Goal: Task Accomplishment & Management: Complete application form

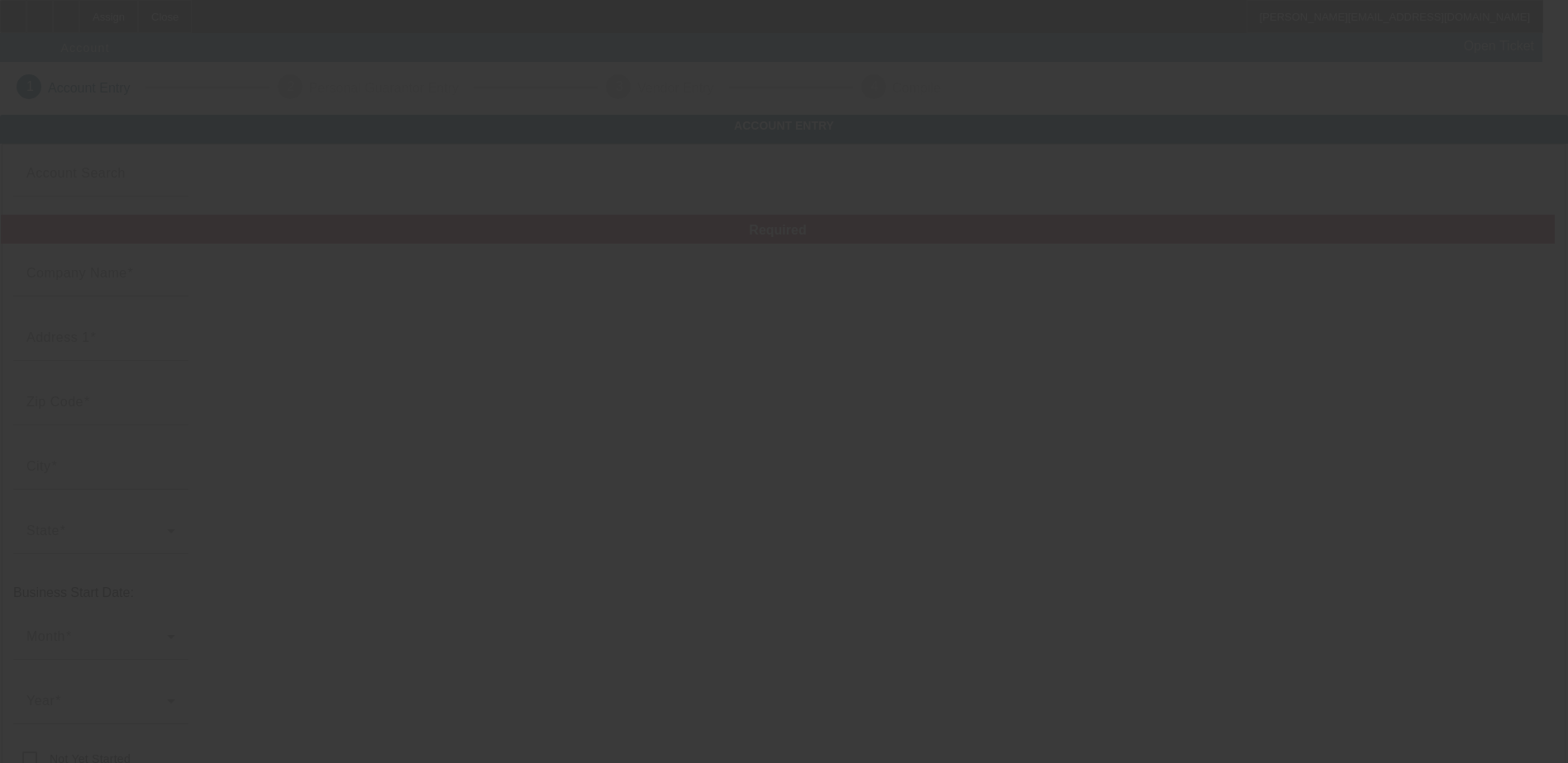
type input "Shawns sisters transport solutions"
type input "14 Albany Drive"
type input "23666"
type input "Hampton"
type input "[PHONE_NUMBER]"
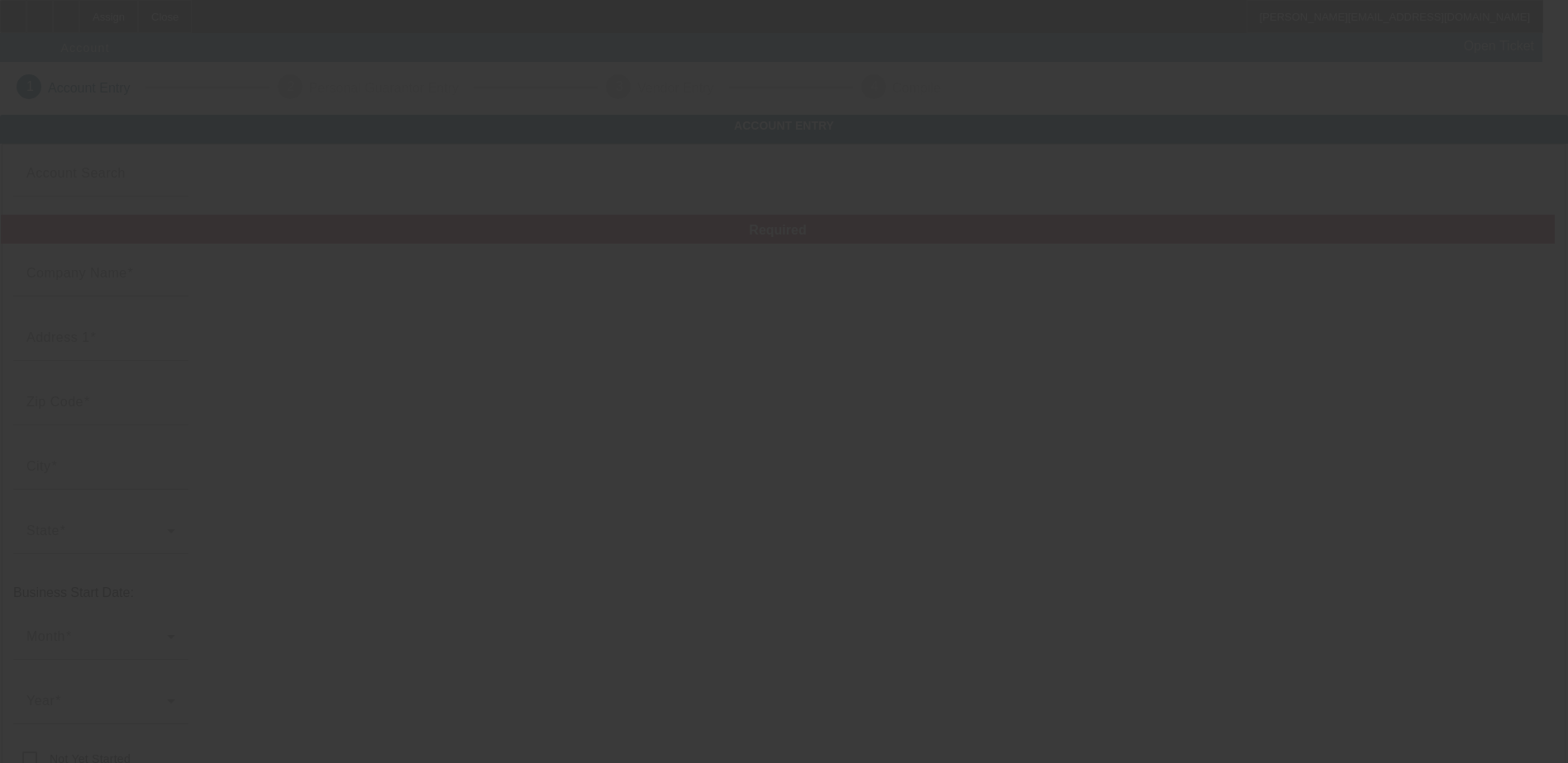
type input "sharita00@gmail.com"
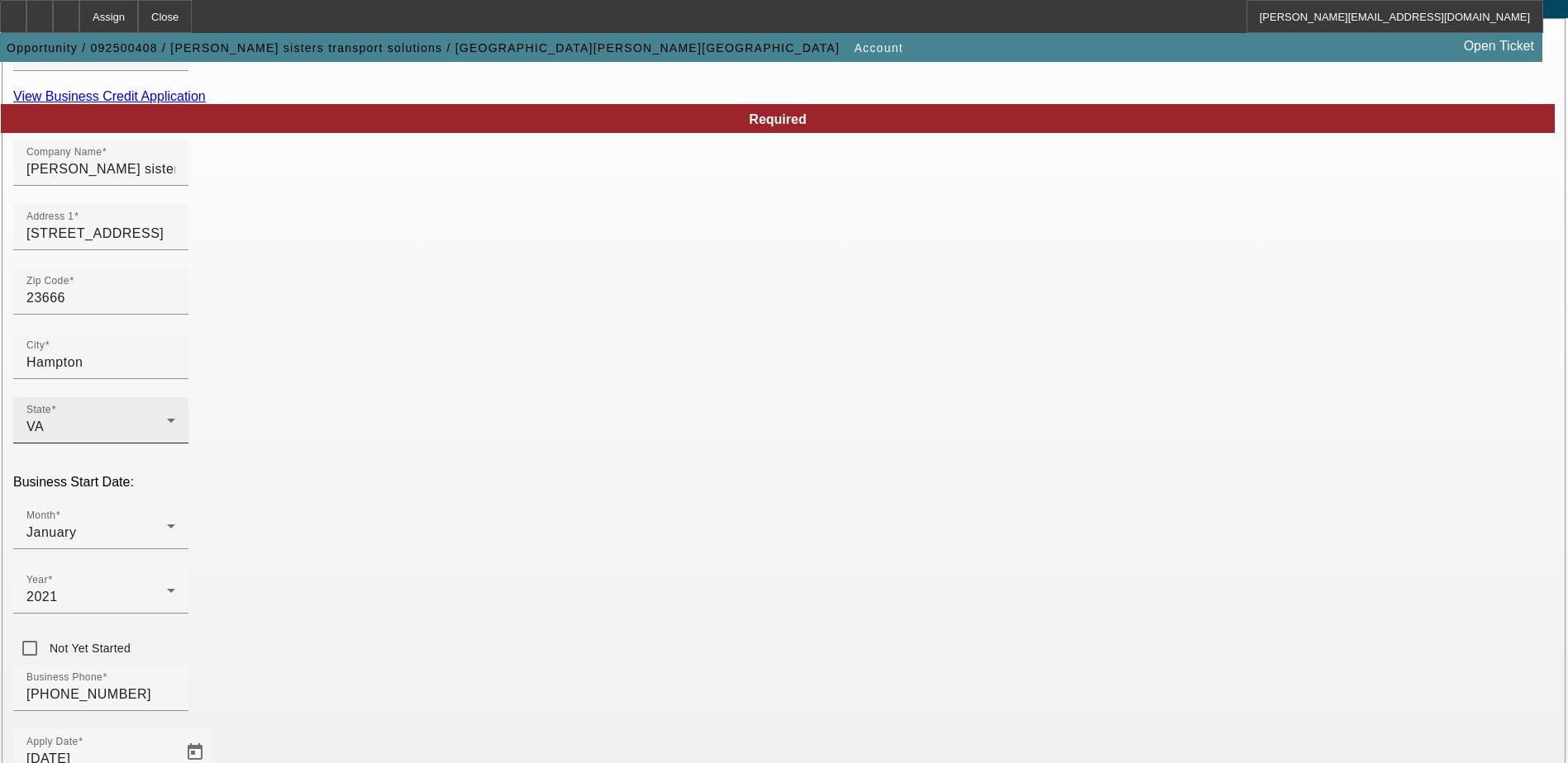
scroll to position [165, 0]
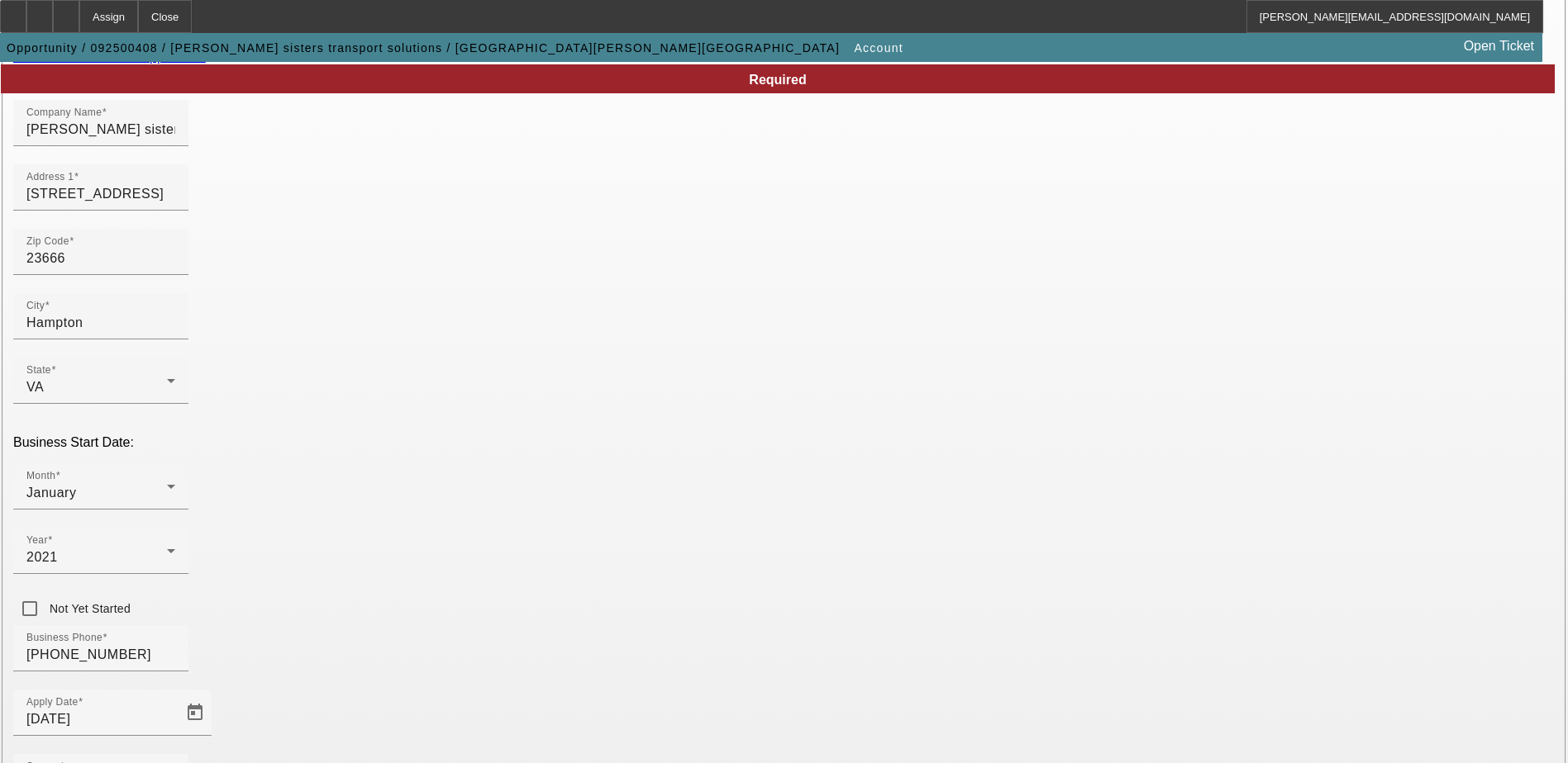
click at [205, 63] on link "View Business Credit Application" at bounding box center [109, 56] width 192 height 14
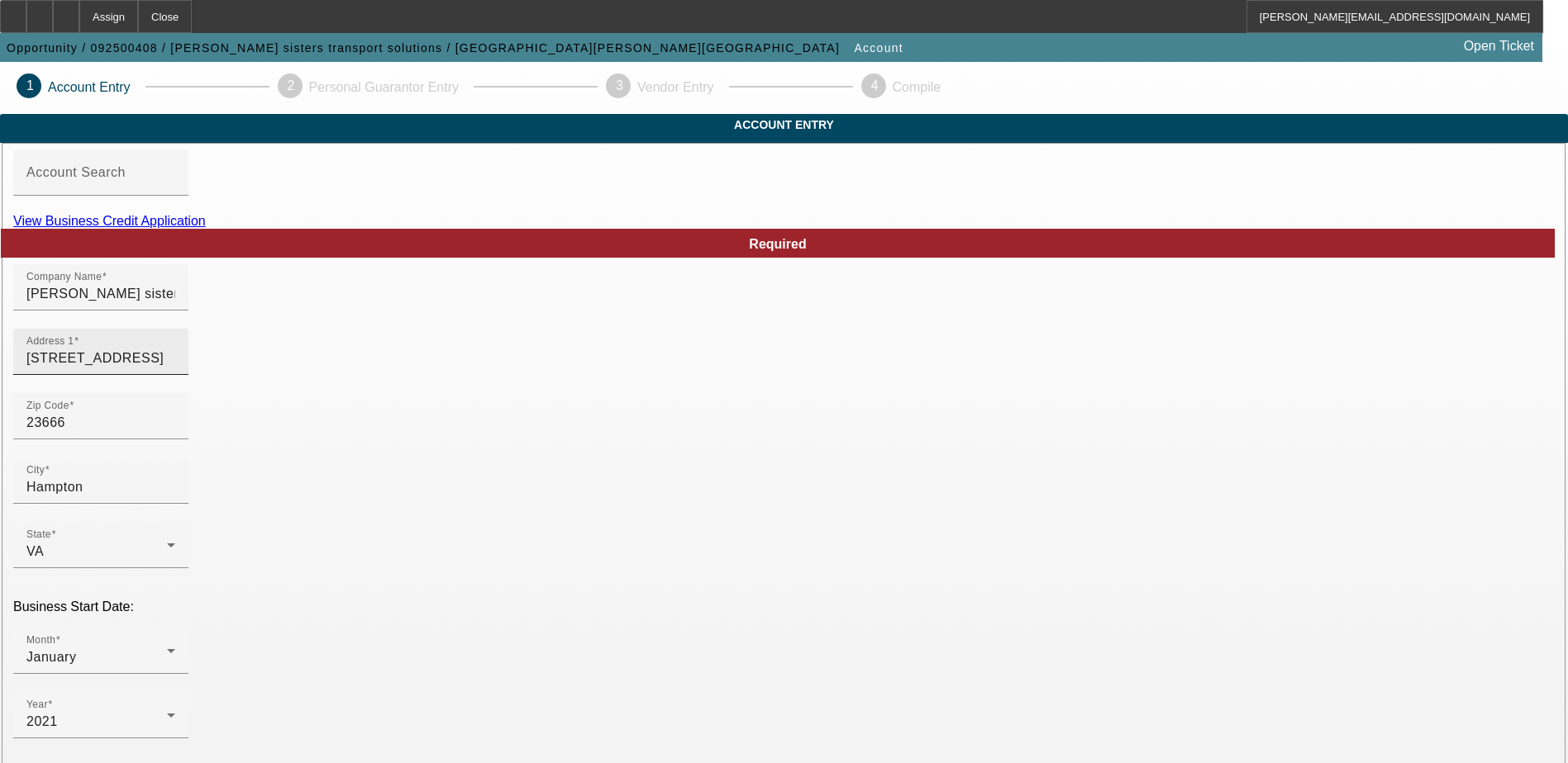
scroll to position [0, 0]
click at [302, 87] on div "2" at bounding box center [290, 87] width 25 height 25
click at [131, 92] on p "Account Entry" at bounding box center [89, 89] width 83 height 15
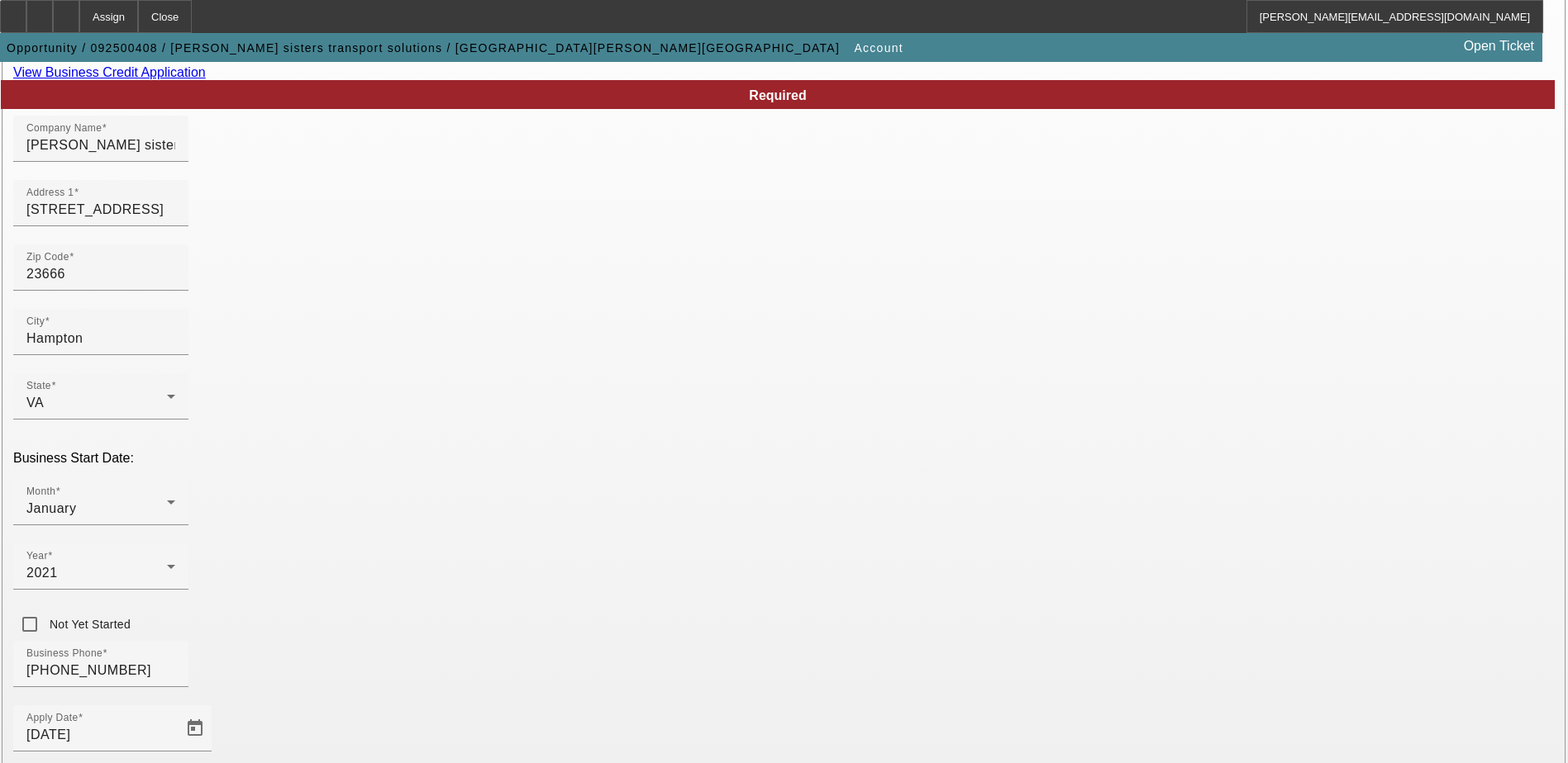
scroll to position [294, 0]
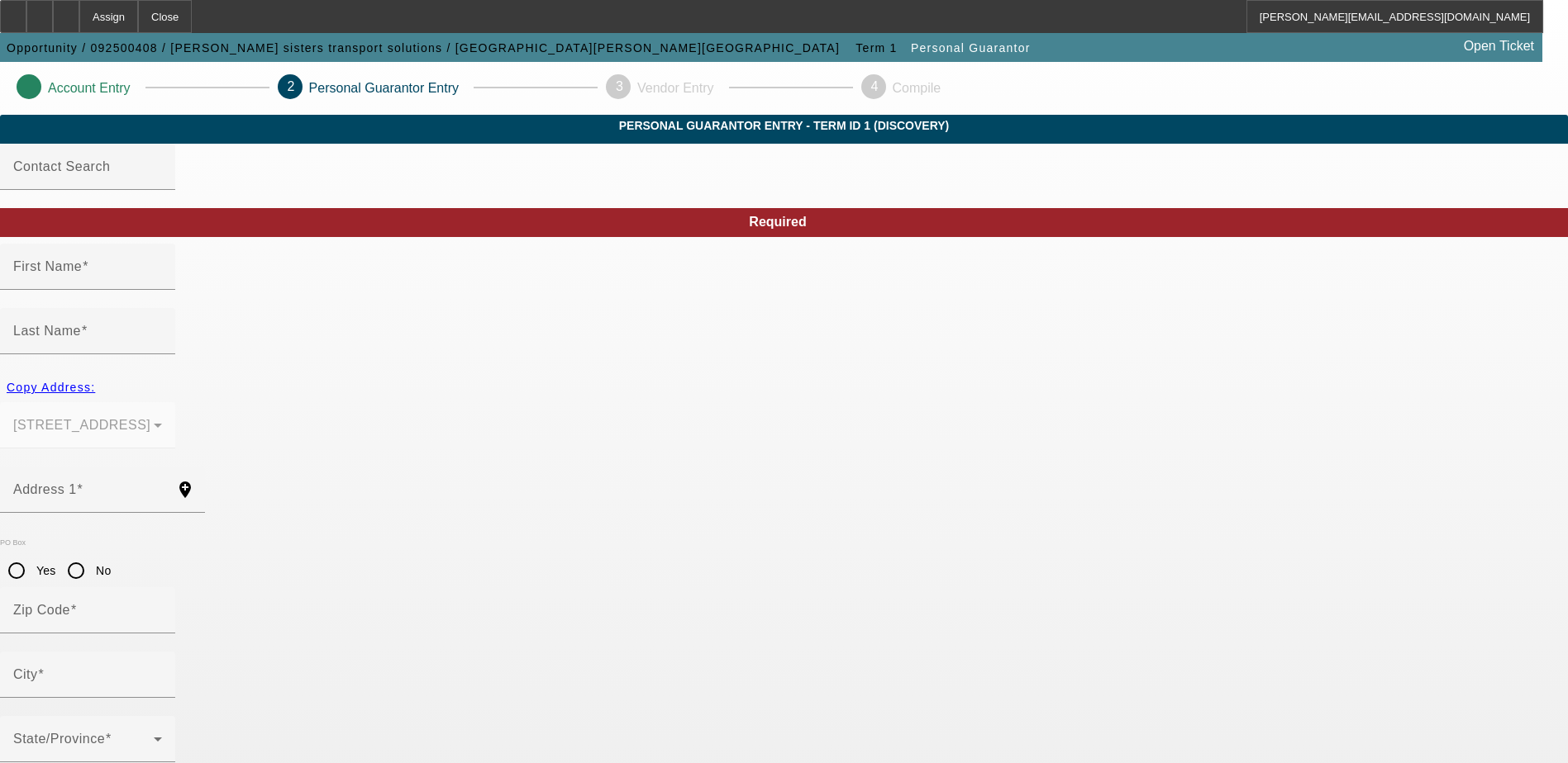
type input "Sharita"
type input "Montgomery"
type input "14 Albany Drive"
radio input "true"
type input "23666"
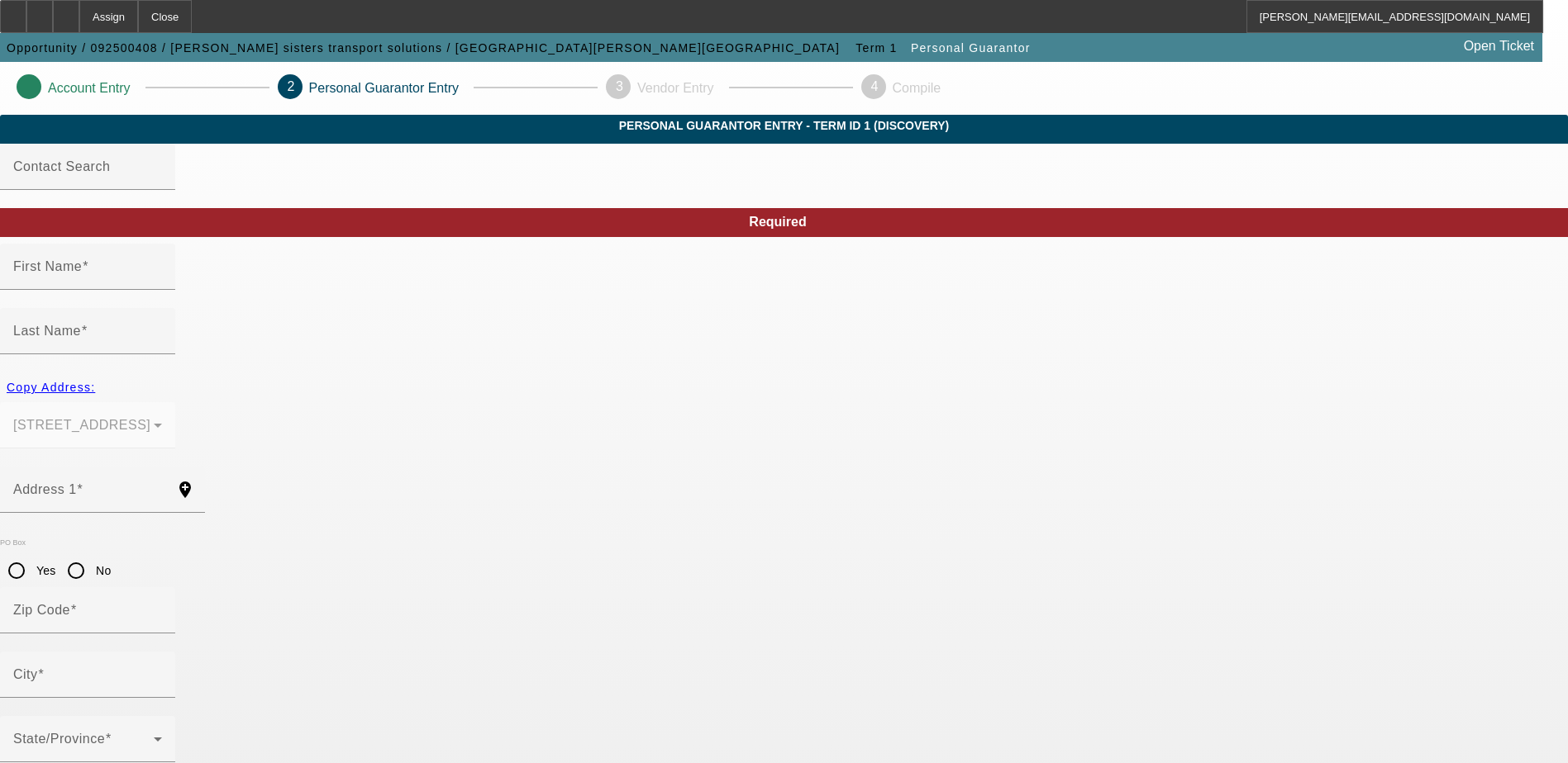
type input "Hampton"
type input "[PHONE_NUMBER]"
type input "100"
type input "229-37-0698"
type input "sharita00@gmail.com"
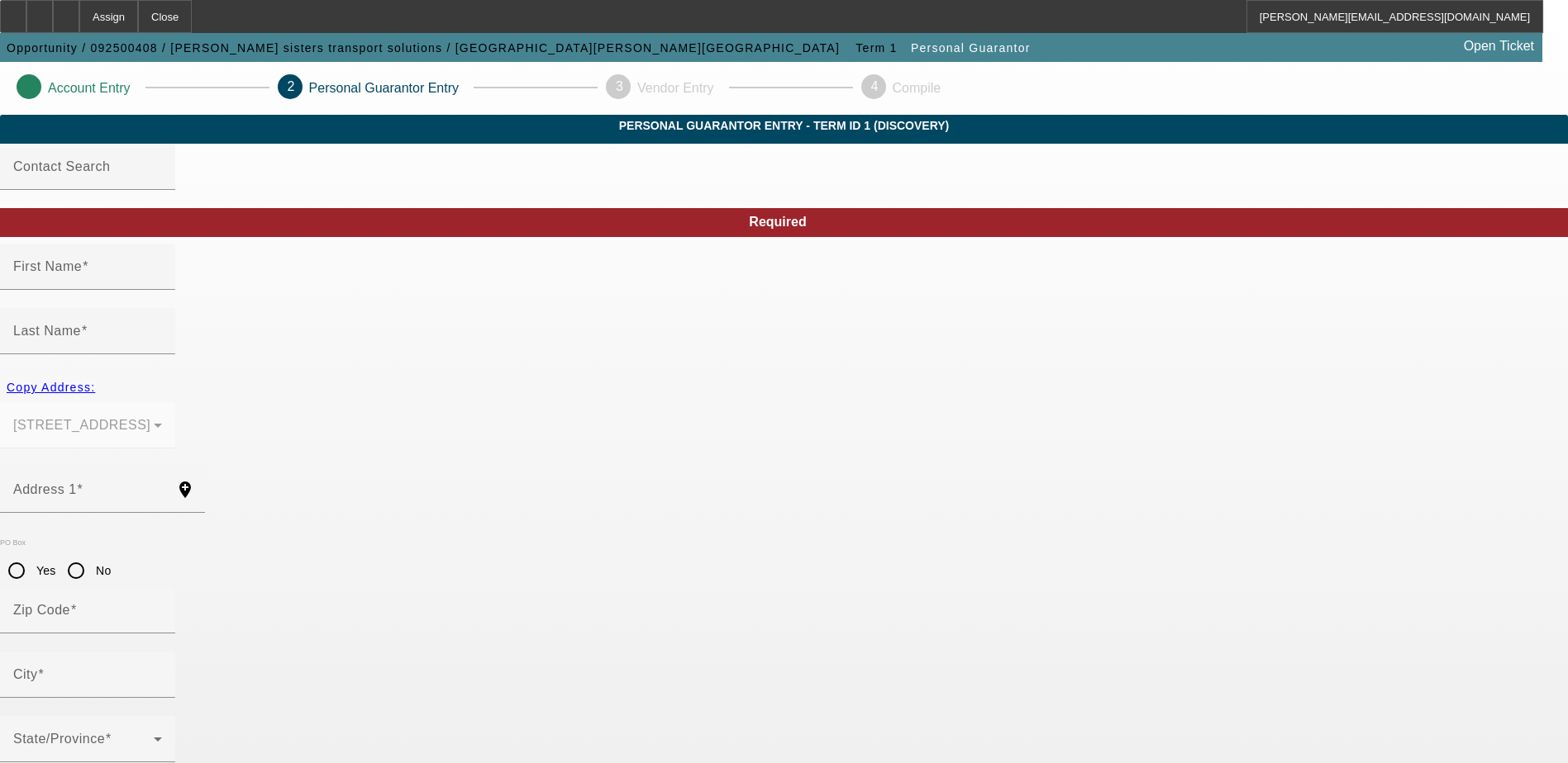
type input "[PHONE_NUMBER]"
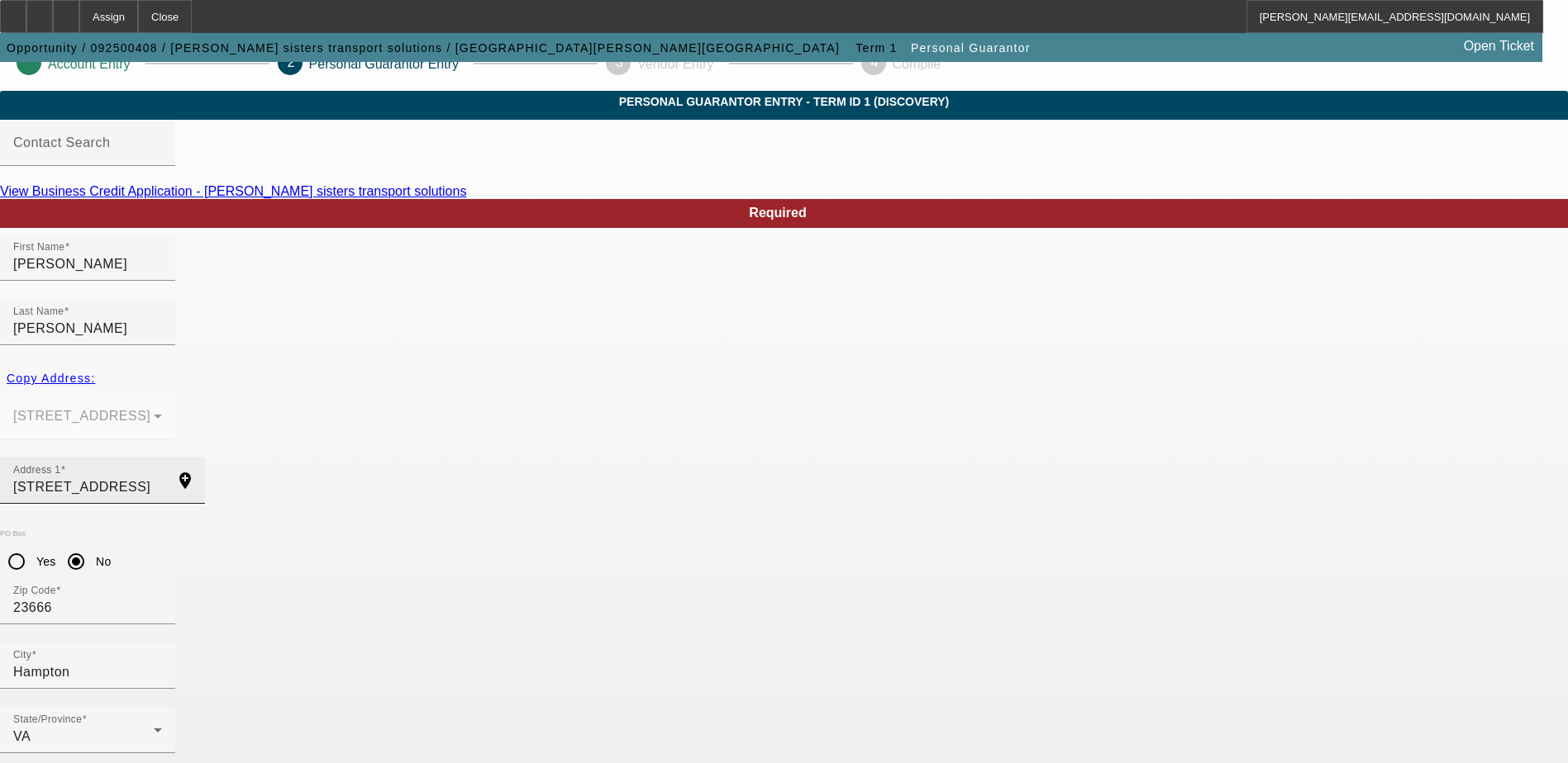
scroll to position [45, 0]
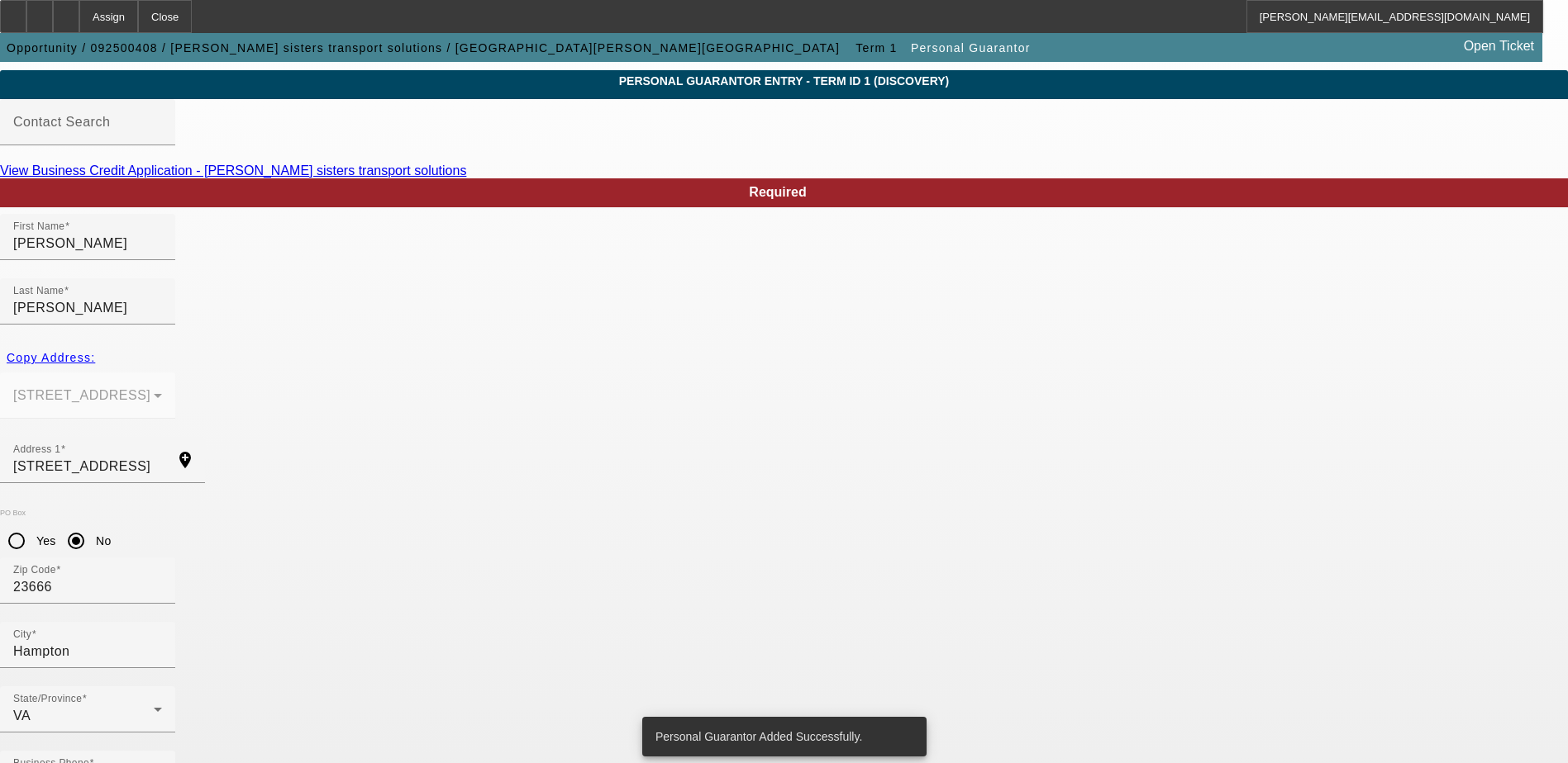
scroll to position [0, 0]
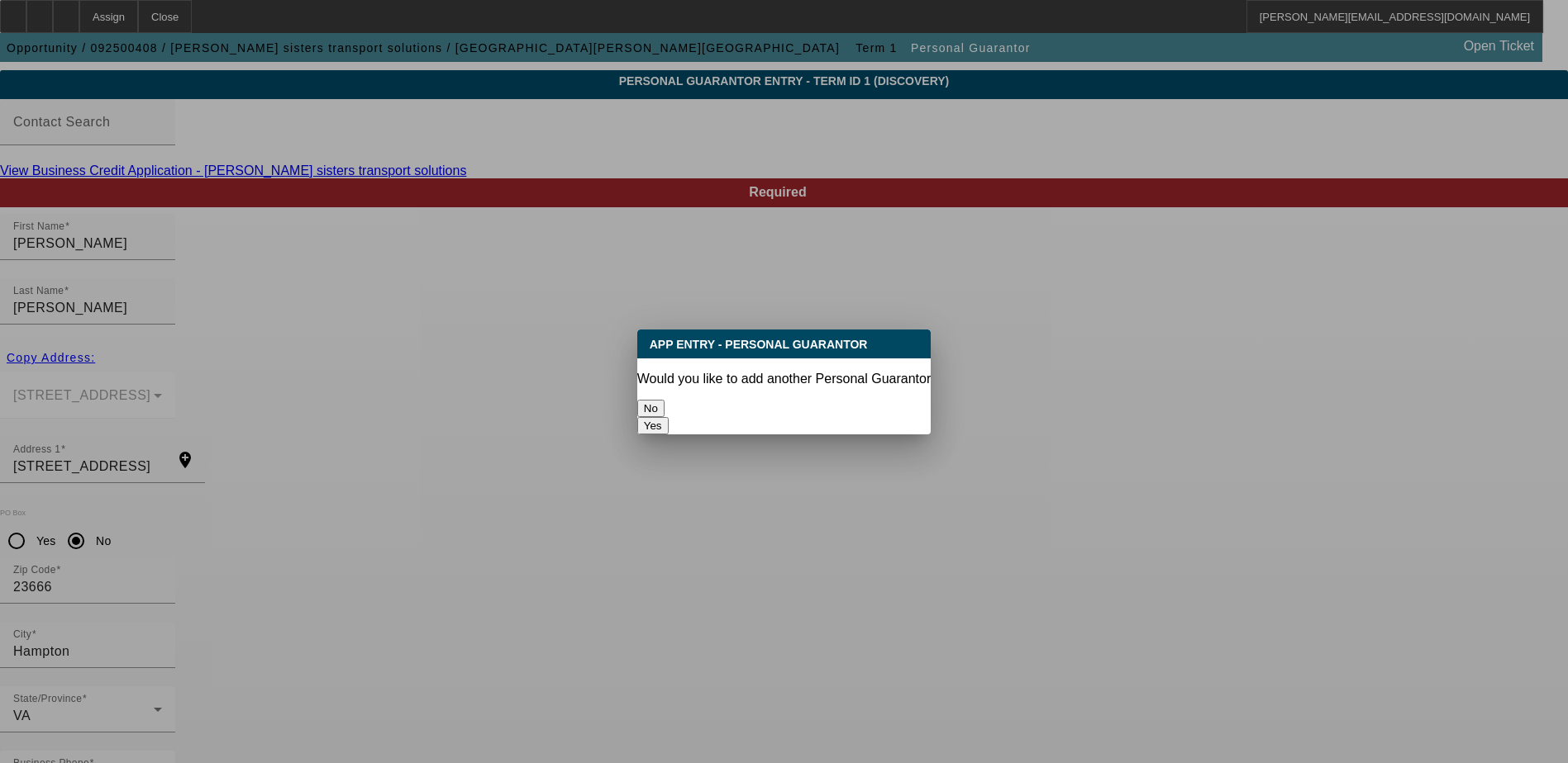
click at [665, 405] on button "No" at bounding box center [651, 409] width 27 height 18
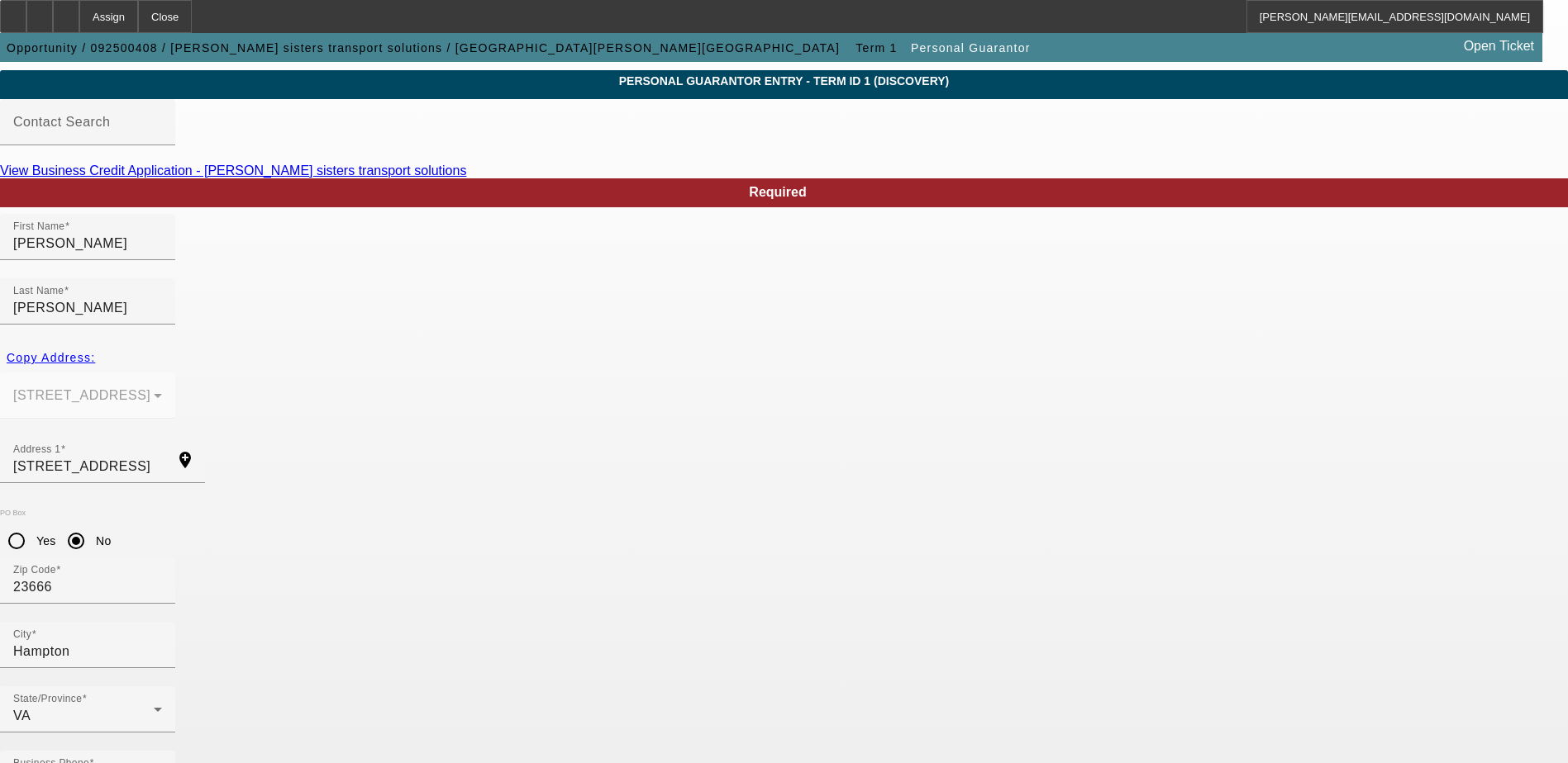
scroll to position [45, 0]
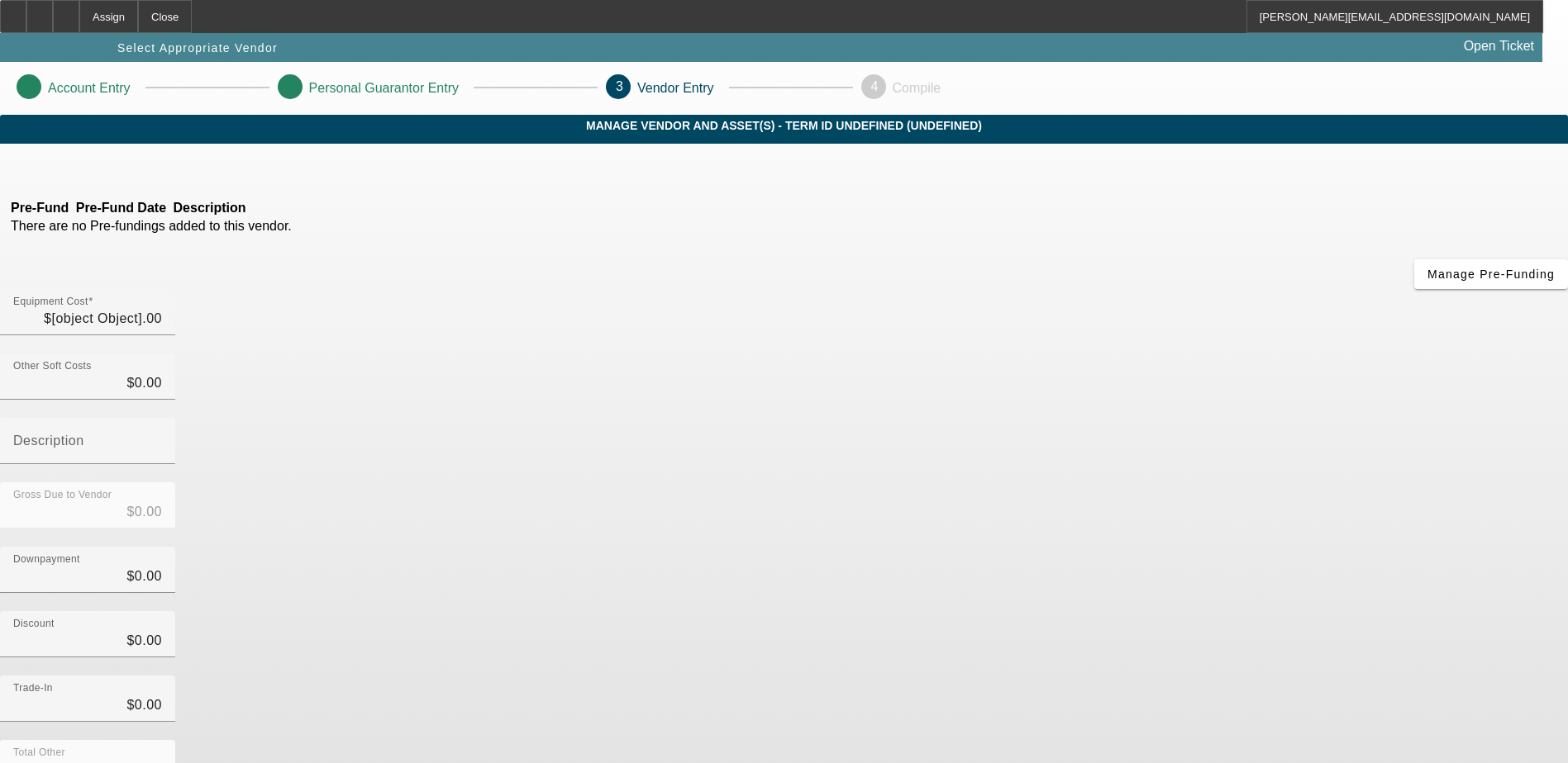
type input "$25,000.00"
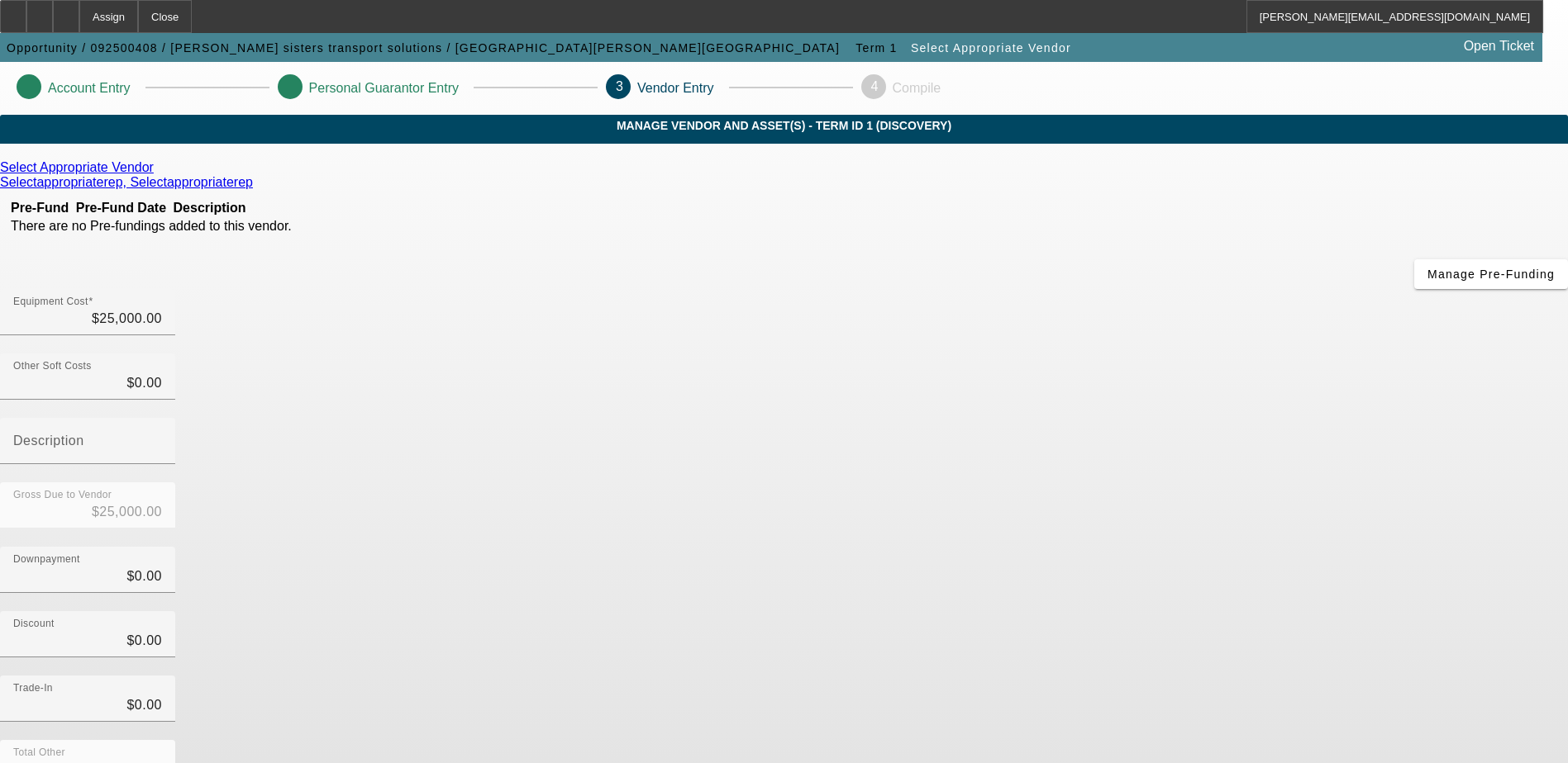
click at [154, 175] on link "Select Appropriate Vendor" at bounding box center [77, 168] width 154 height 15
click at [53, 17] on div at bounding box center [39, 16] width 26 height 33
click at [158, 174] on icon at bounding box center [158, 167] width 0 height 14
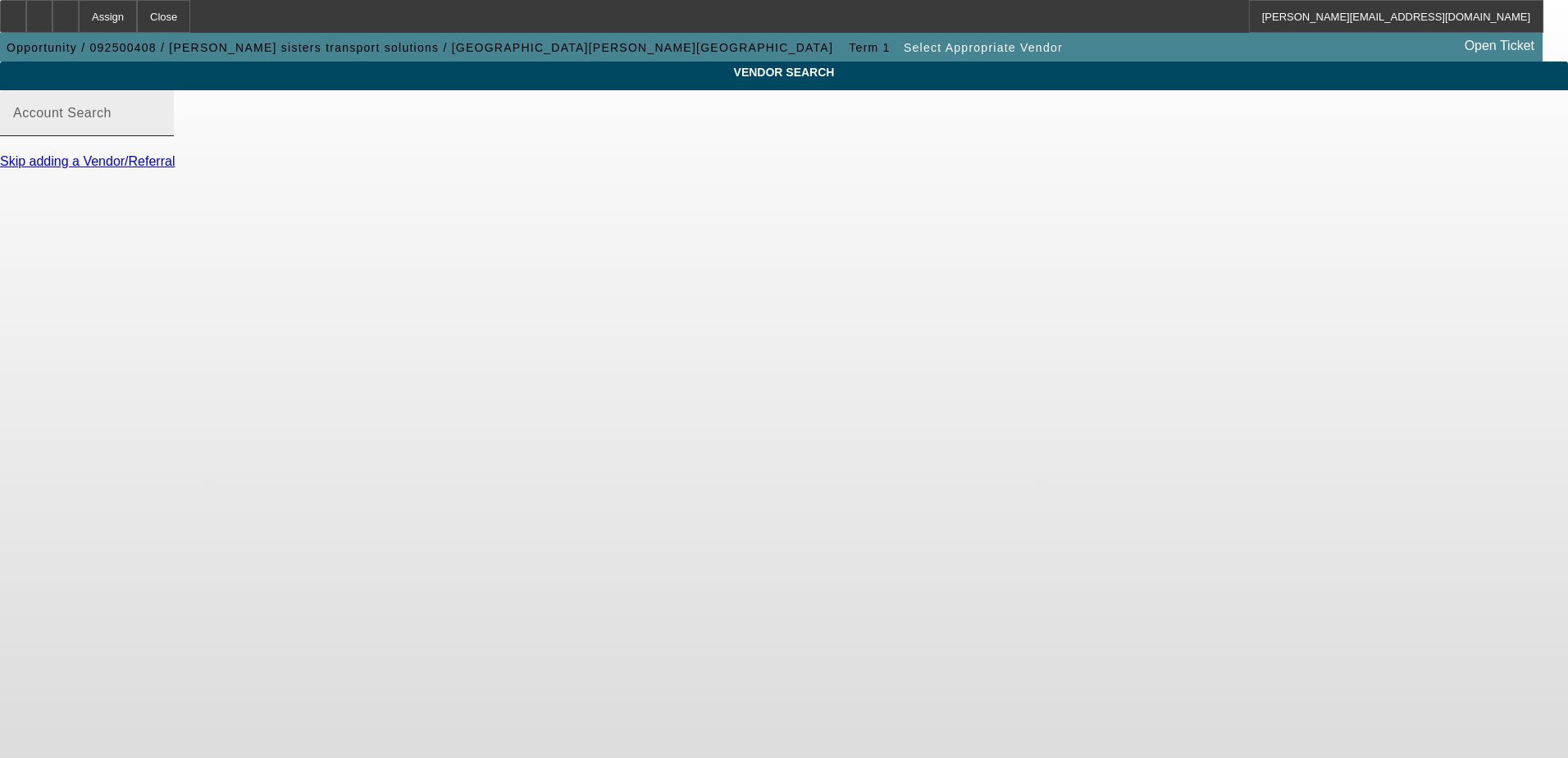
click at [161, 130] on input "Account Search" at bounding box center [86, 120] width 147 height 19
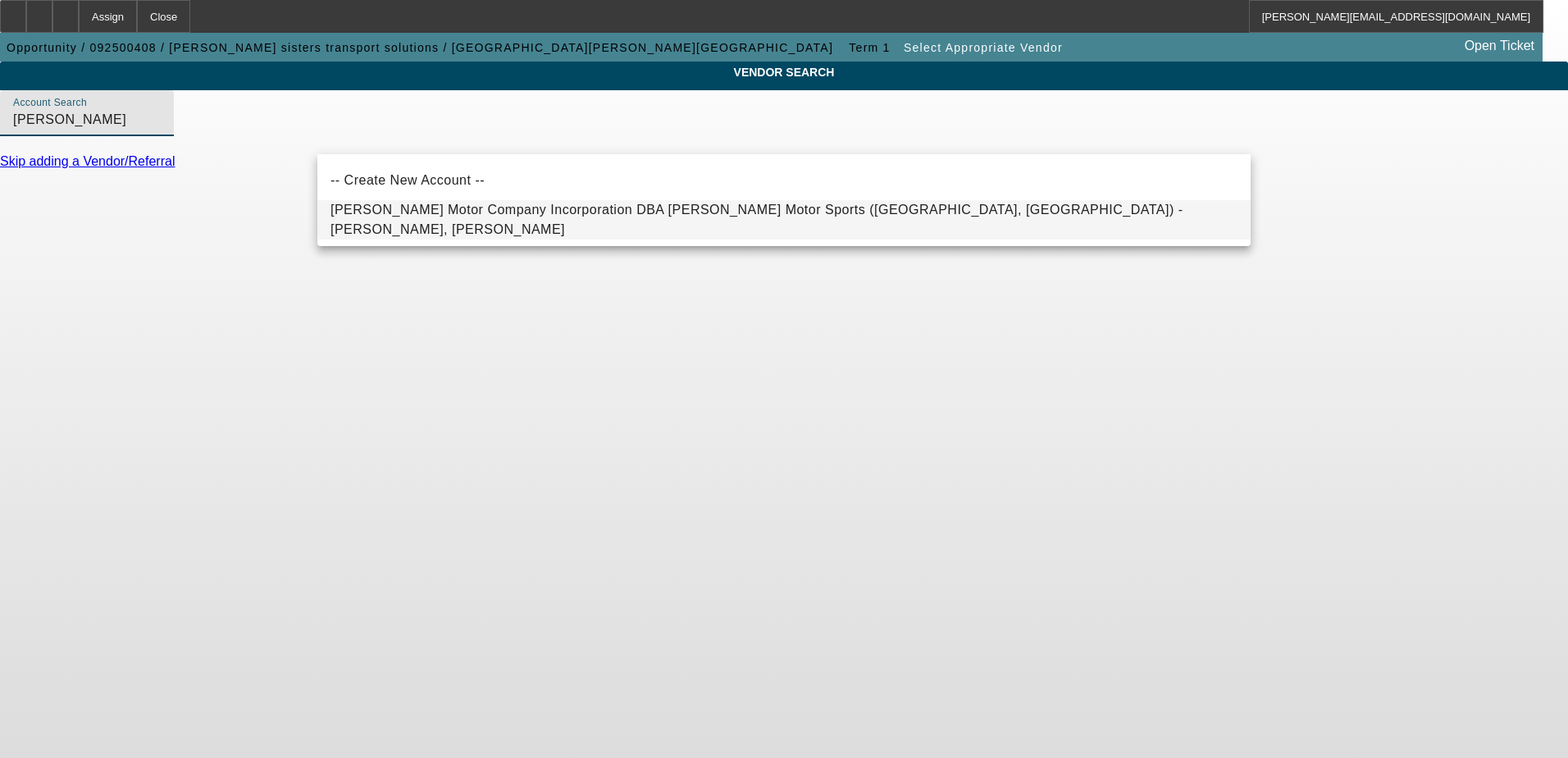
click at [440, 226] on span "Ivey Motor Company Incorporation DBA Ivey Motor Sports (Hamptons, VA) - Edward,…" at bounding box center [784, 220] width 907 height 40
type input "Ivey Motor Company Incorporation DBA Ivey Motor Sports (Hamptons, VA) - Edward,…"
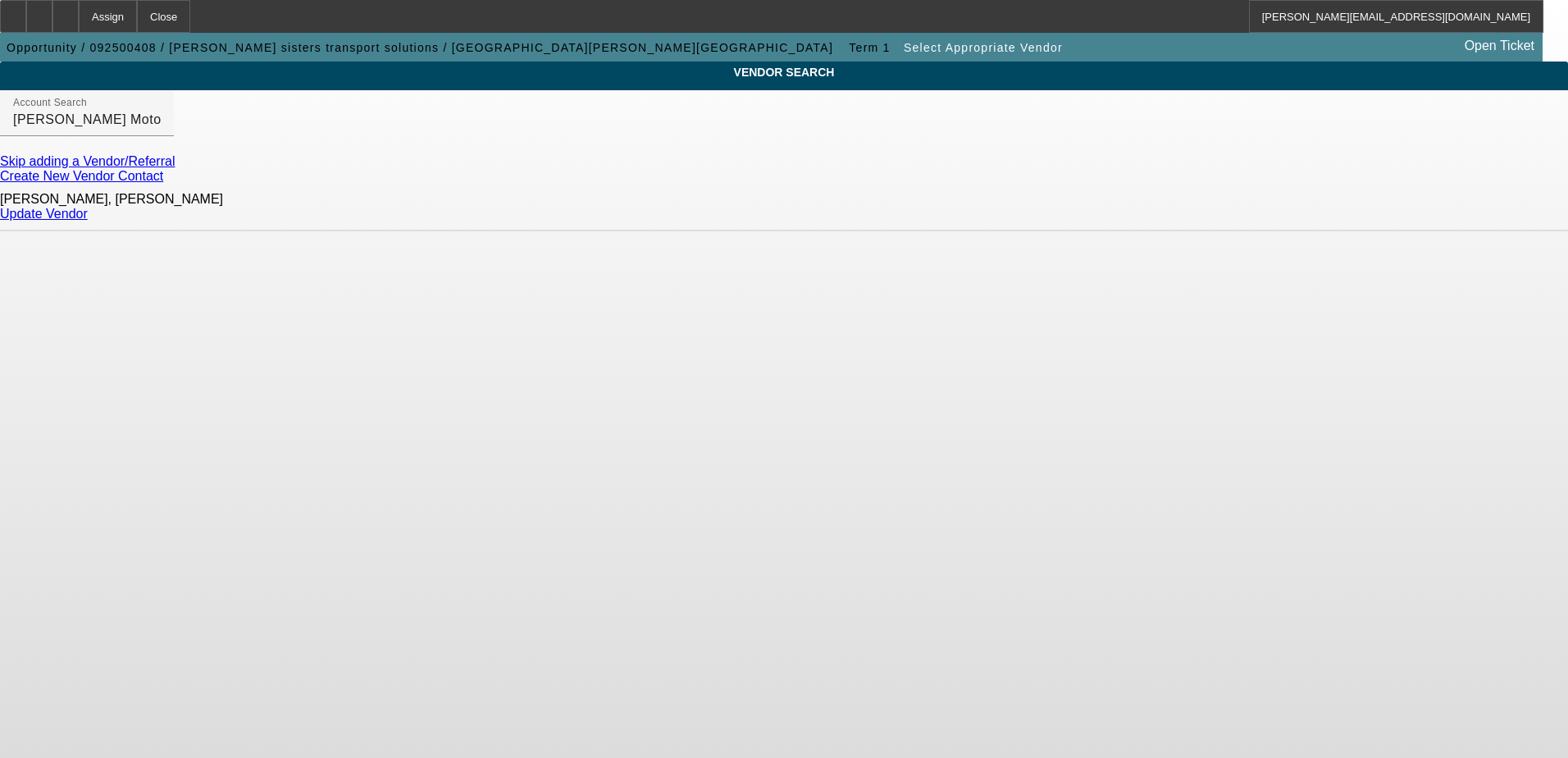
click at [88, 210] on link "Update Vendor" at bounding box center [44, 213] width 88 height 14
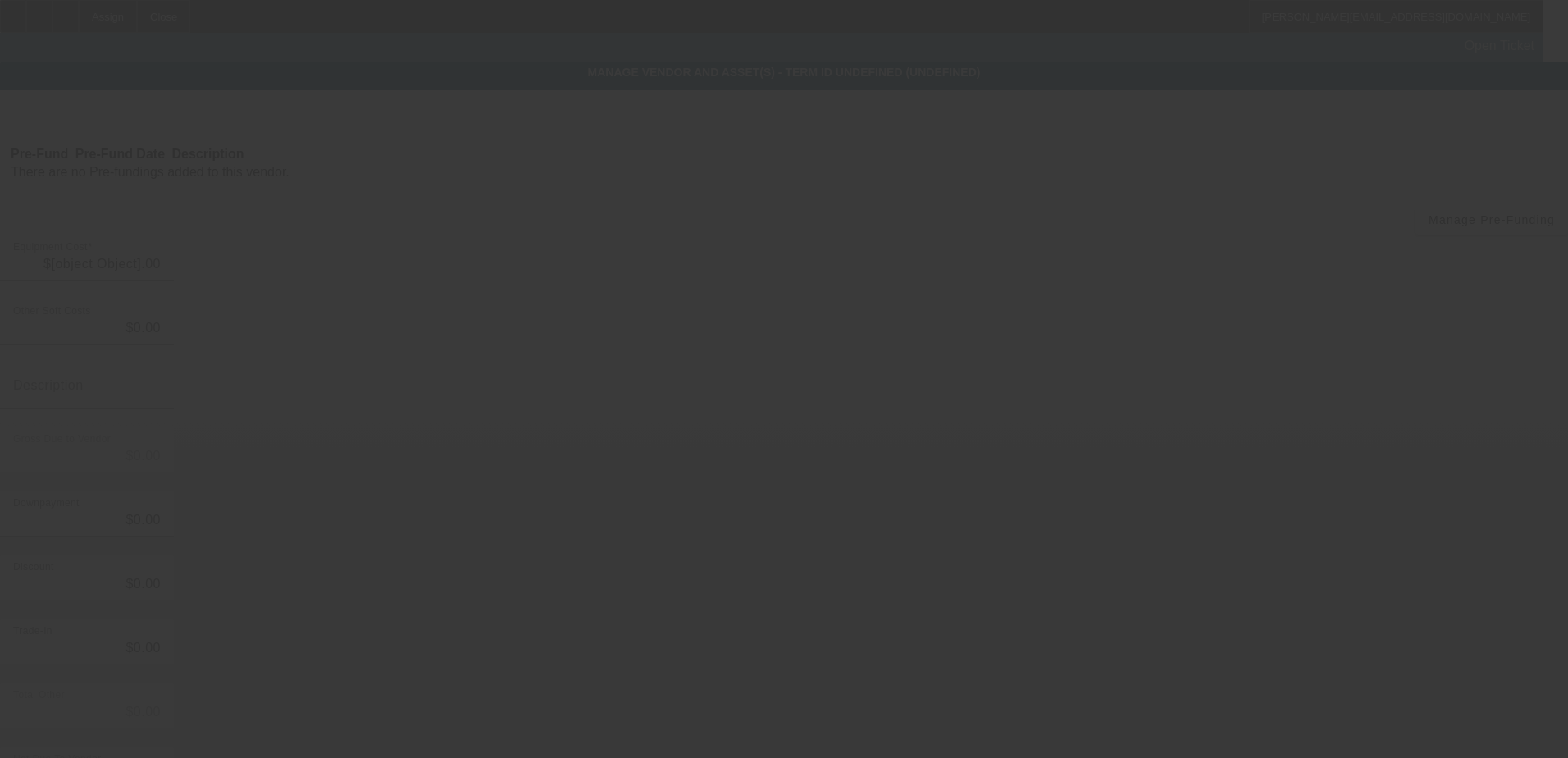
type input "$25,000.00"
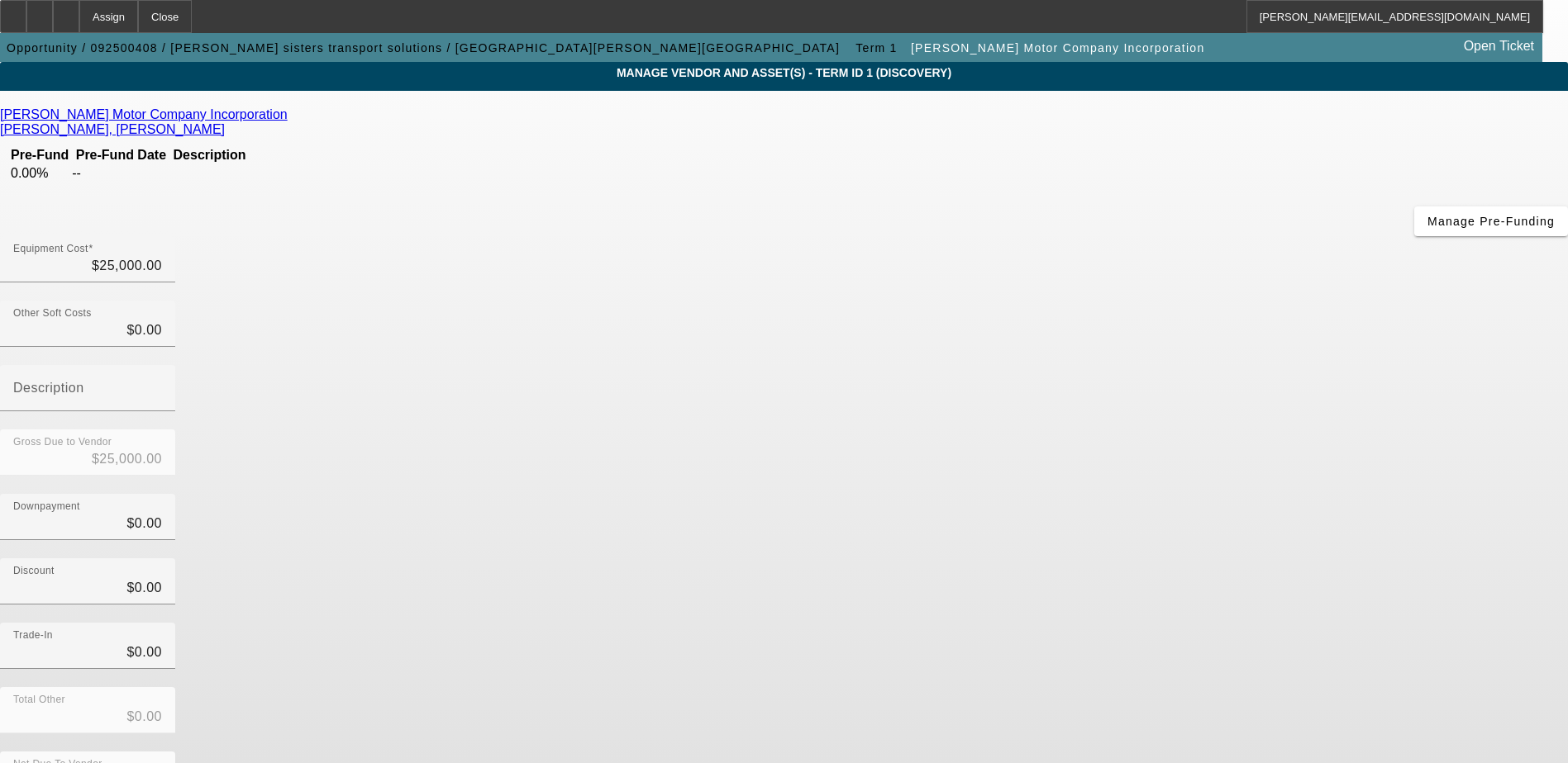
scroll to position [80, 0]
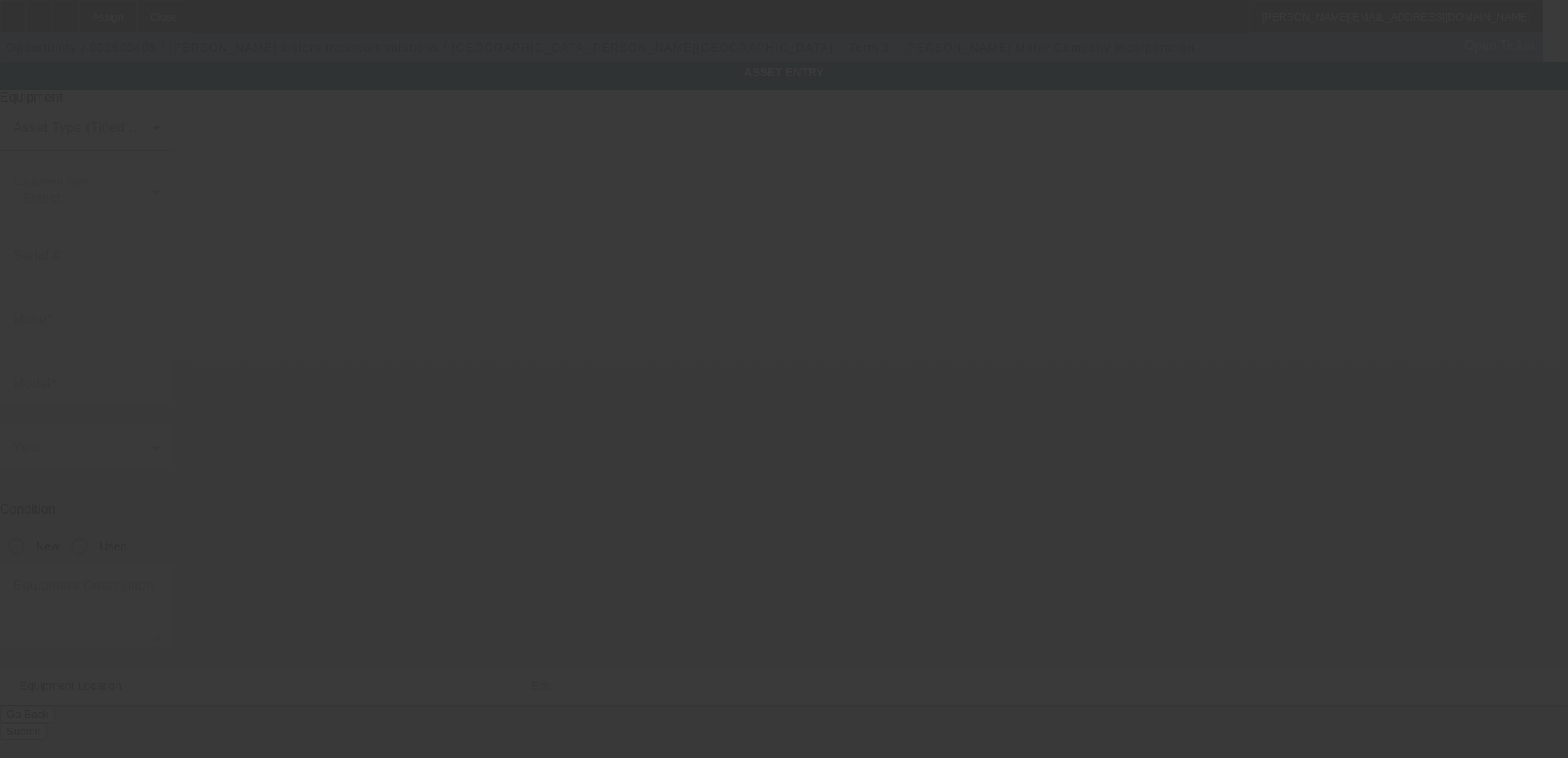
type input "14 Albany Drive"
type input "Hampton"
type input "23666"
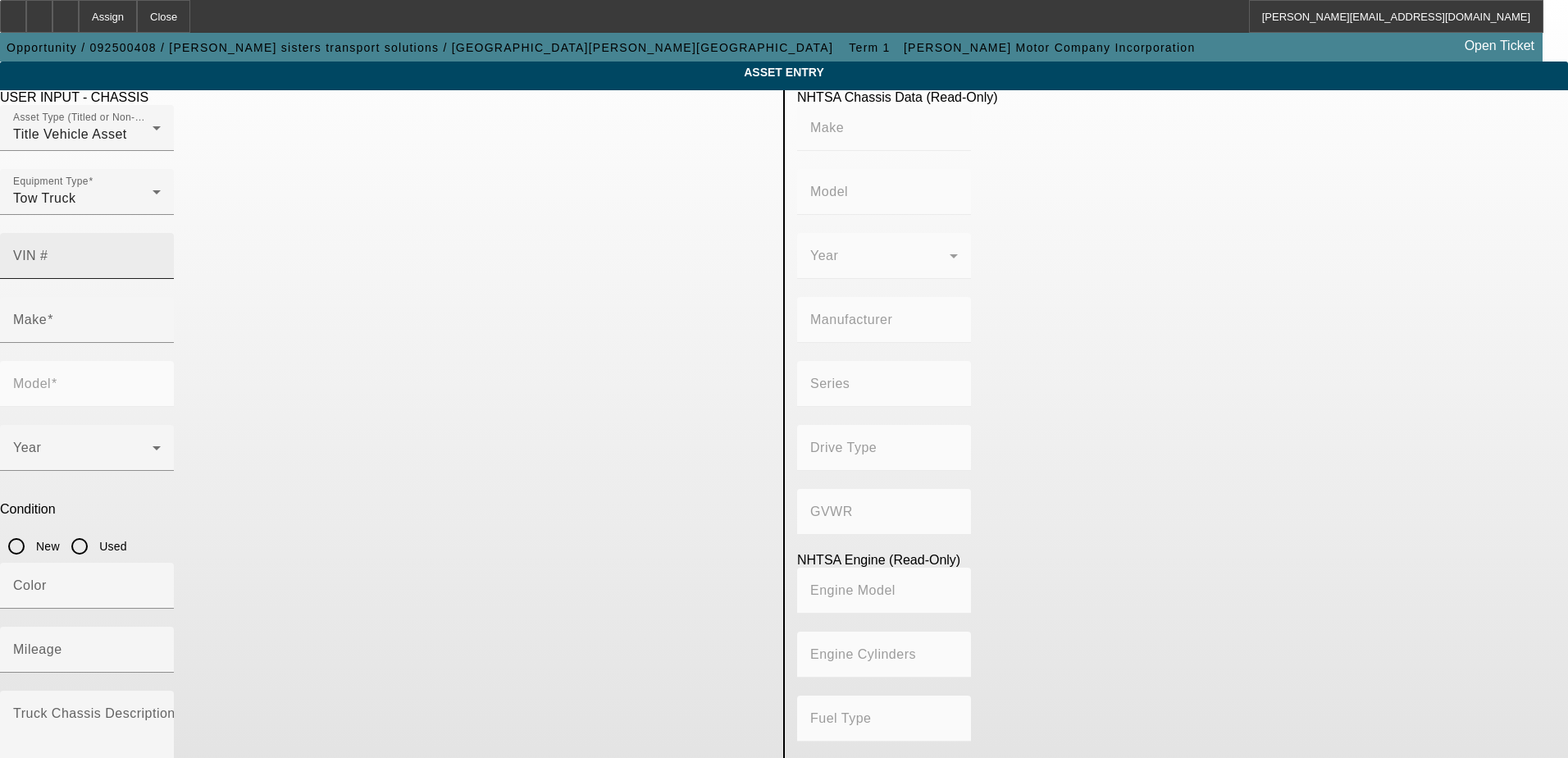
click at [48, 248] on mat-label "VIN #" at bounding box center [31, 255] width 35 height 14
click at [161, 253] on input "VIN #" at bounding box center [86, 262] width 147 height 19
click at [48, 248] on mat-label "VIN #" at bounding box center [31, 255] width 35 height 14
click at [161, 253] on input "VIN #" at bounding box center [86, 262] width 147 height 19
type input "3FRWX65F07V516224"
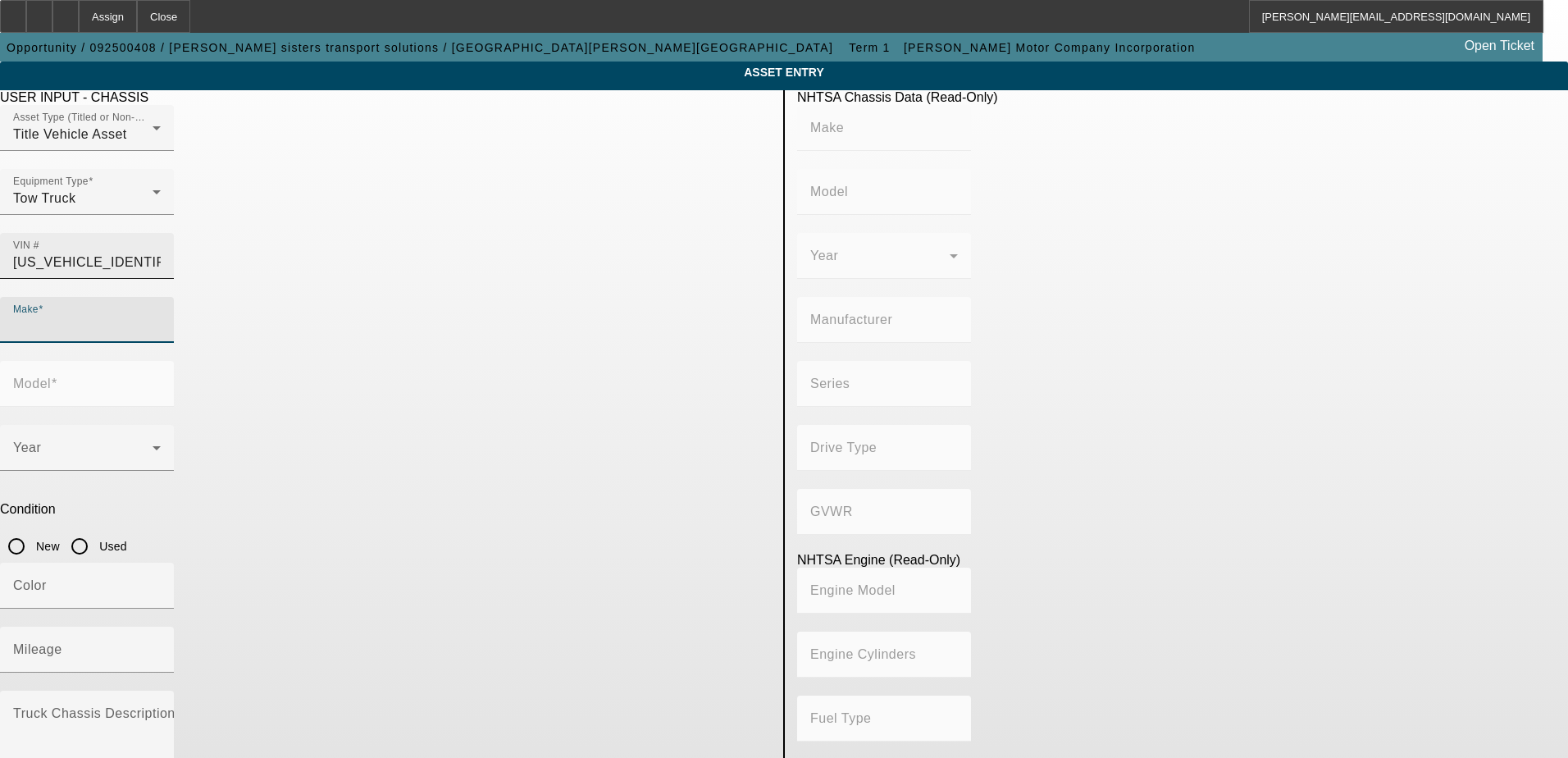
type input "FORD"
type input "F-650"
type input "BLUE DIAMOND TRUCK, S. DE R. L. DE C. V."
type input "F- Super Duty"
type input "4x2"
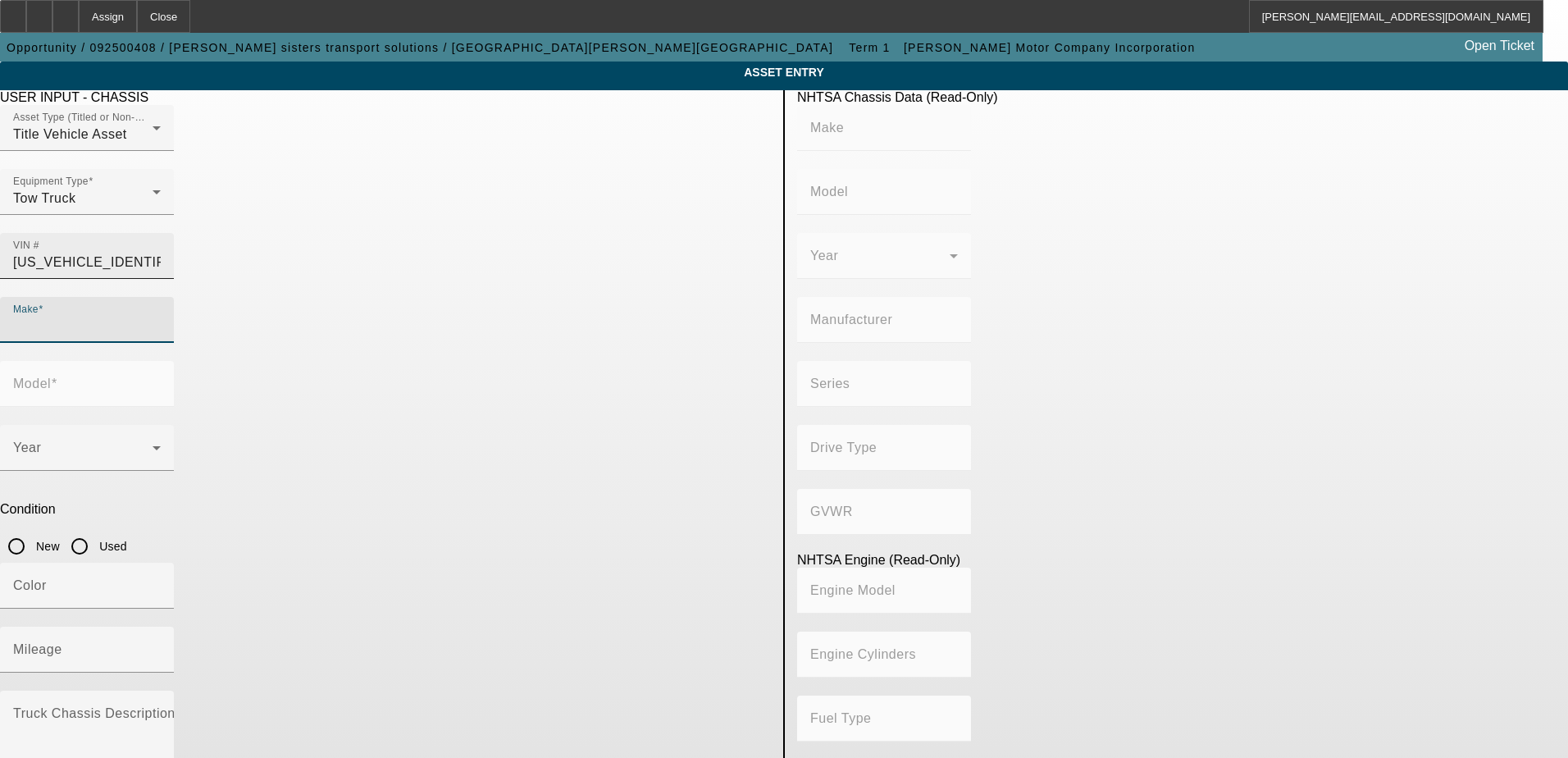
type input "Class 6: 19,501 - 26,000 lb (8,845 - 11,794 kg)"
type input "6"
type input "Diesel"
type input "360.04009015892"
type input "5.9"
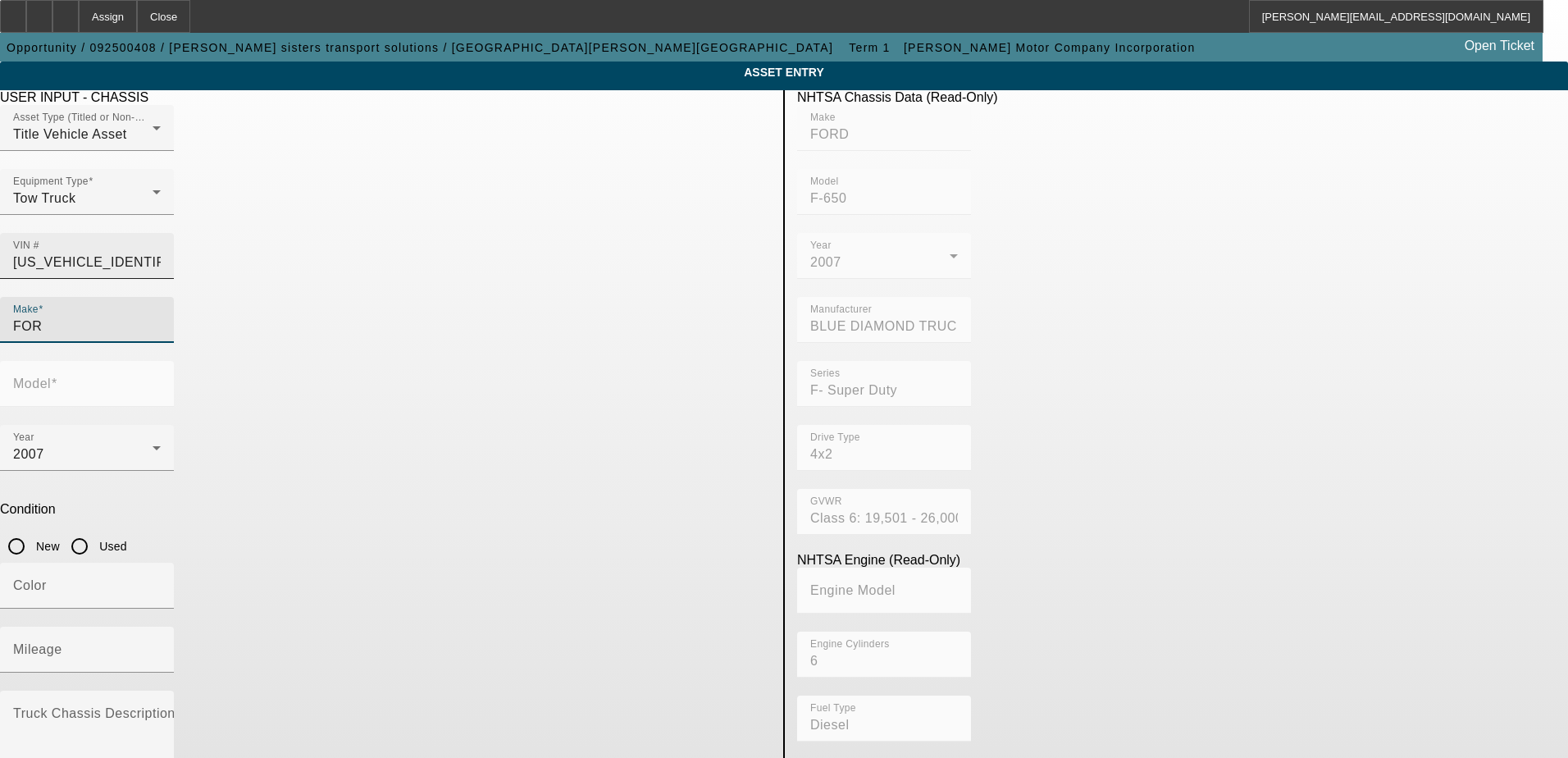
type input "FORD"
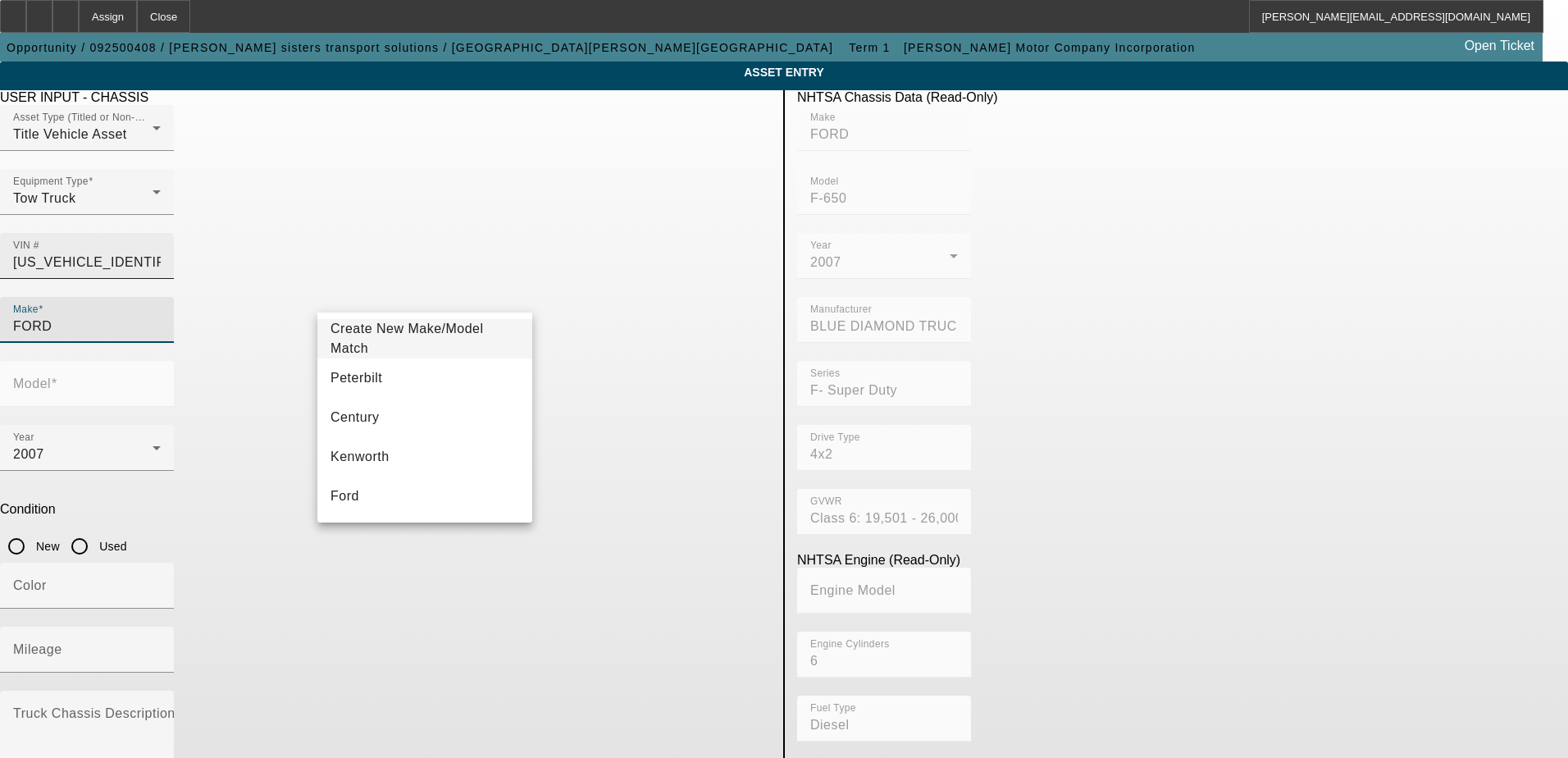
type input "F-650"
type input "FORD"
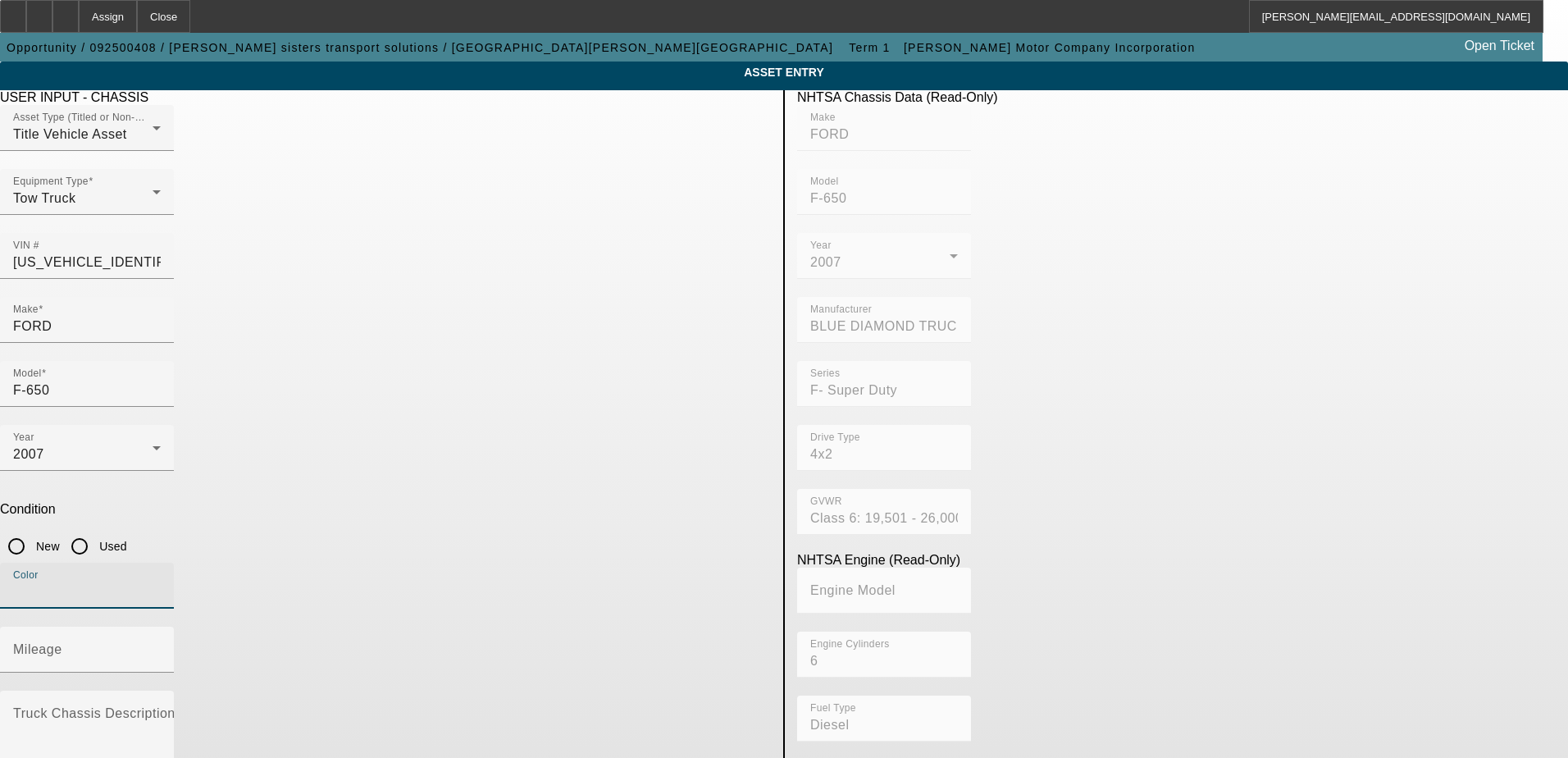
click at [96, 530] on input "Used" at bounding box center [79, 546] width 32 height 32
radio input "true"
click at [161, 647] on input "Mileage" at bounding box center [86, 656] width 147 height 19
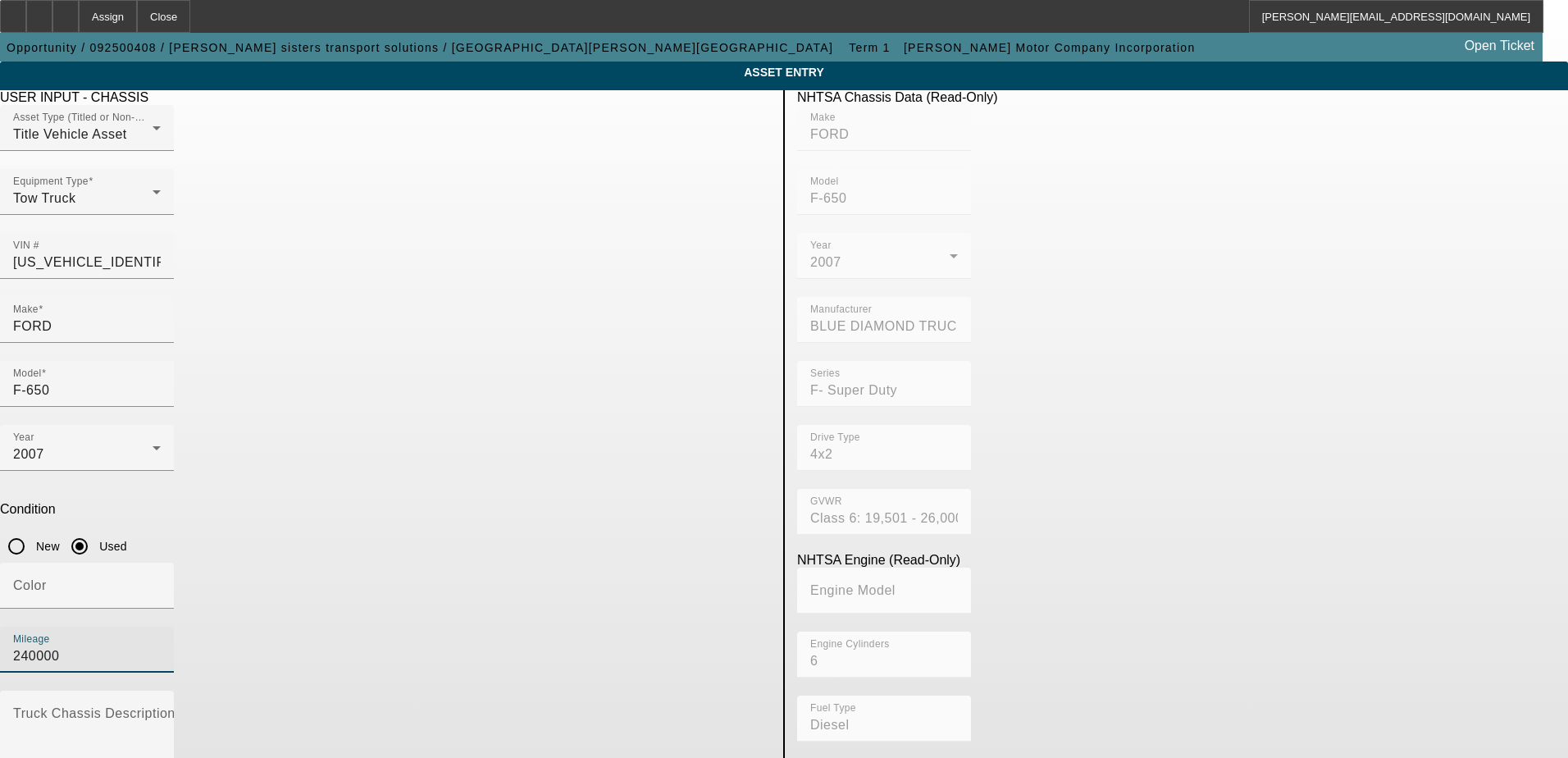
type input "240000"
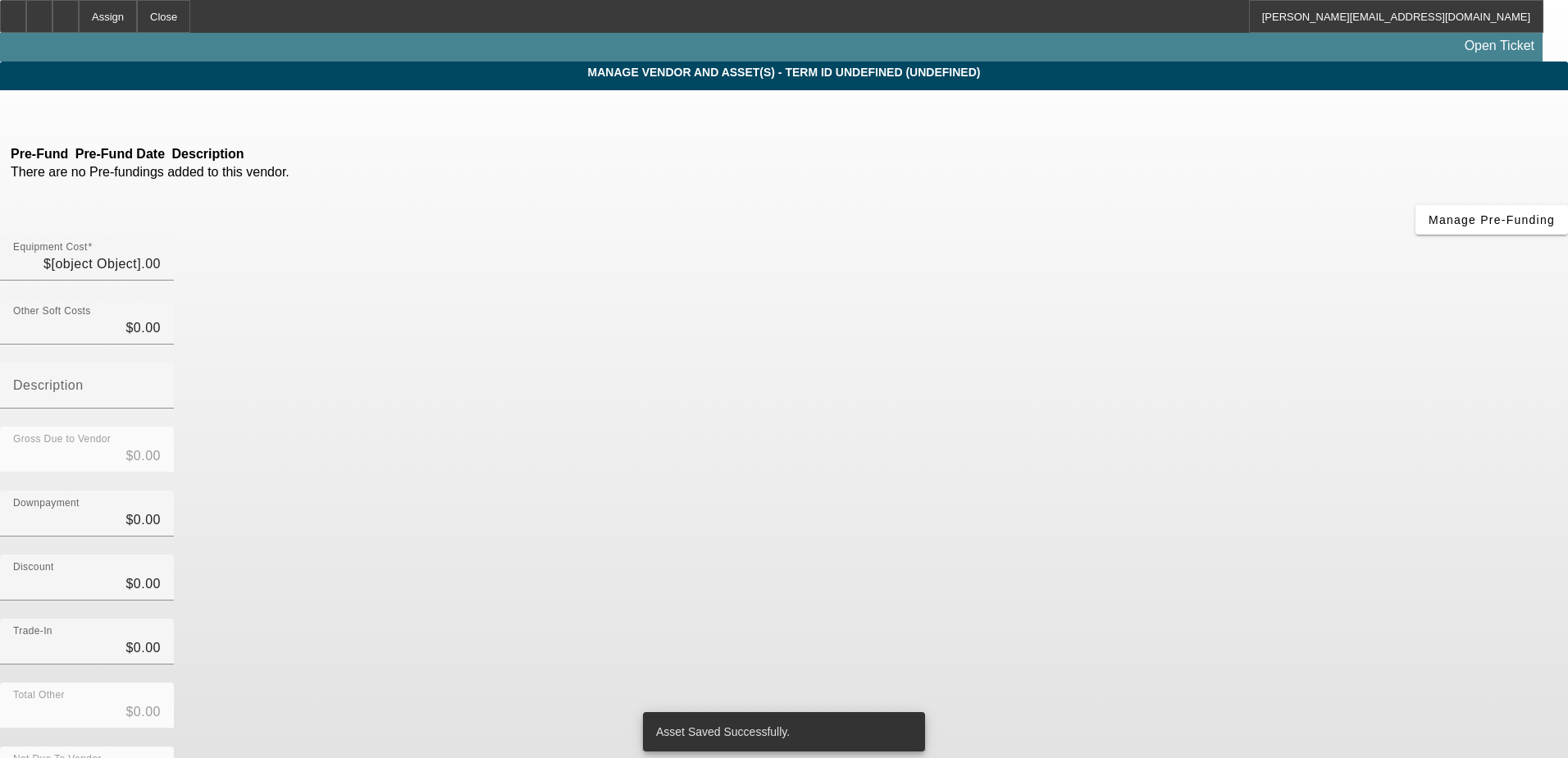
type input "$25,000.00"
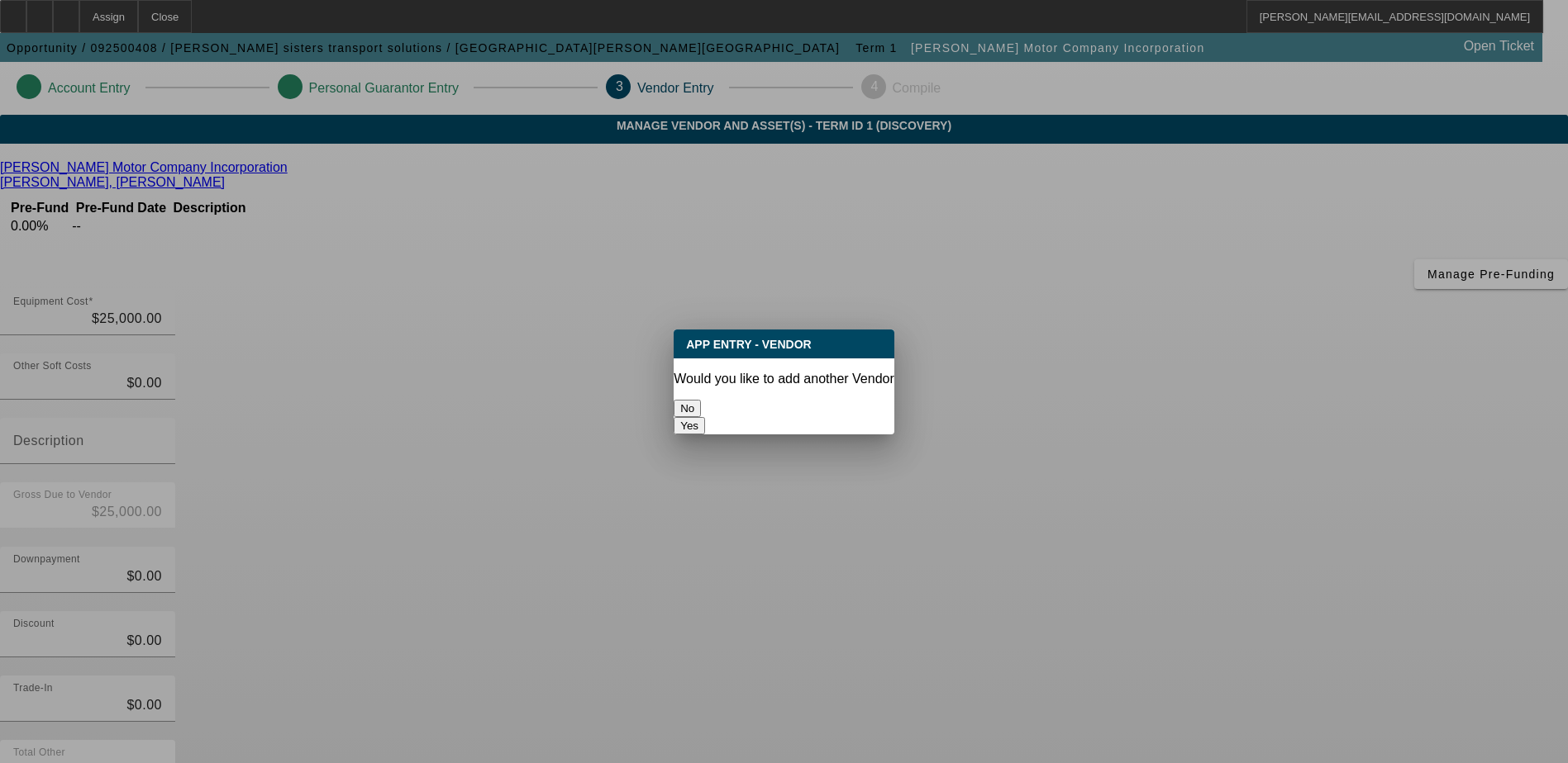
click at [701, 400] on button "No" at bounding box center [687, 409] width 27 height 18
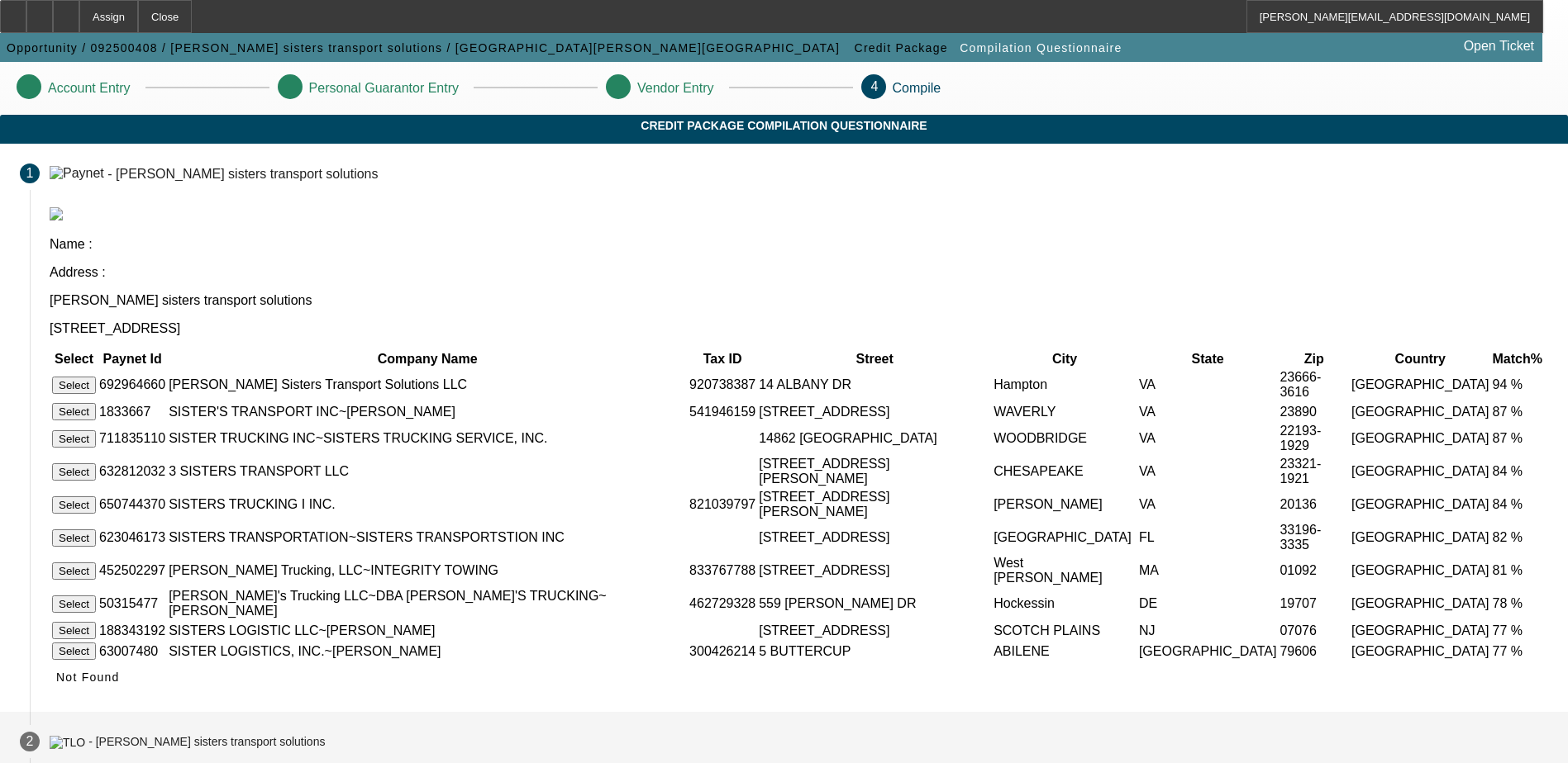
click at [325, 736] on div "- Shawns sisters transport solutions" at bounding box center [206, 742] width 236 height 13
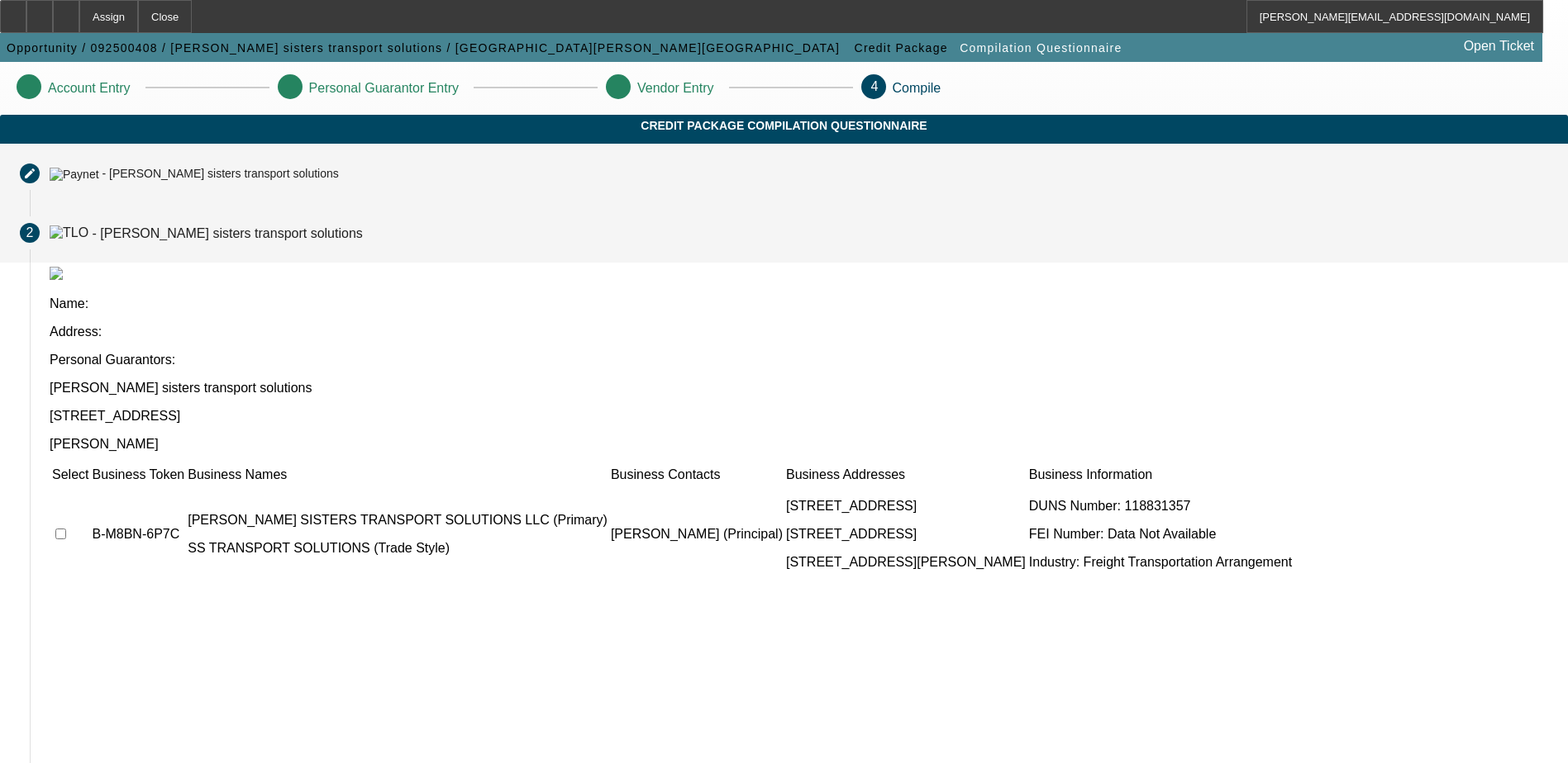
click at [338, 181] on div "- Shawns sisters transport solutions" at bounding box center [219, 174] width 236 height 13
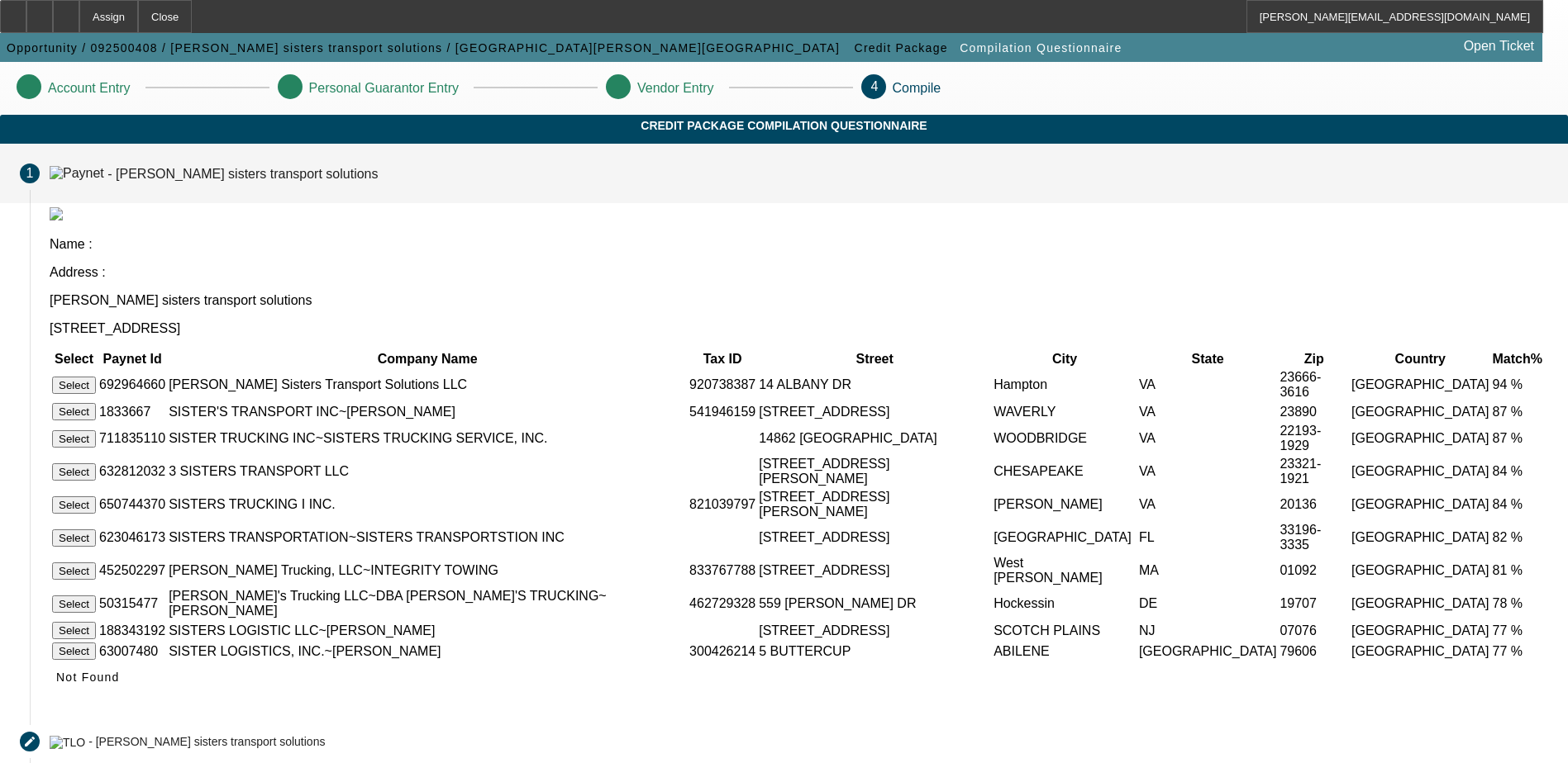
click at [131, 90] on p "Account Entry" at bounding box center [89, 89] width 83 height 15
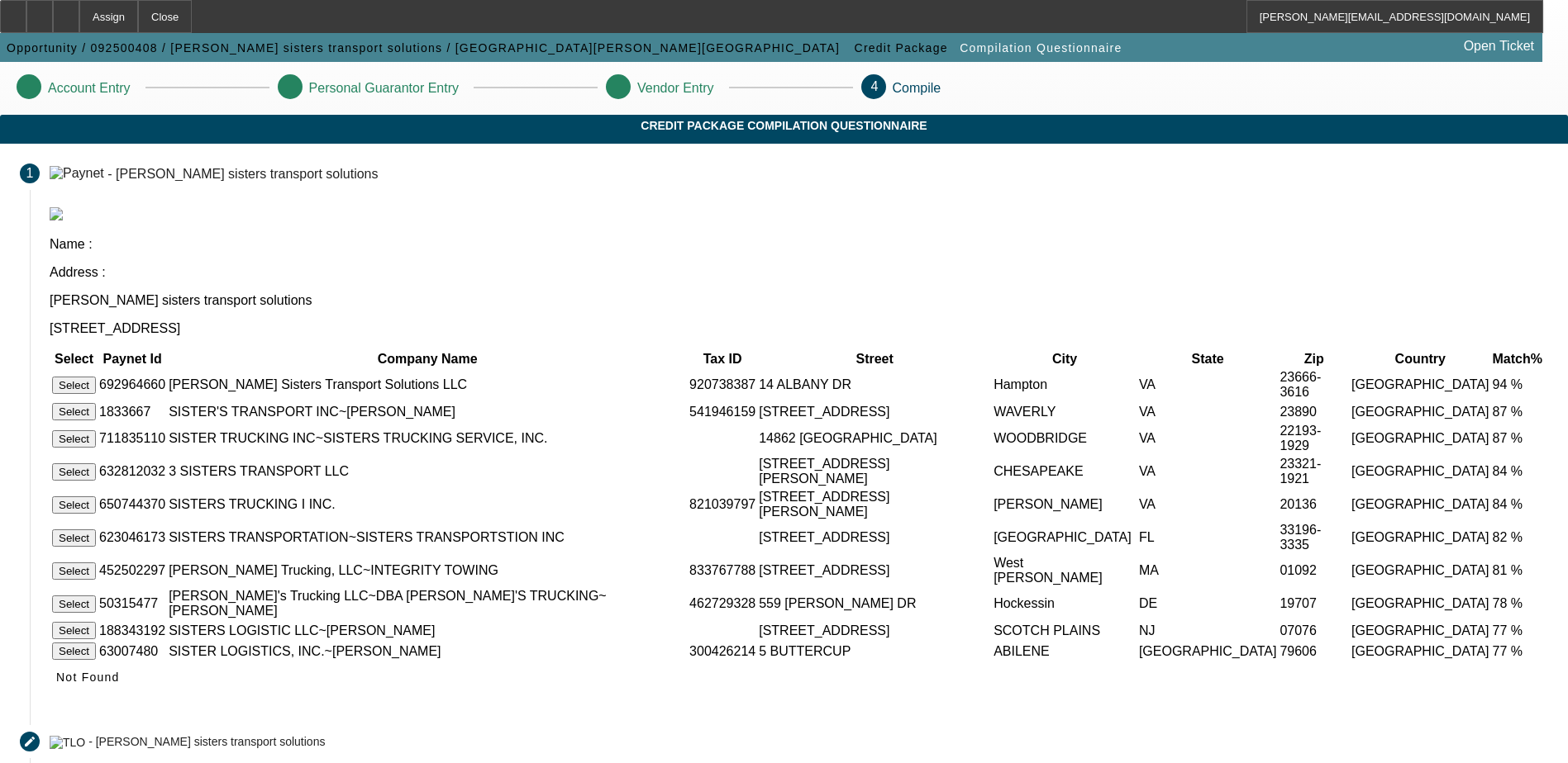
click at [23, 90] on icon at bounding box center [23, 86] width 0 height 14
click at [131, 89] on p "Account Entry" at bounding box center [89, 89] width 83 height 15
drag, startPoint x: 371, startPoint y: 89, endPoint x: 604, endPoint y: 90, distance: 233.0
click at [458, 90] on p "Personal Guarantor Entry" at bounding box center [384, 89] width 149 height 15
click at [220, 45] on span "Opportunity / 092500408 / Shawns sisters transport solutions / Montgomery, Shar…" at bounding box center [423, 48] width 833 height 13
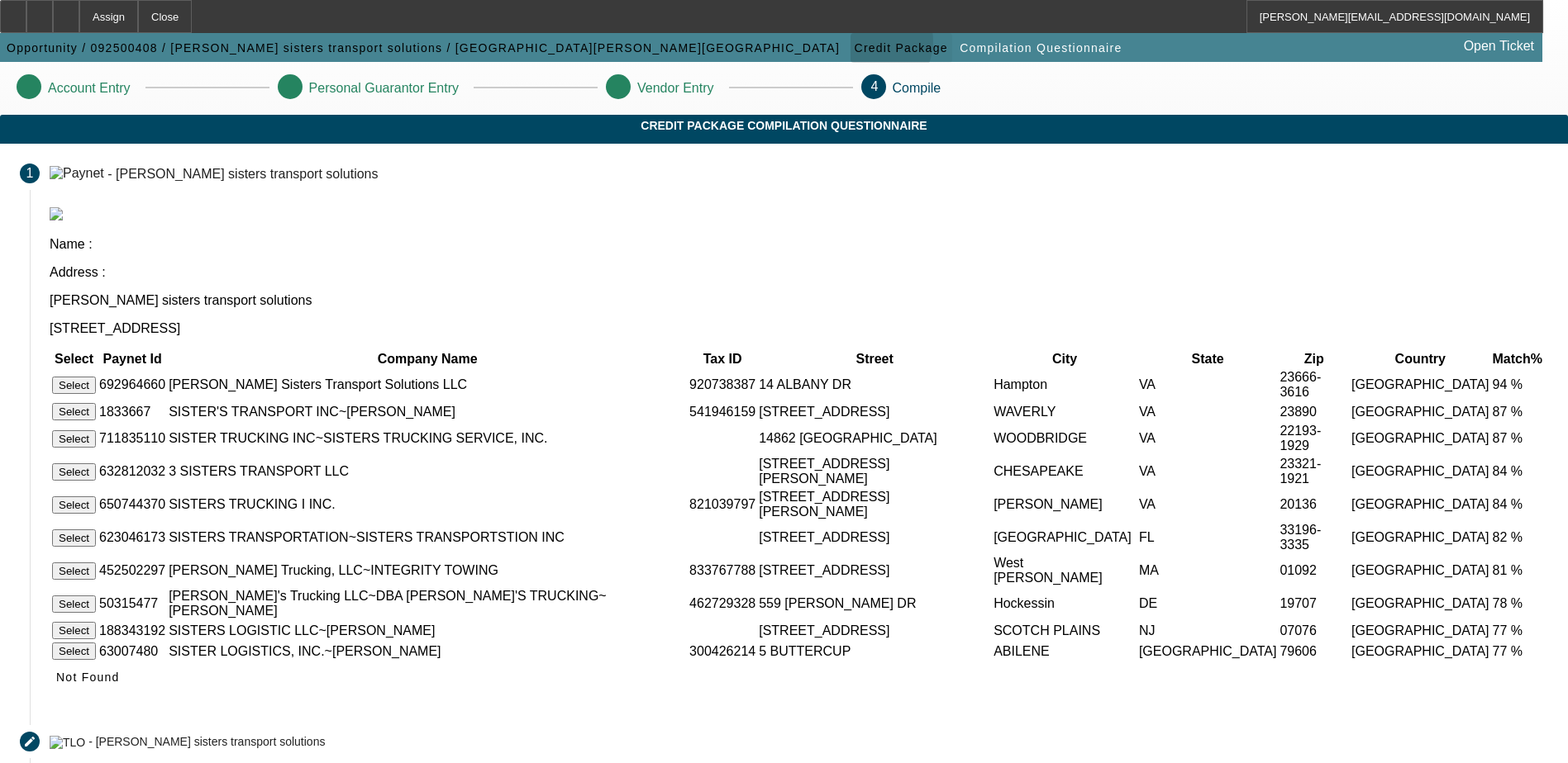
click at [855, 46] on span "Credit Package" at bounding box center [902, 48] width 93 height 13
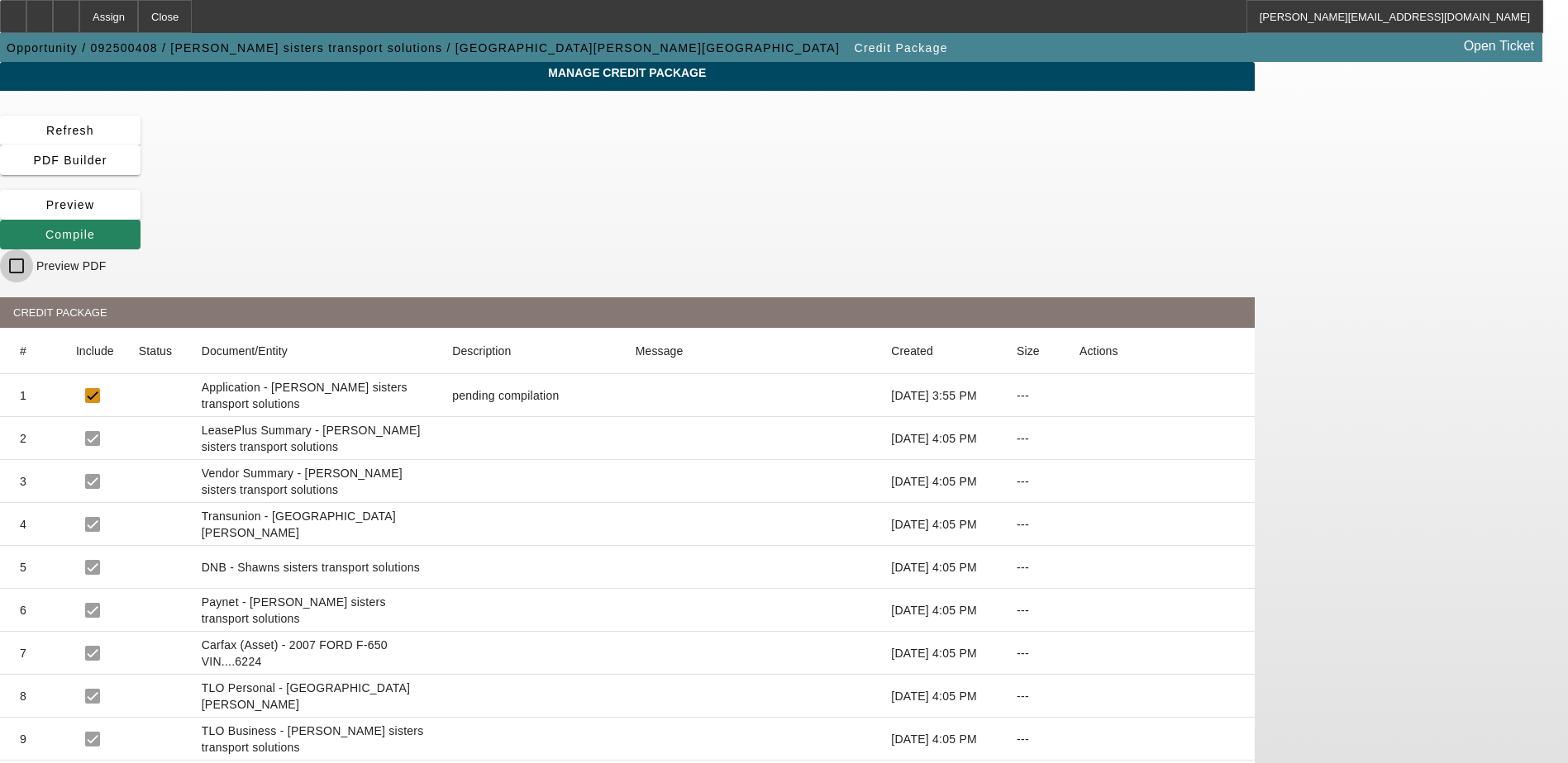
click at [33, 249] on input "Preview PDF" at bounding box center [16, 265] width 33 height 33
checkbox input "false"
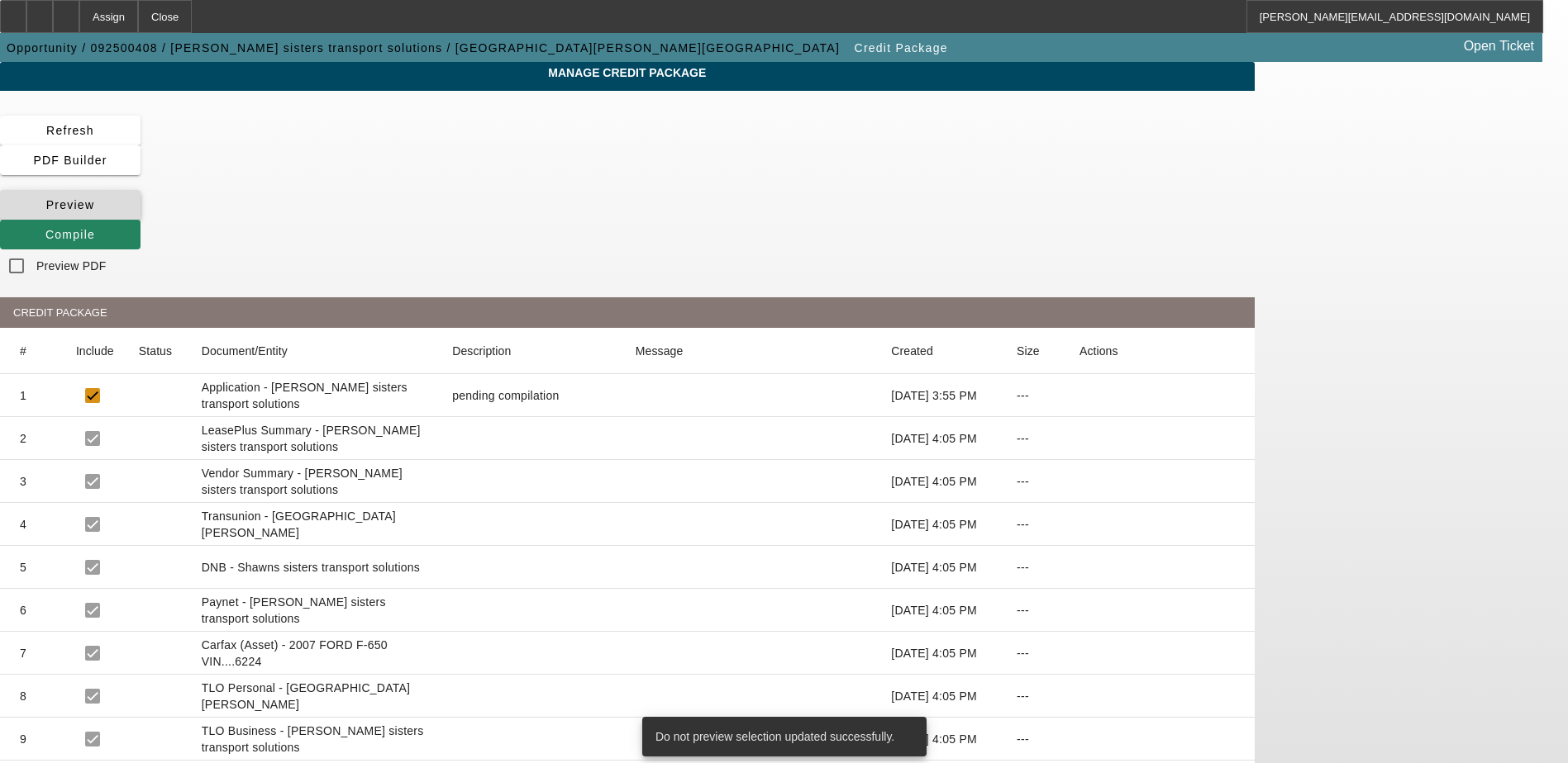
click at [47, 199] on icon at bounding box center [47, 205] width 0 height 13
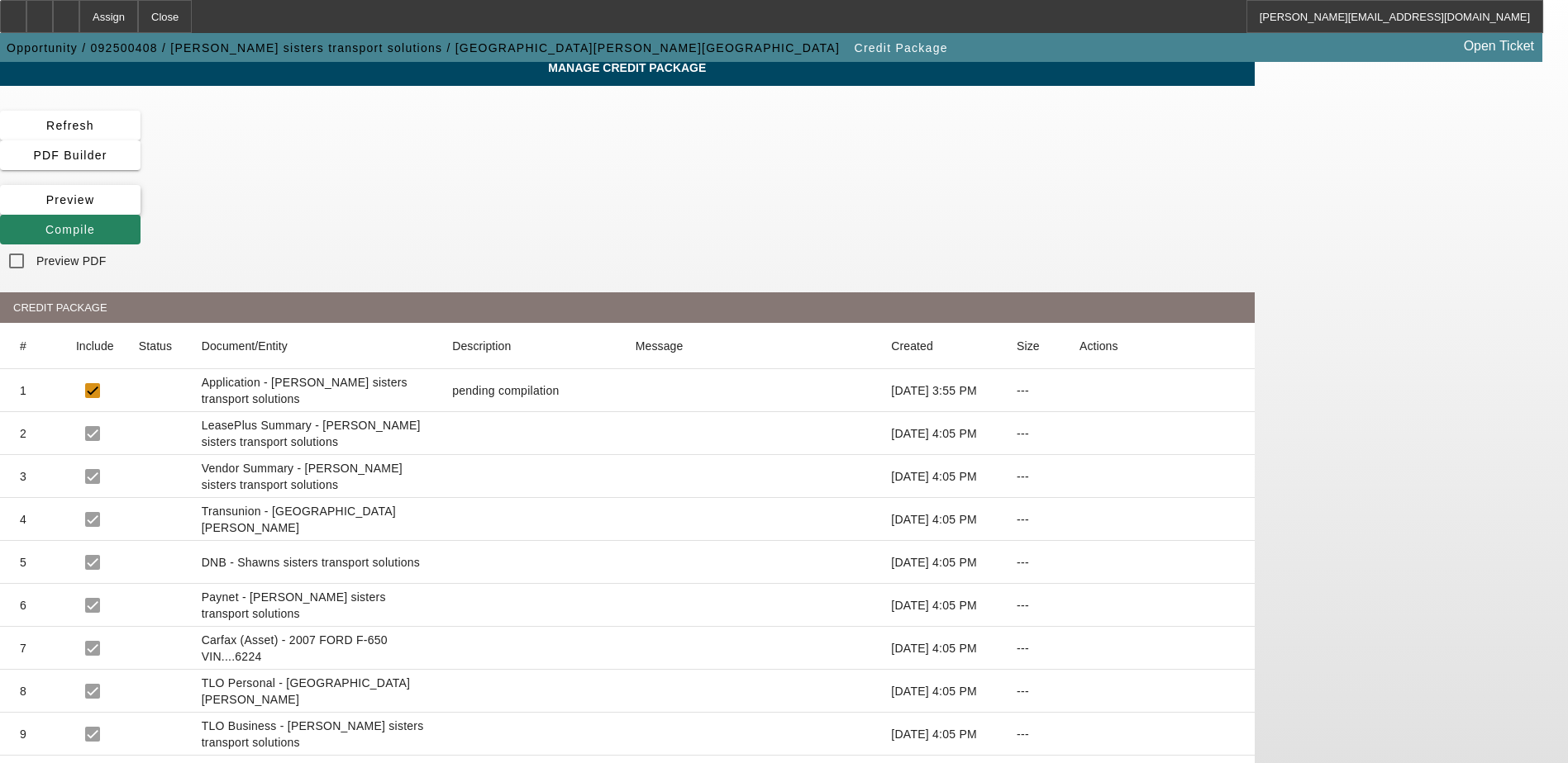
scroll to position [35, 0]
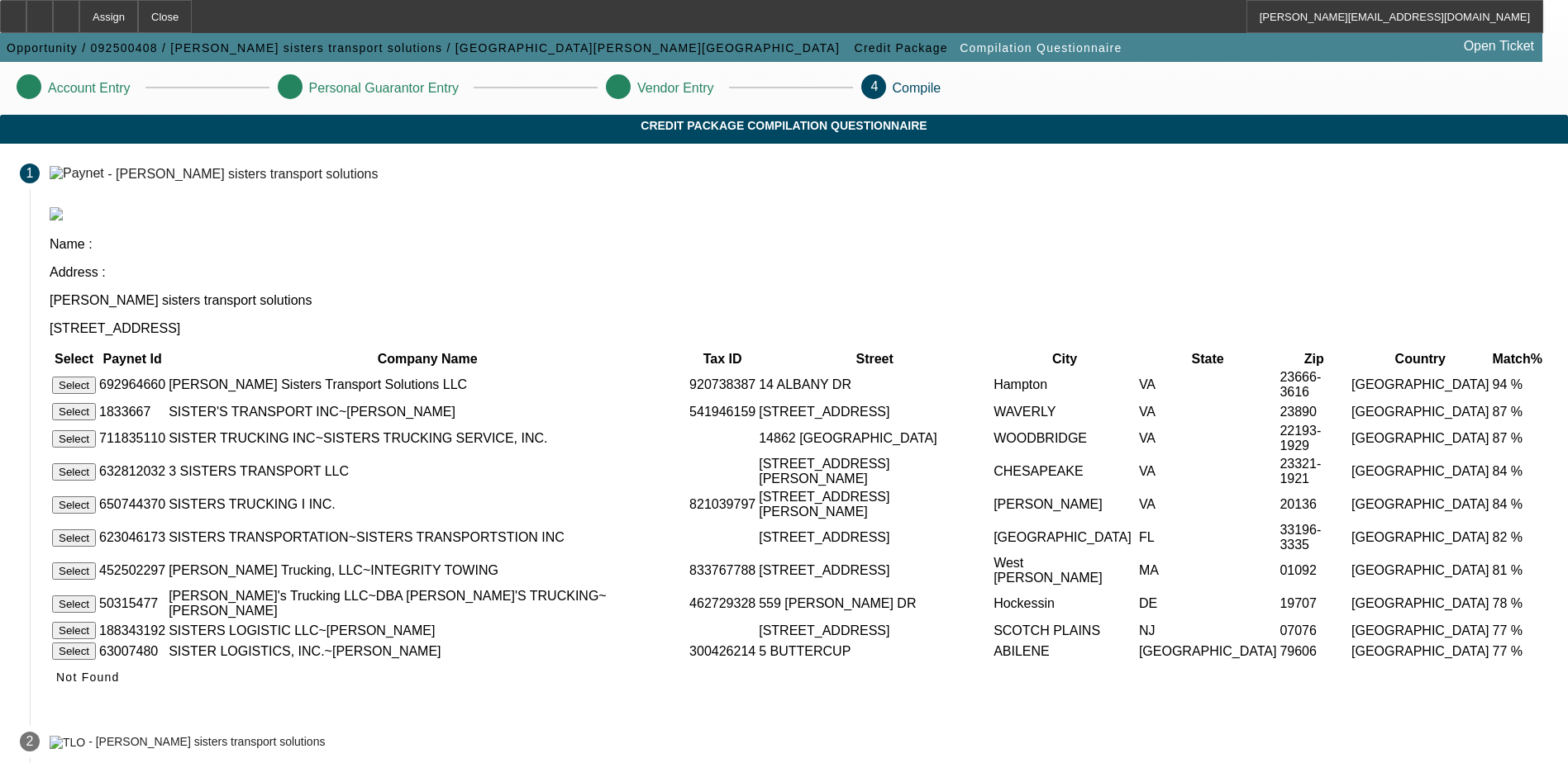
click at [96, 377] on button "Select" at bounding box center [74, 385] width 44 height 18
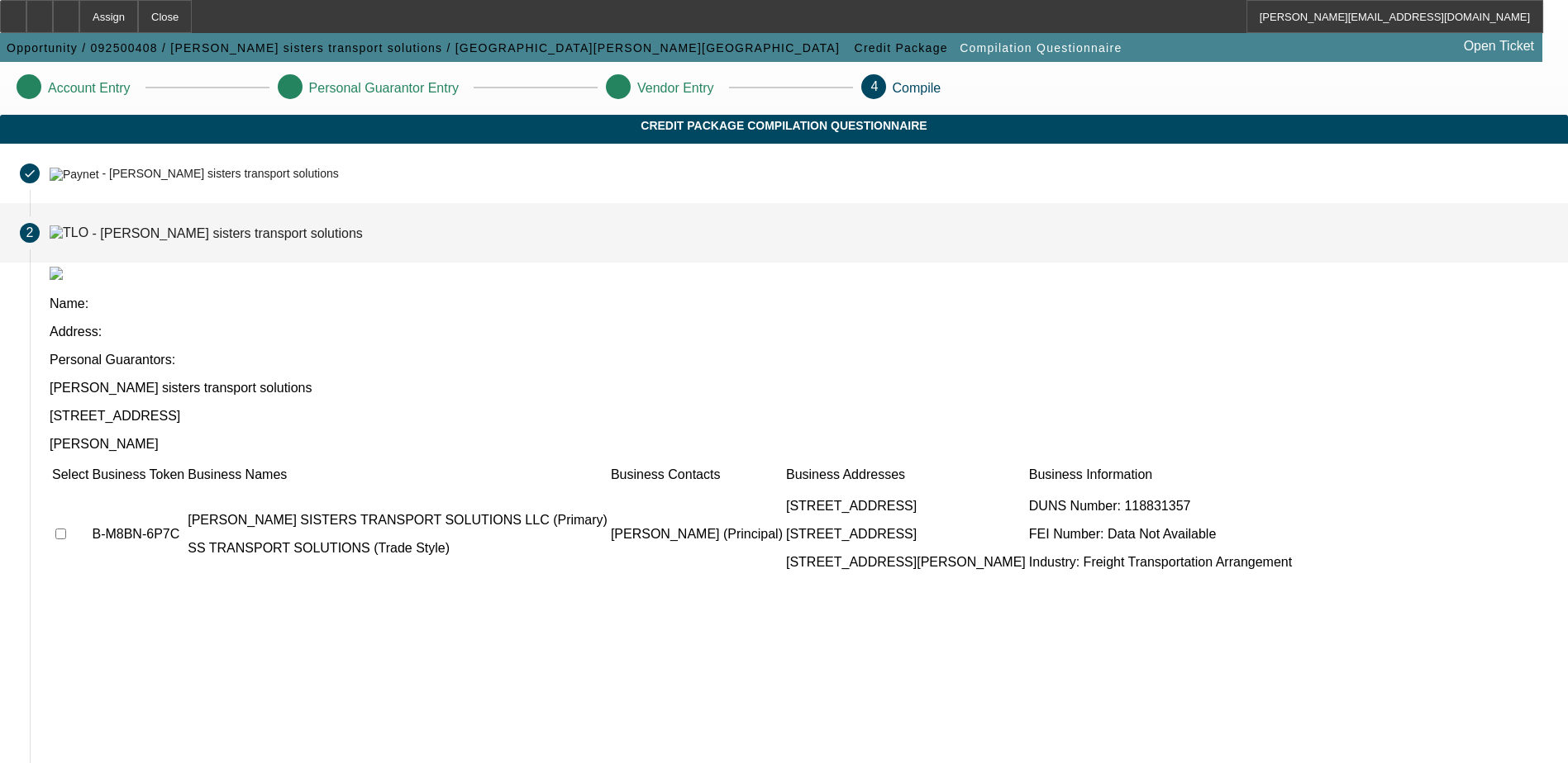
click at [66, 529] on input "checkbox" at bounding box center [61, 534] width 11 height 11
checkbox input "true"
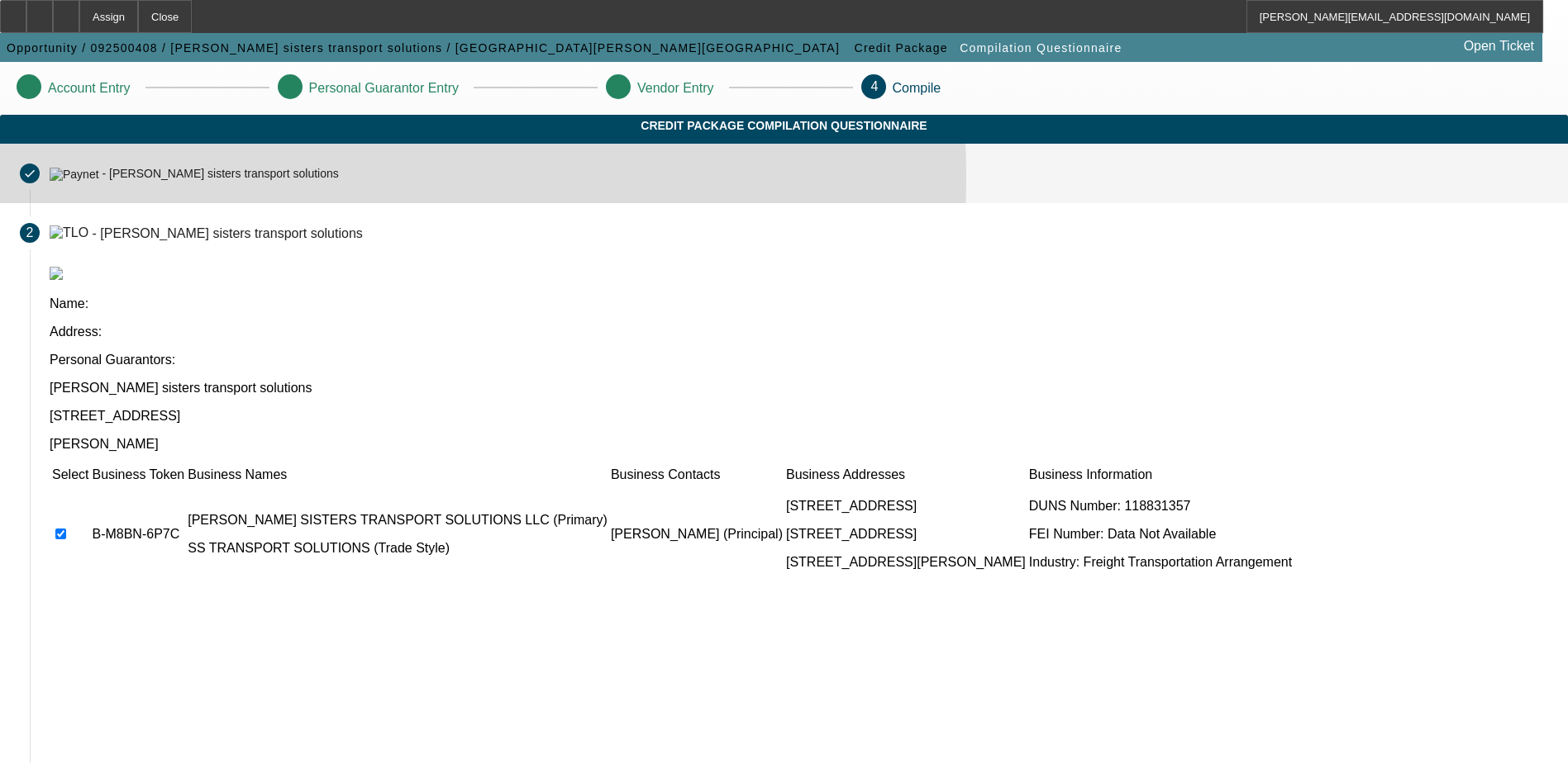
click at [338, 181] on div "- Shawns sisters transport solutions" at bounding box center [219, 174] width 236 height 13
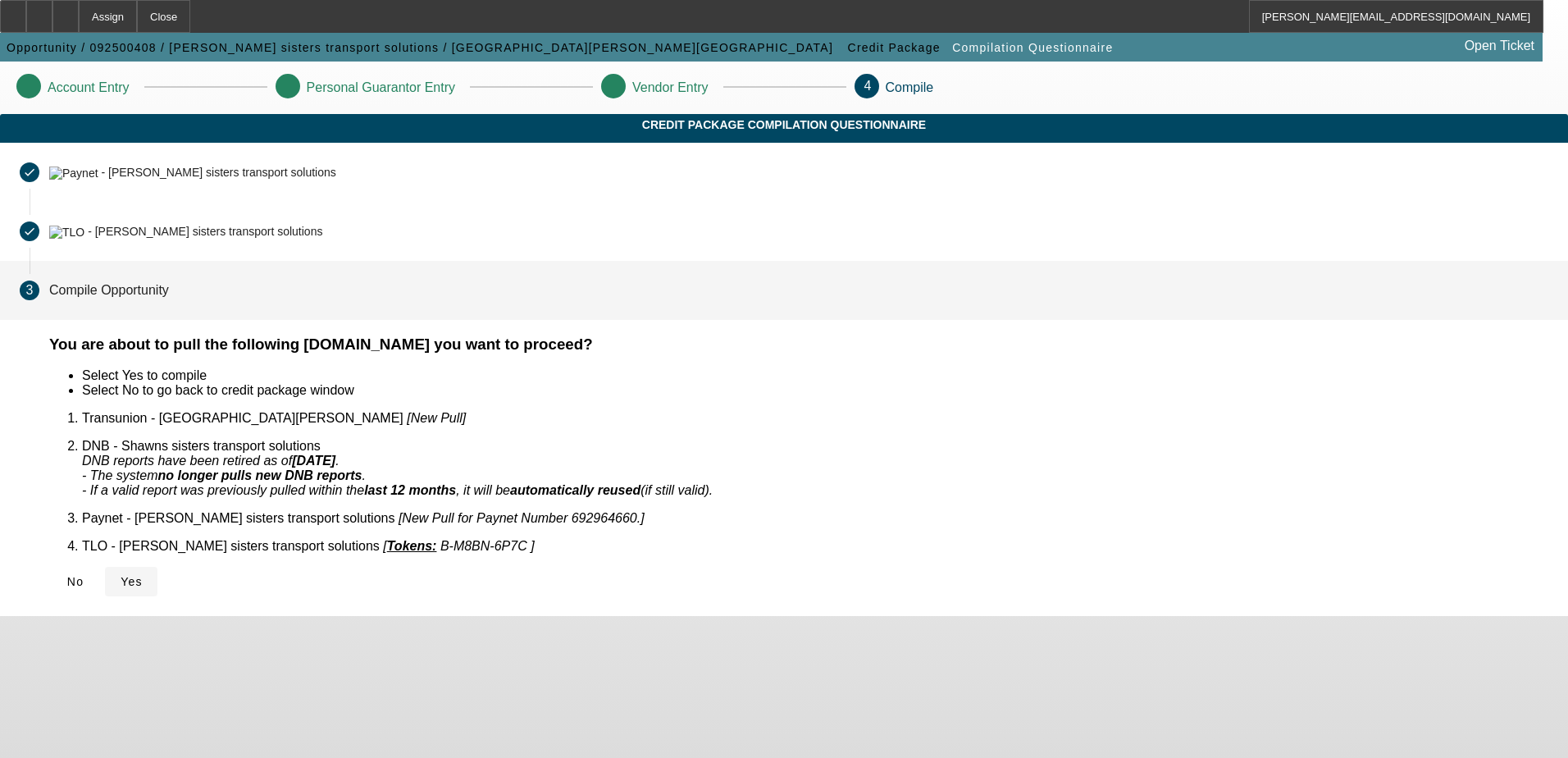
click at [143, 575] on span "Yes" at bounding box center [132, 582] width 22 height 13
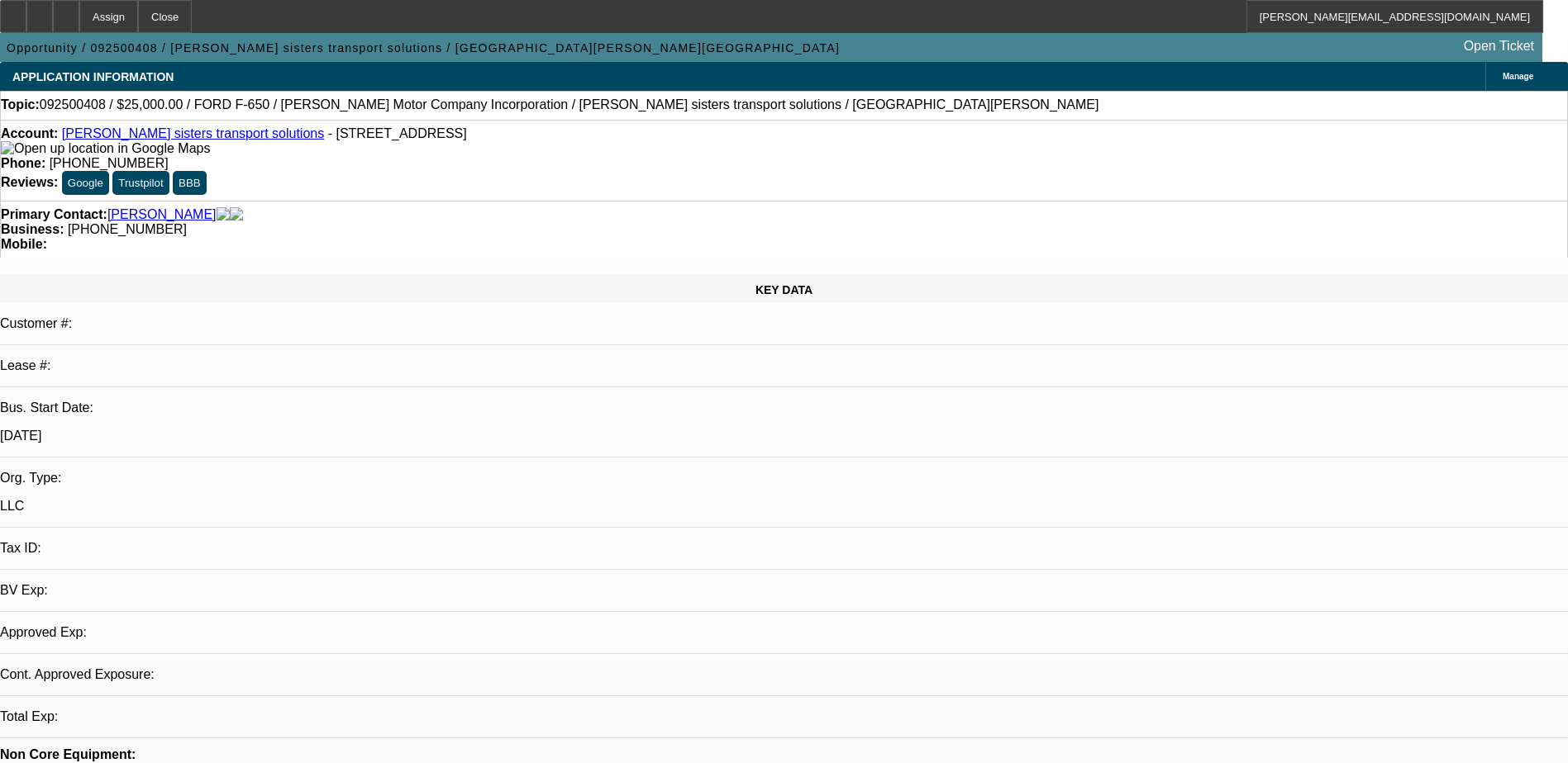
select select "0"
select select "2"
select select "0.1"
select select "1"
select select "2"
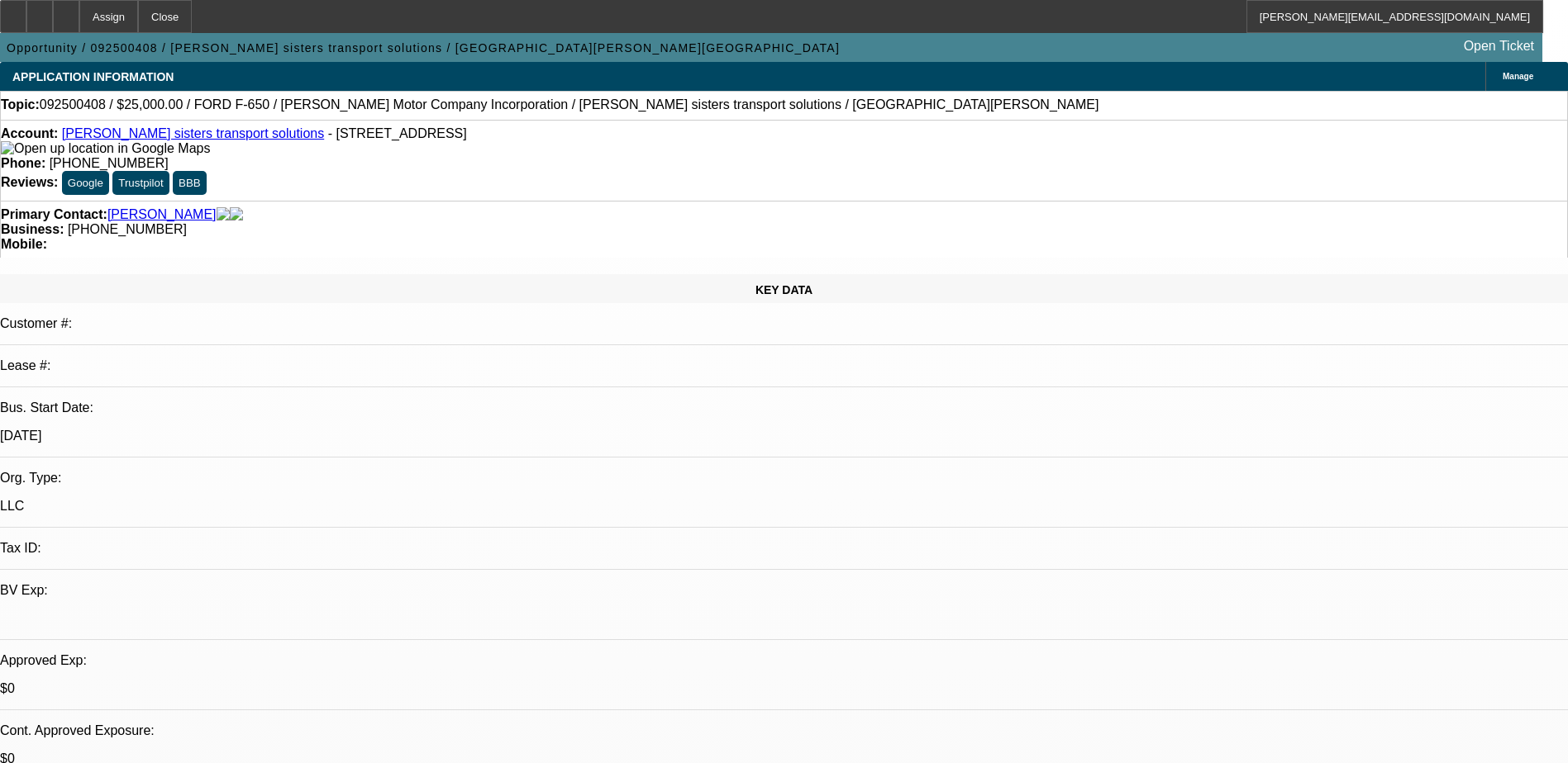
select select "4"
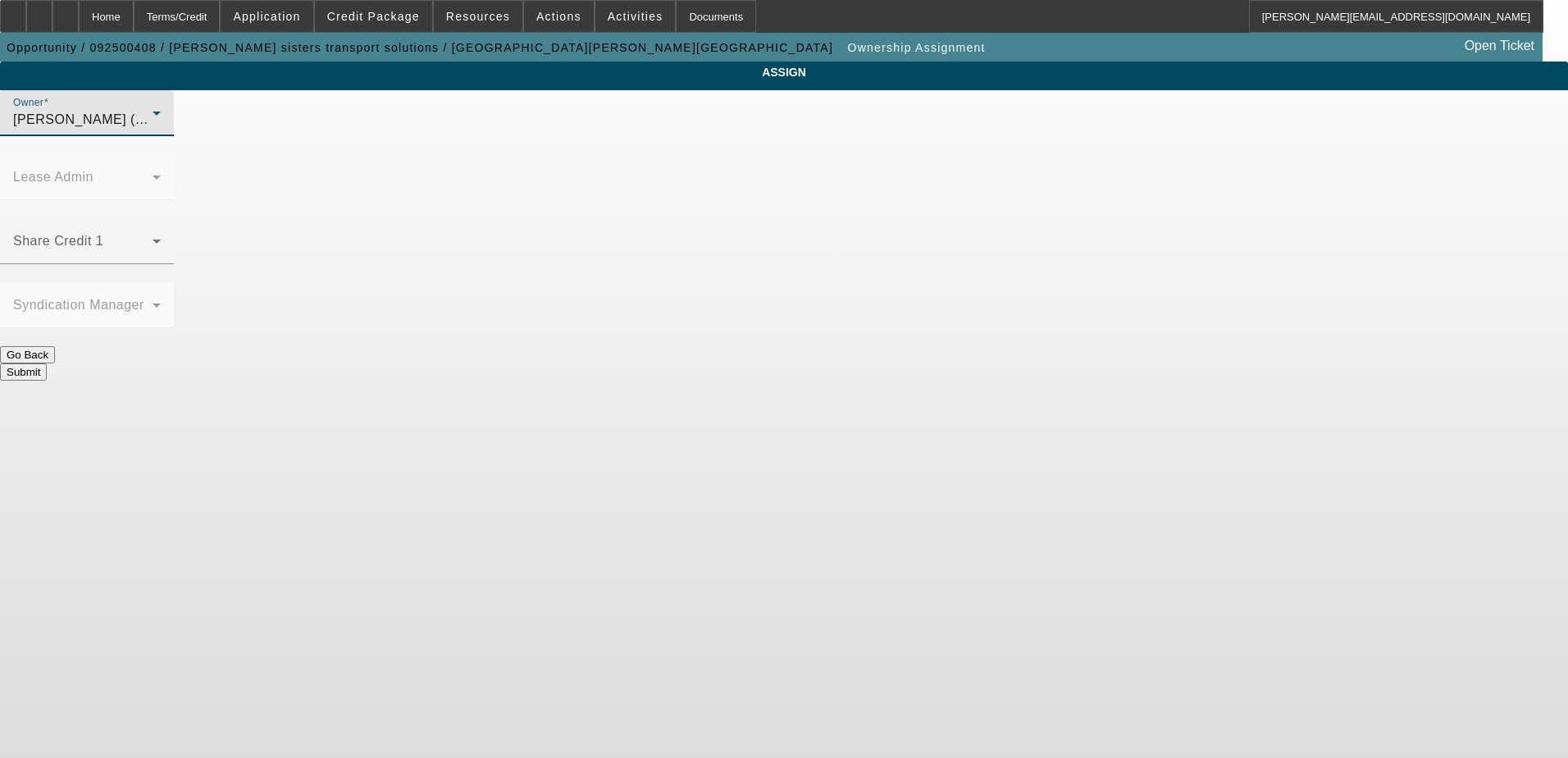
click at [167, 123] on icon at bounding box center [156, 113] width 19 height 19
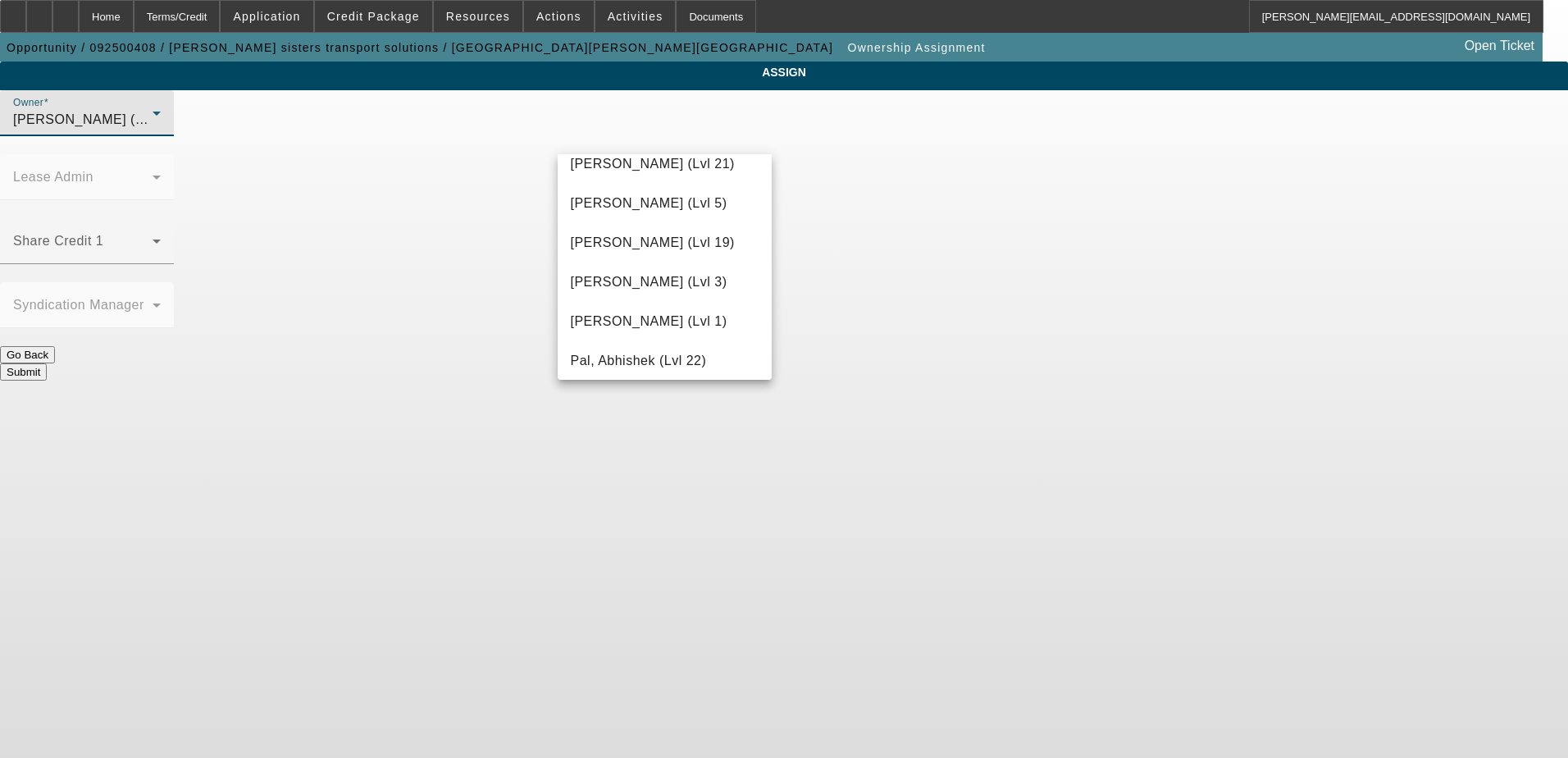
scroll to position [1504, 0]
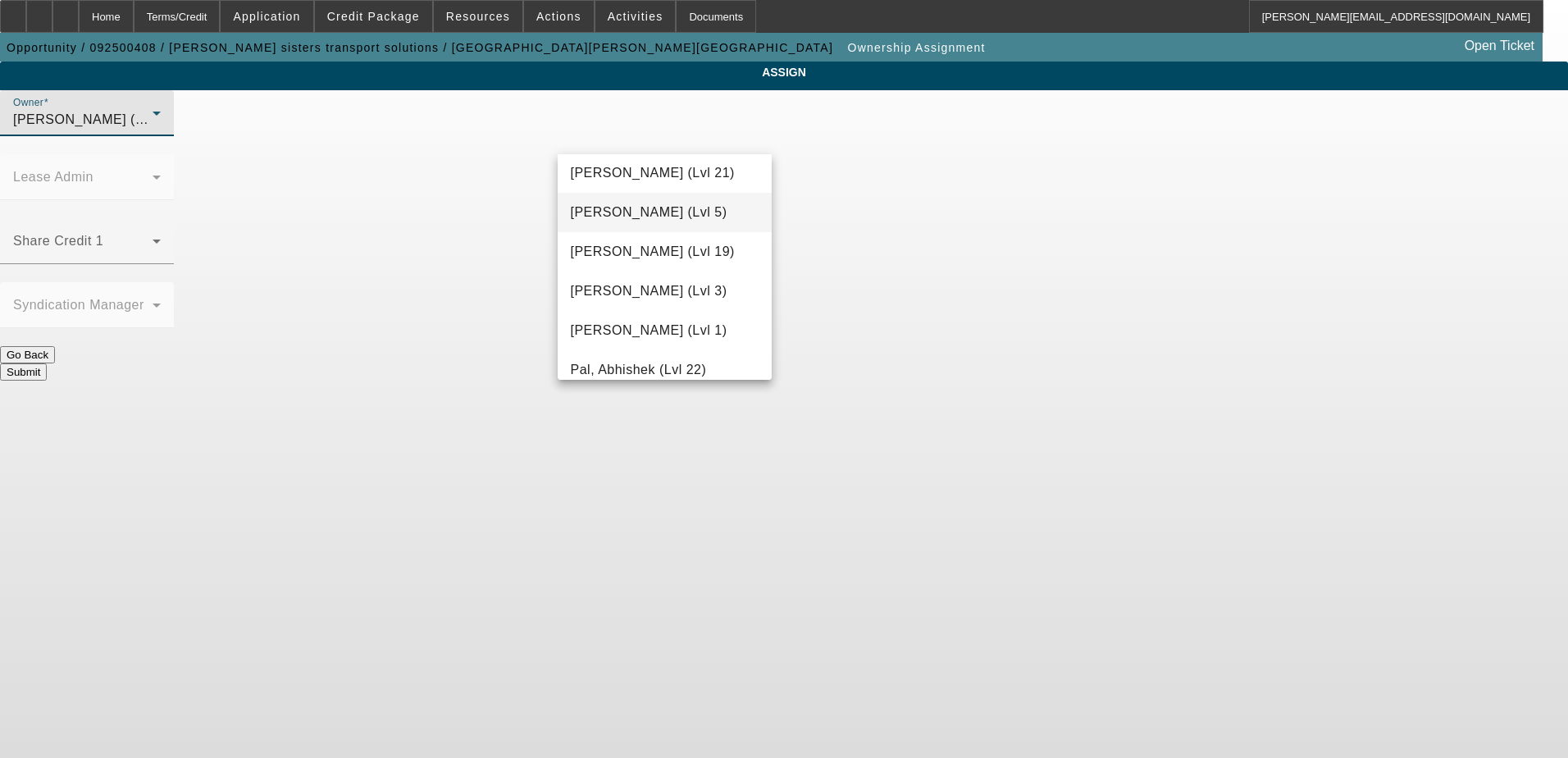
click at [626, 215] on span "Nubie, Daniel (Lvl 5)" at bounding box center [648, 212] width 157 height 19
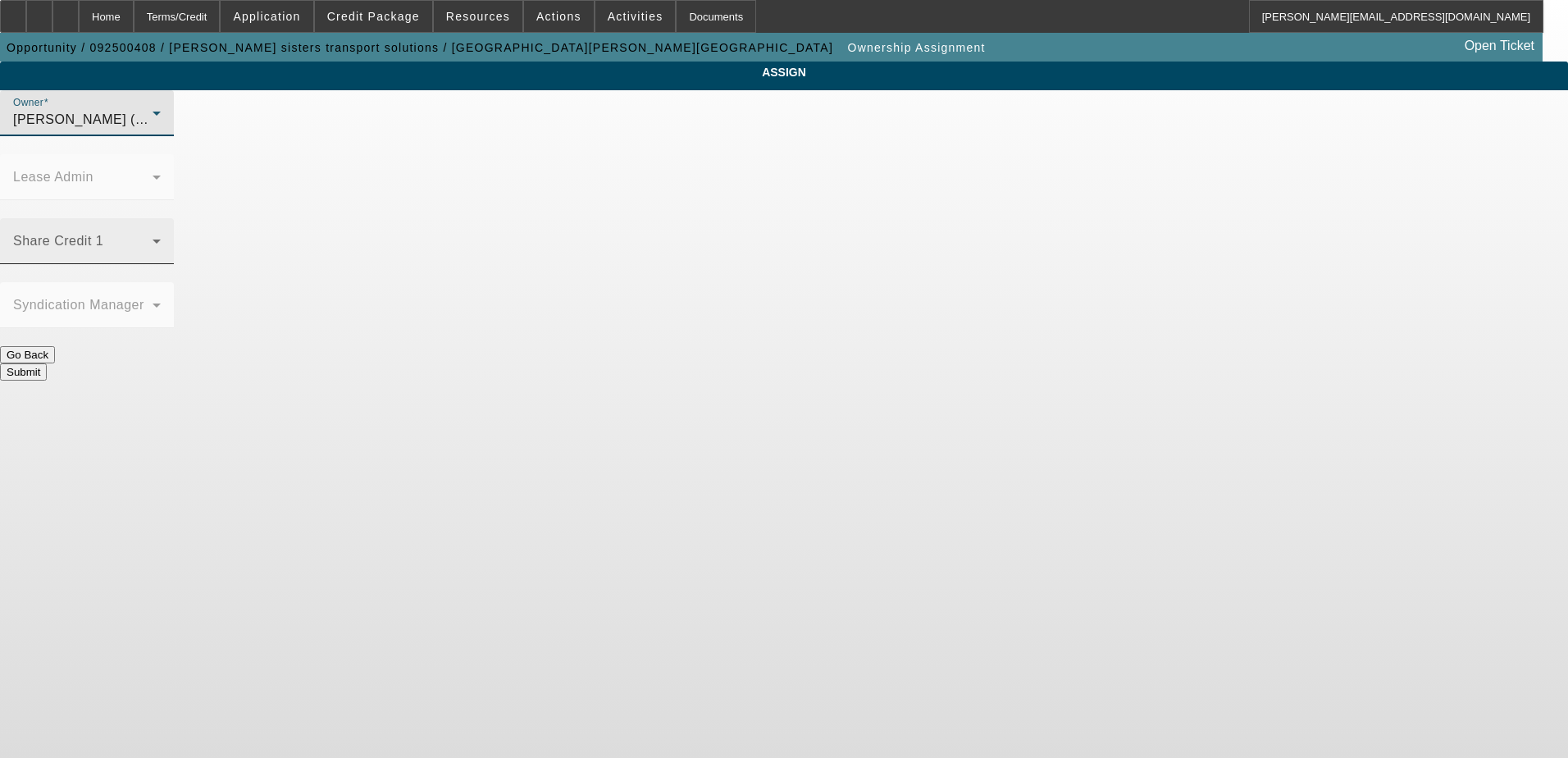
click at [153, 238] on span at bounding box center [82, 247] width 140 height 19
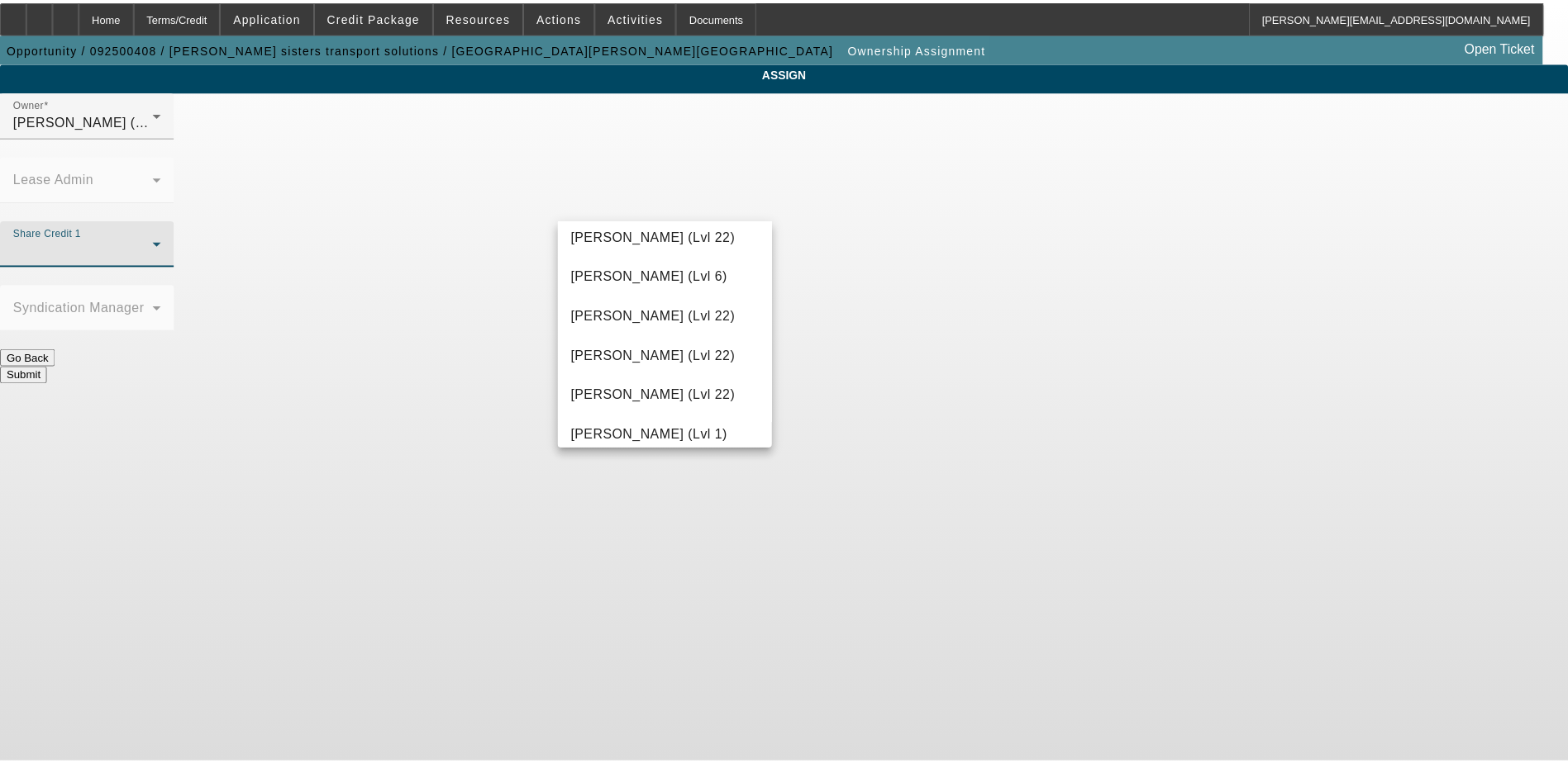
scroll to position [1817, 0]
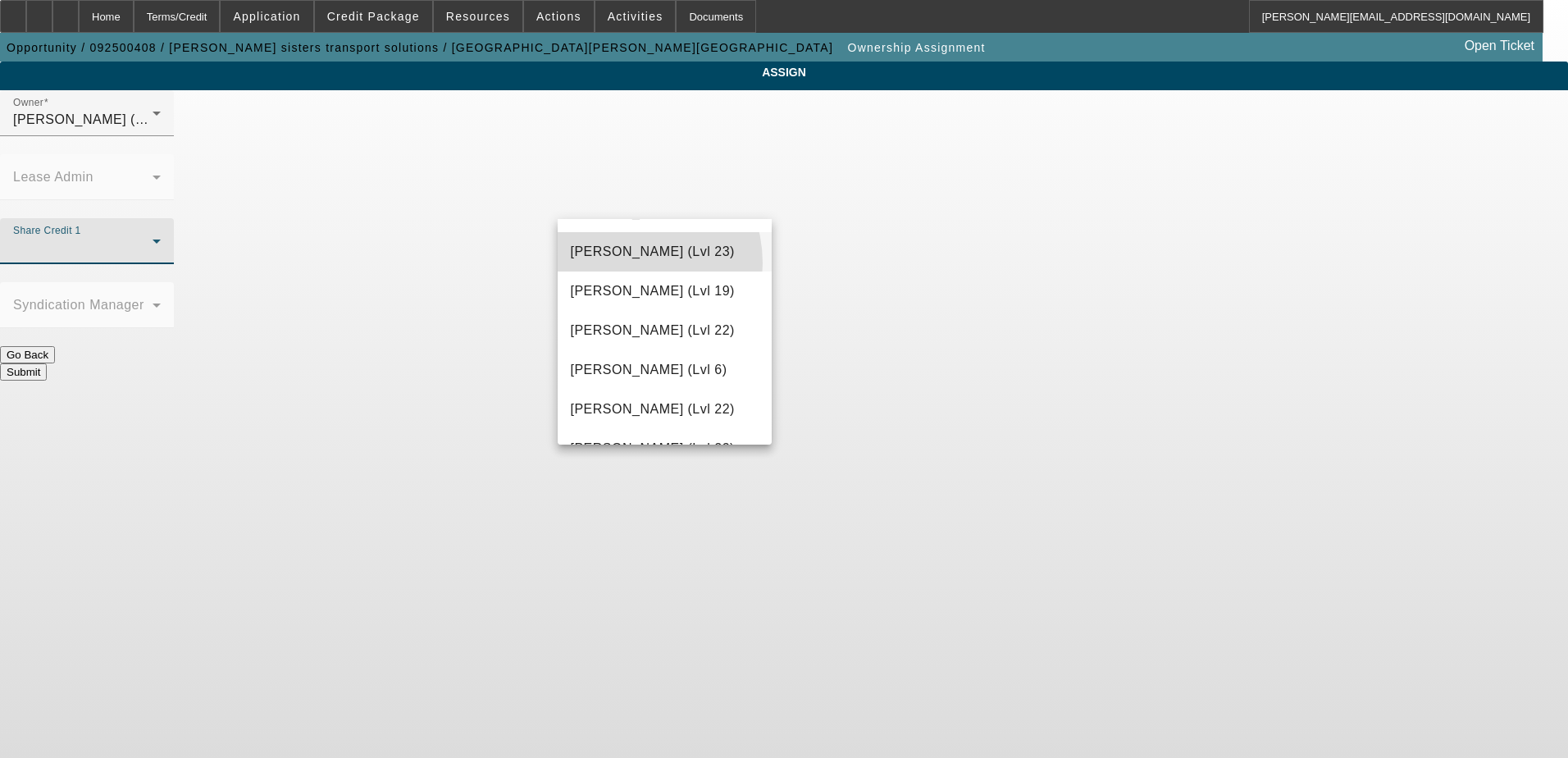
click at [620, 263] on mat-option "Rupp, Greg (Lvl 23)" at bounding box center [665, 252] width 215 height 40
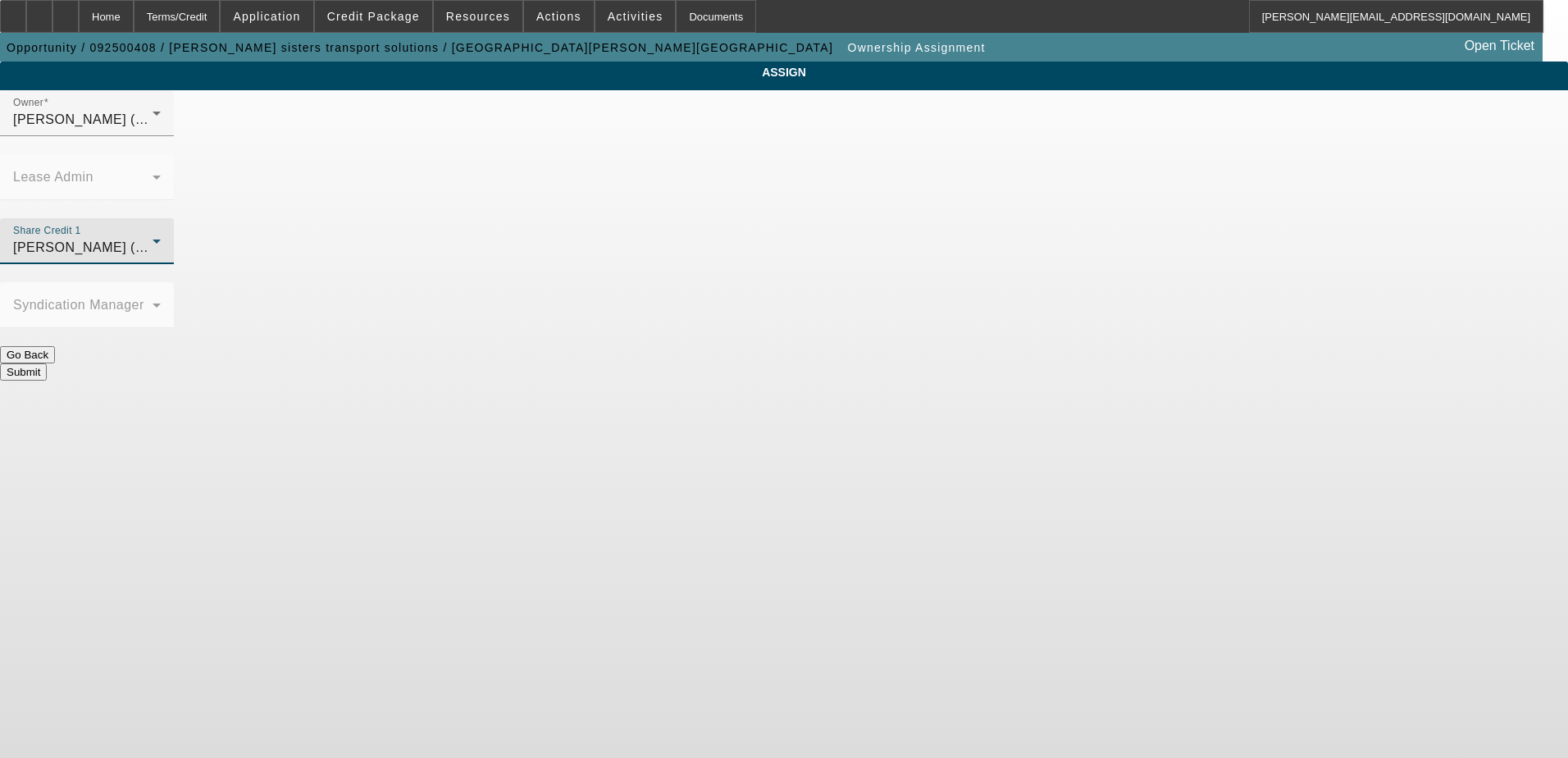
click at [46, 363] on button "Submit" at bounding box center [23, 372] width 46 height 18
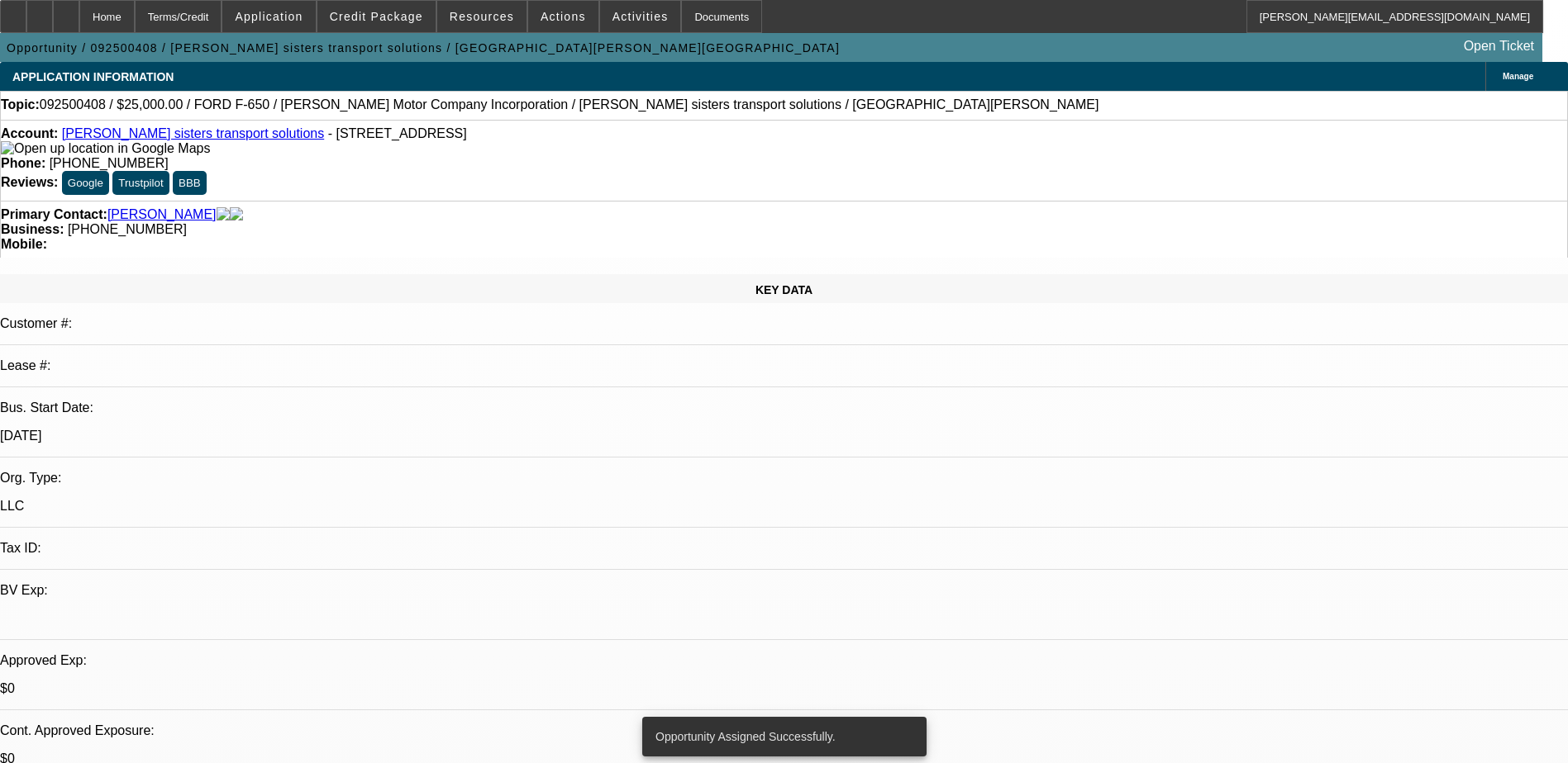
select select "0"
select select "2"
select select "0.1"
select select "4"
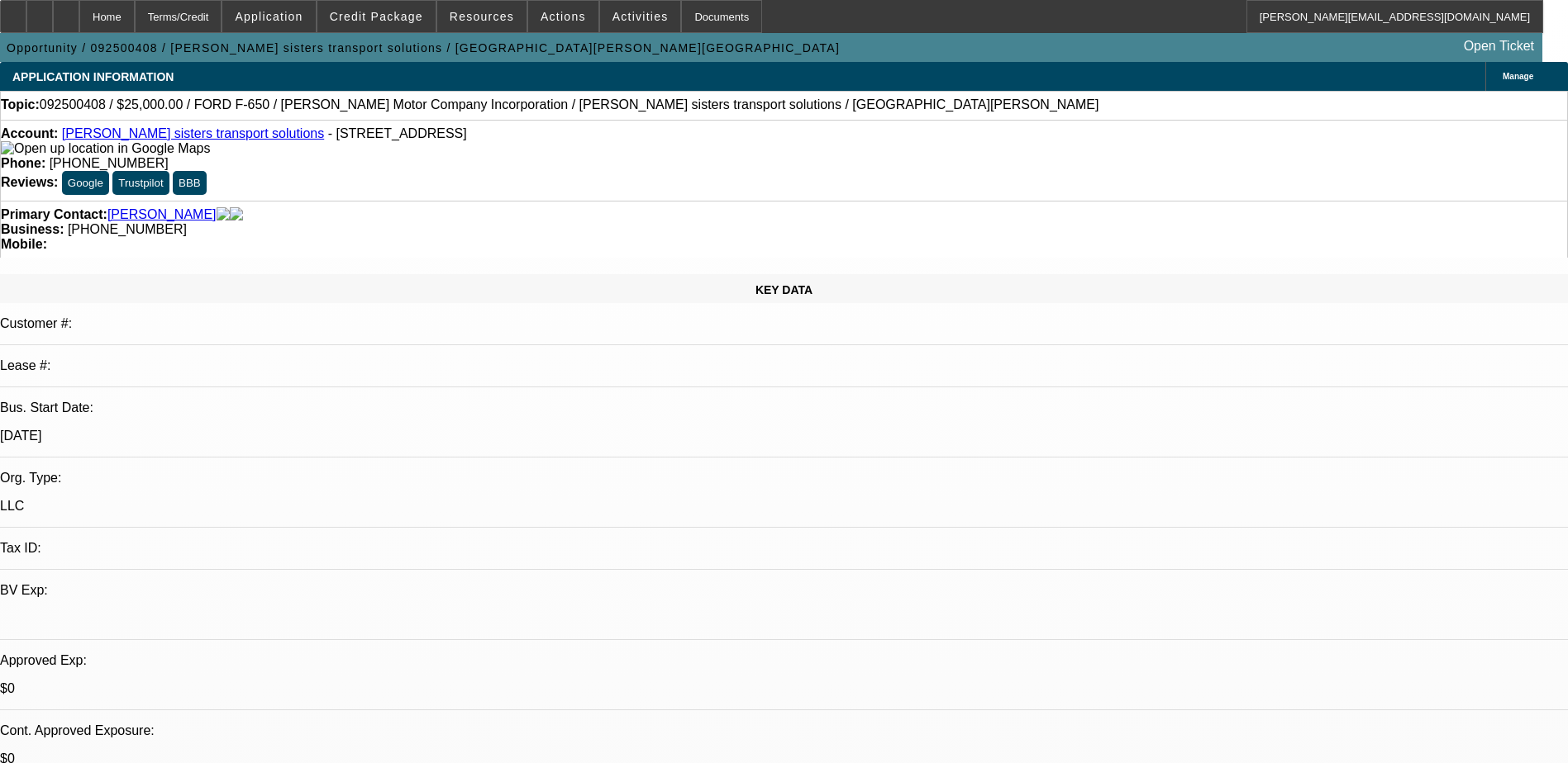
click at [397, 11] on span "Credit Package" at bounding box center [376, 17] width 93 height 13
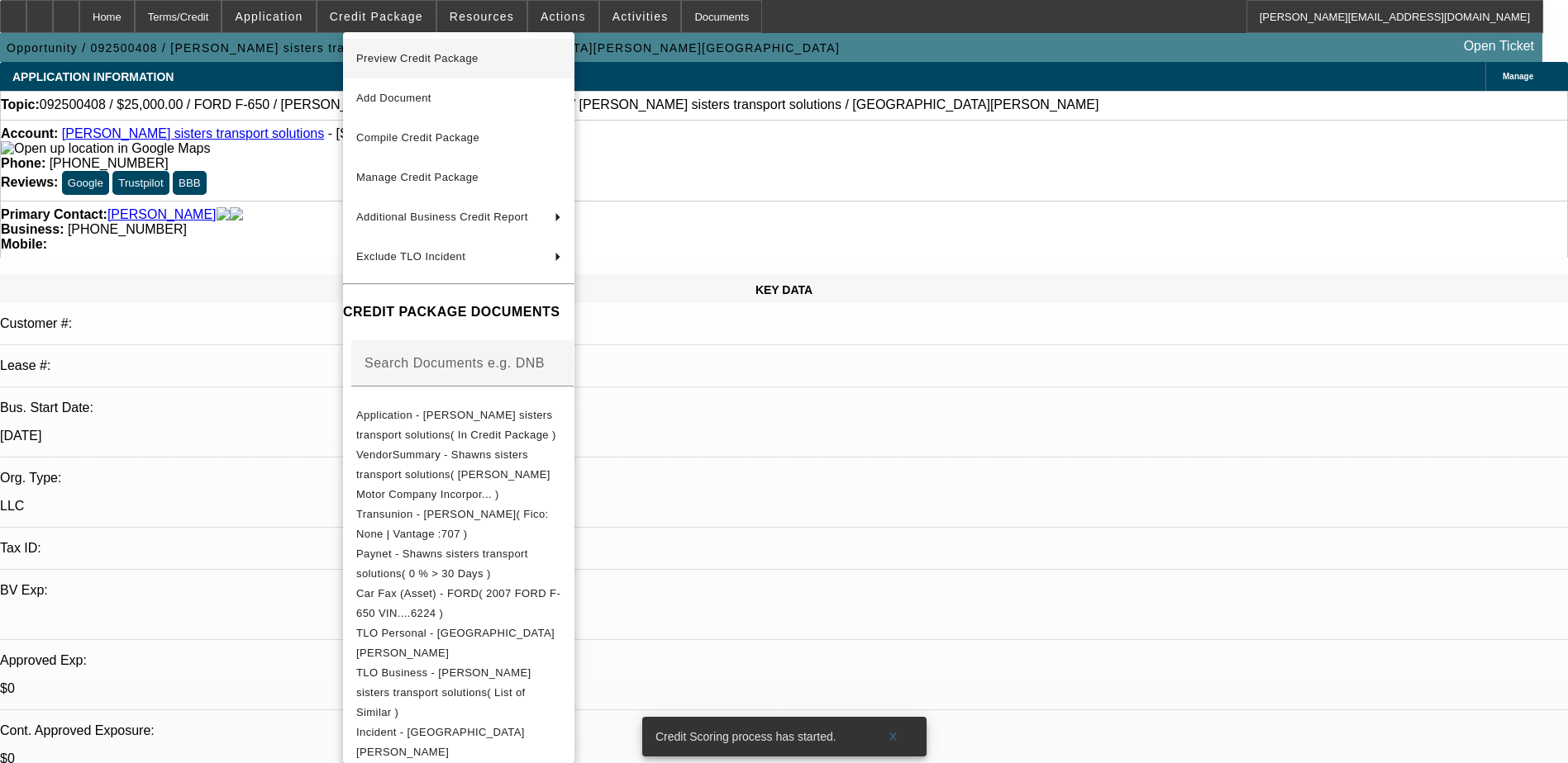
click at [415, 58] on span "Preview Credit Package" at bounding box center [417, 58] width 122 height 12
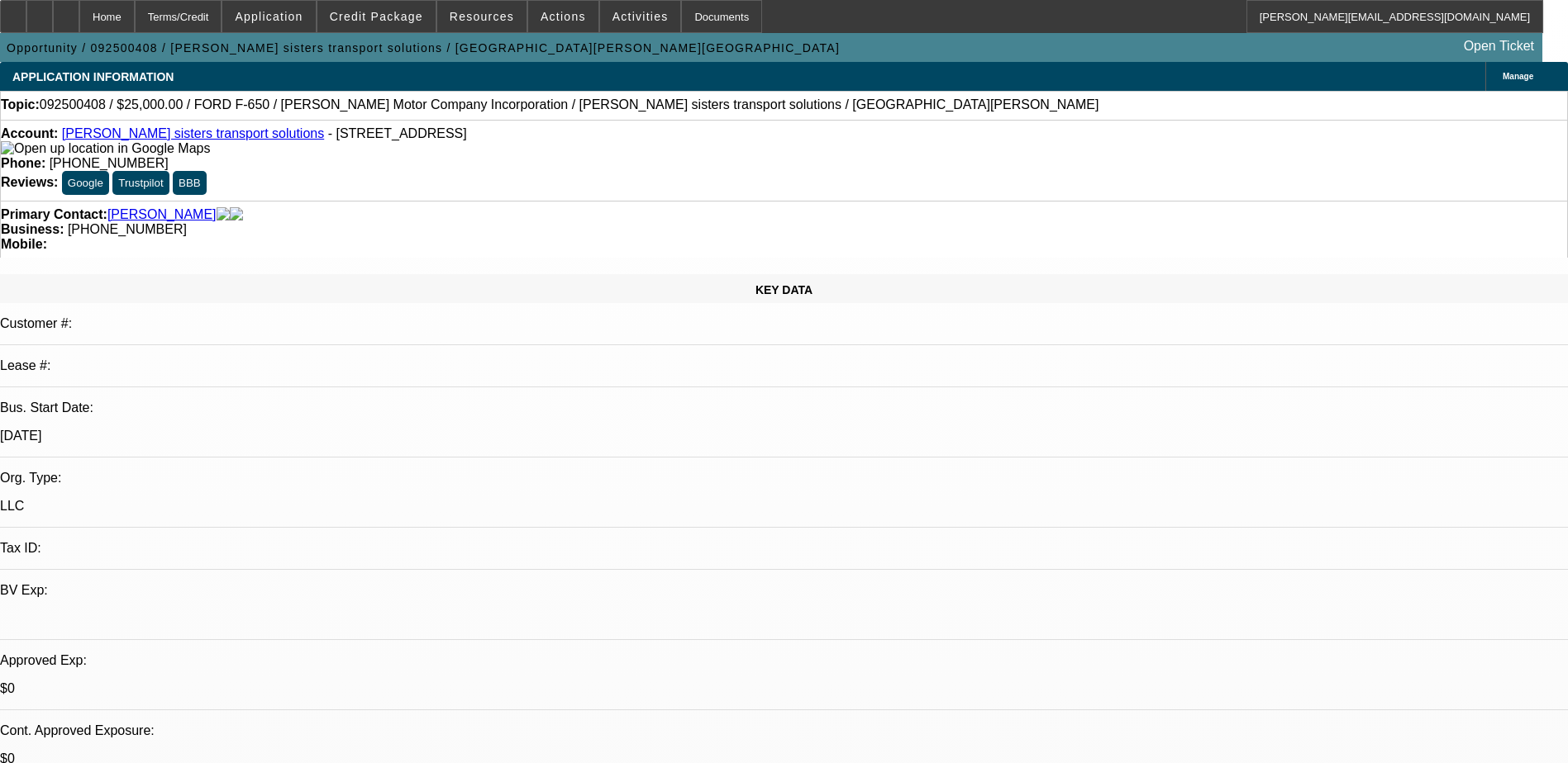
click at [204, 136] on link "Shawns sisters transport solutions" at bounding box center [192, 132] width 262 height 14
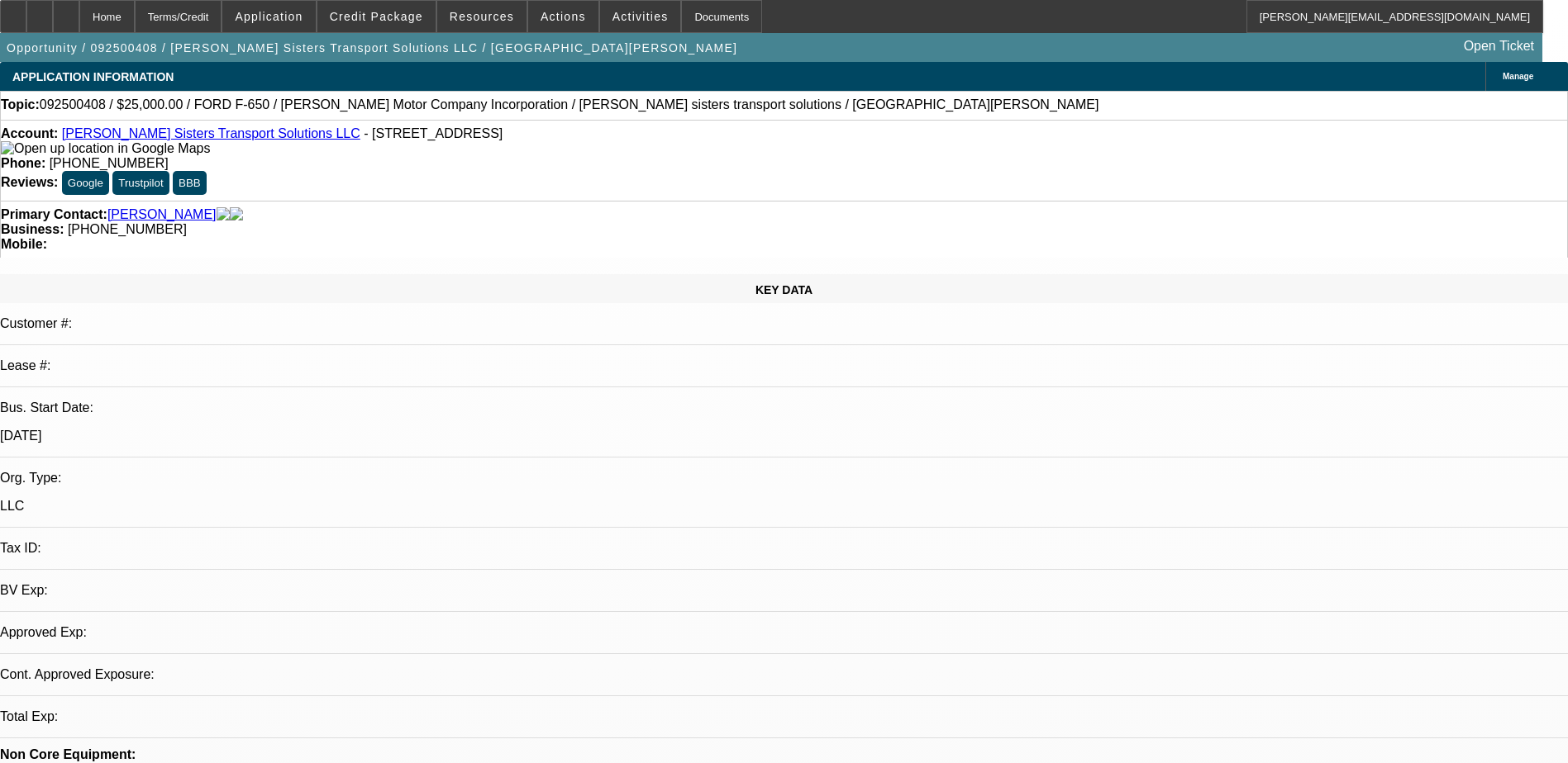
select select "0"
select select "2"
select select "0.1"
select select "4"
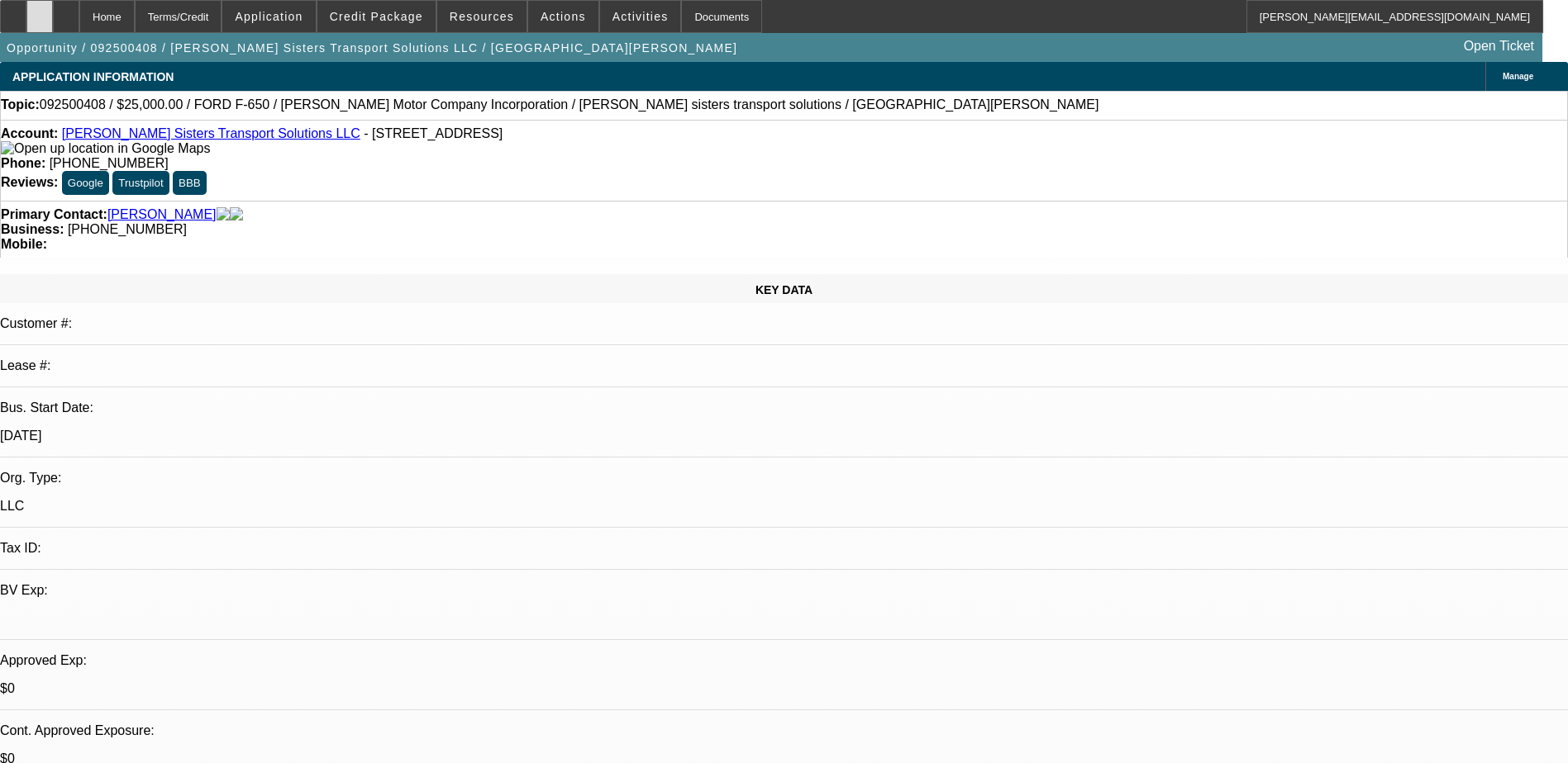
click at [53, 20] on div at bounding box center [39, 16] width 26 height 33
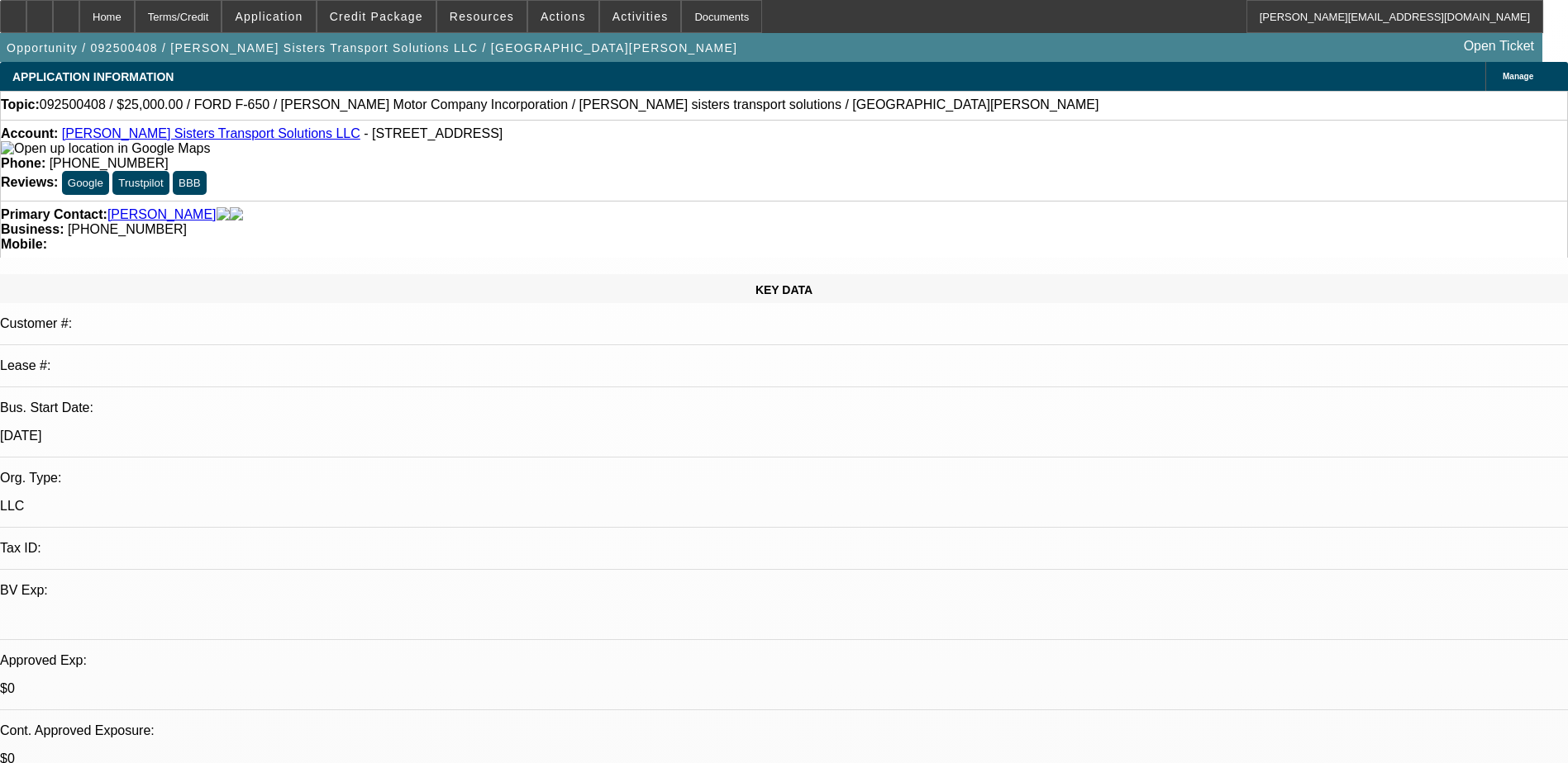
drag, startPoint x: 1099, startPoint y: 78, endPoint x: 1197, endPoint y: 572, distance: 503.6
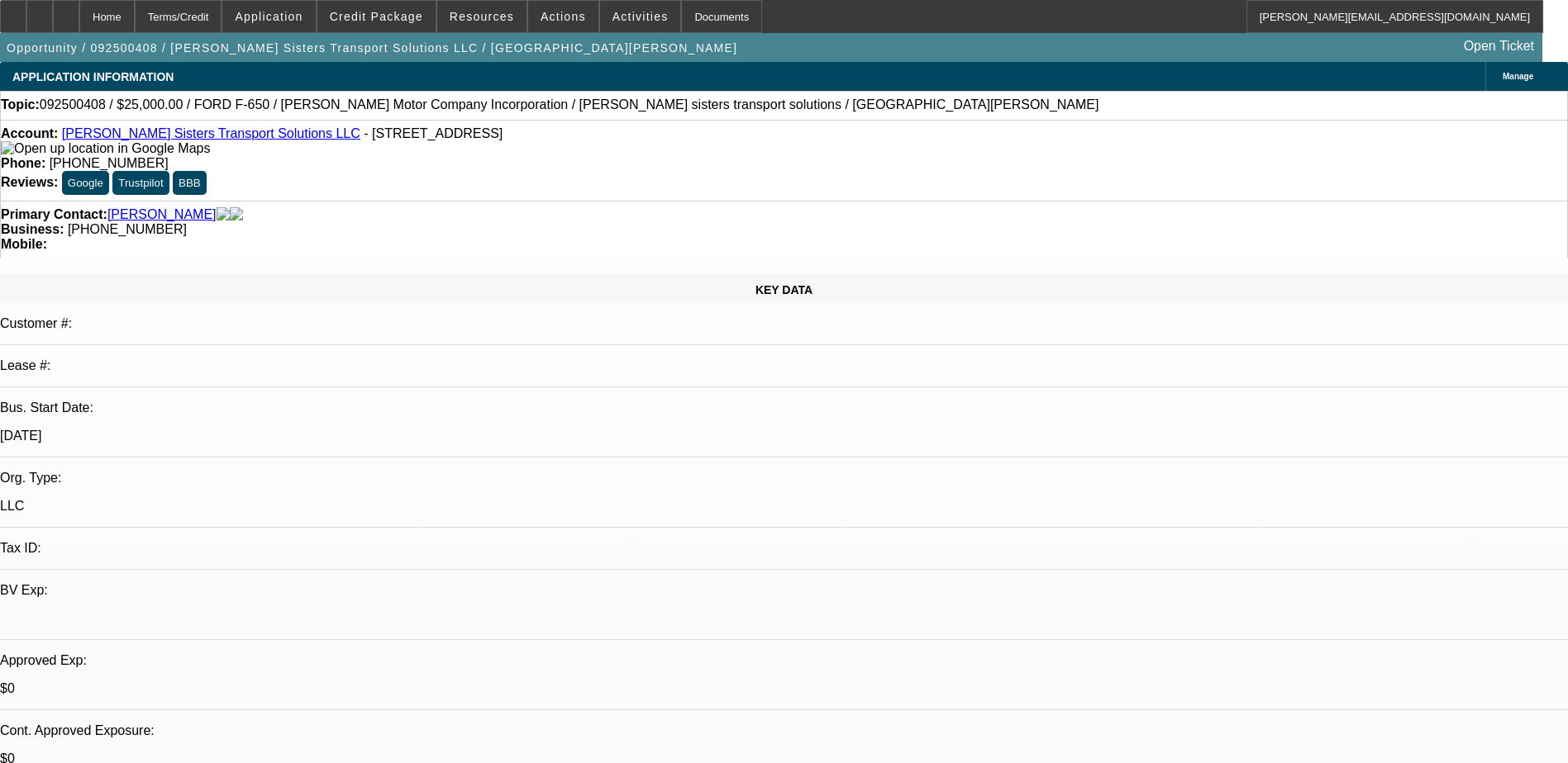
click at [1147, 206] on button "reply_all Reply All" at bounding box center [1155, 213] width 105 height 40
click at [381, 20] on span "Credit Package" at bounding box center [376, 17] width 93 height 13
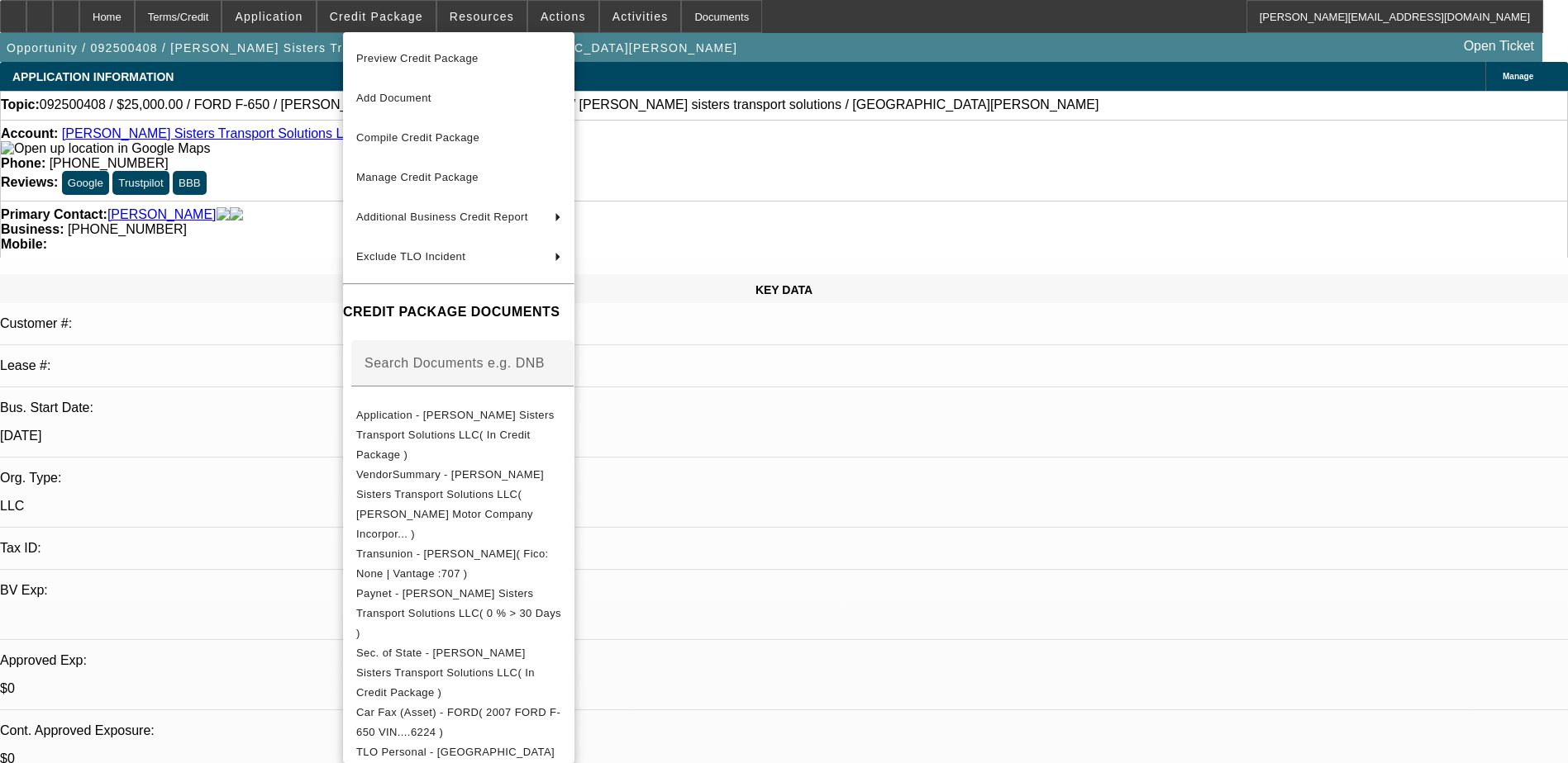
click at [422, 60] on span "Preview Credit Package" at bounding box center [417, 58] width 122 height 12
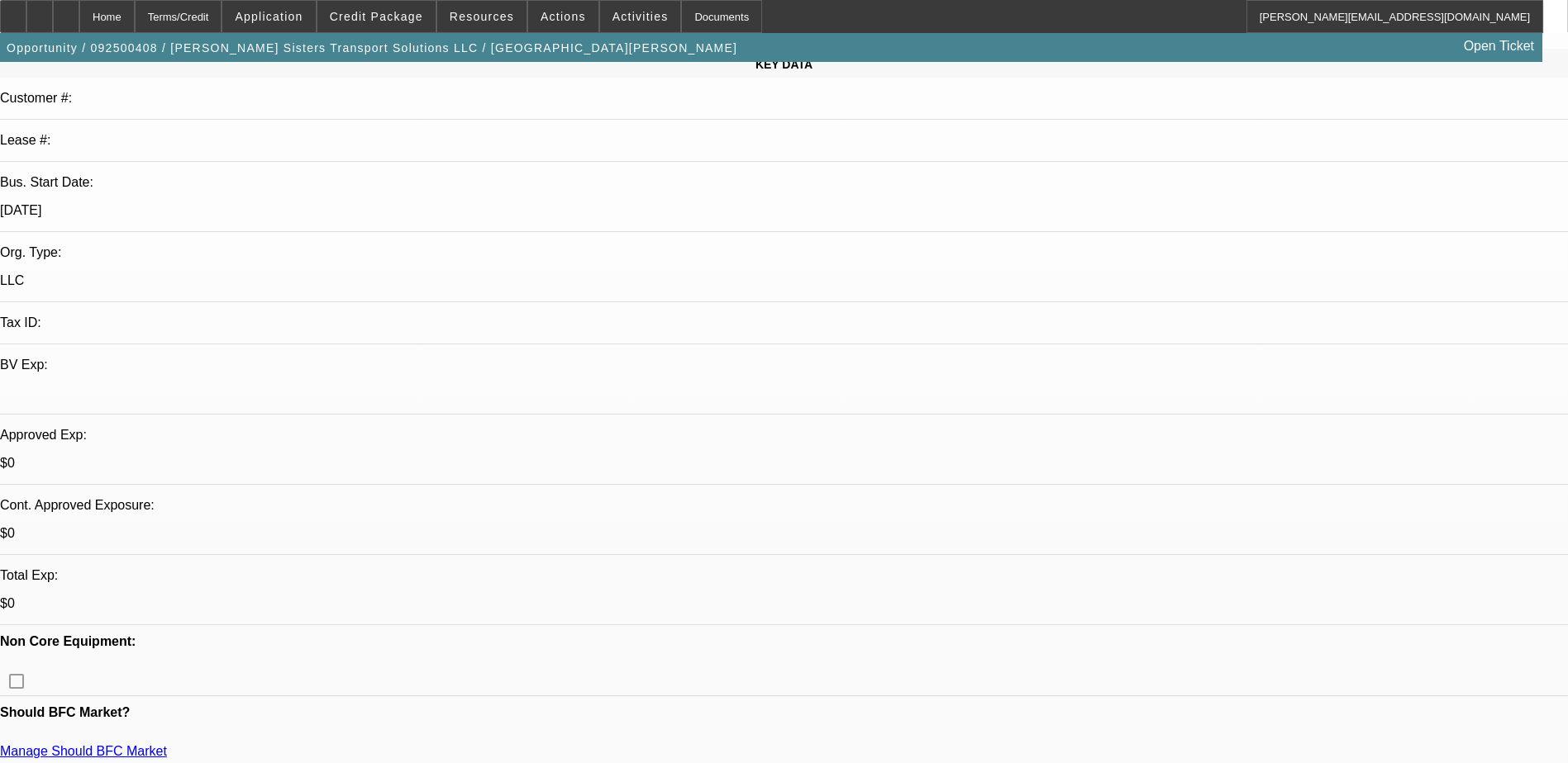
scroll to position [495, 0]
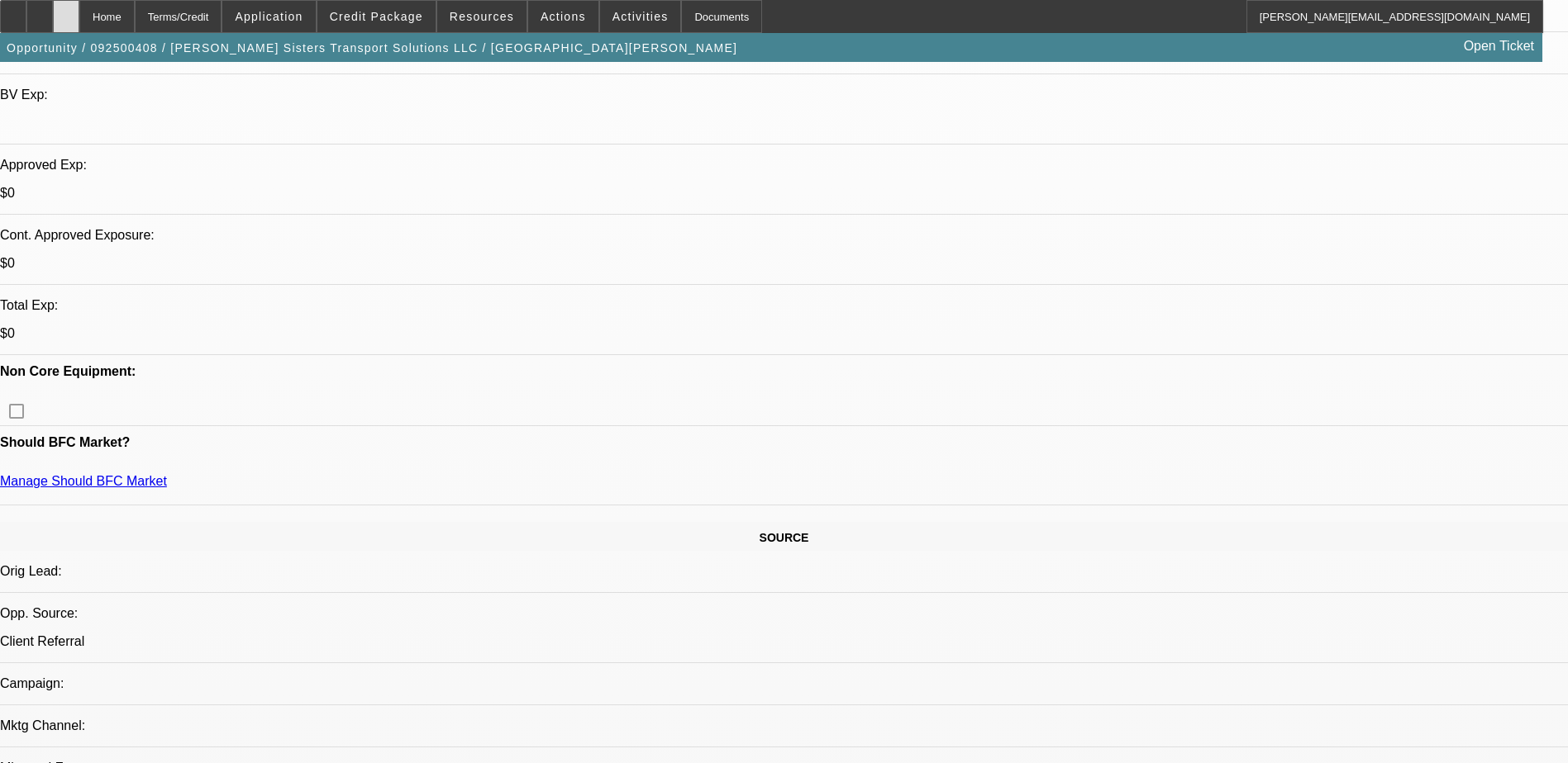
click at [79, 15] on div at bounding box center [66, 16] width 26 height 33
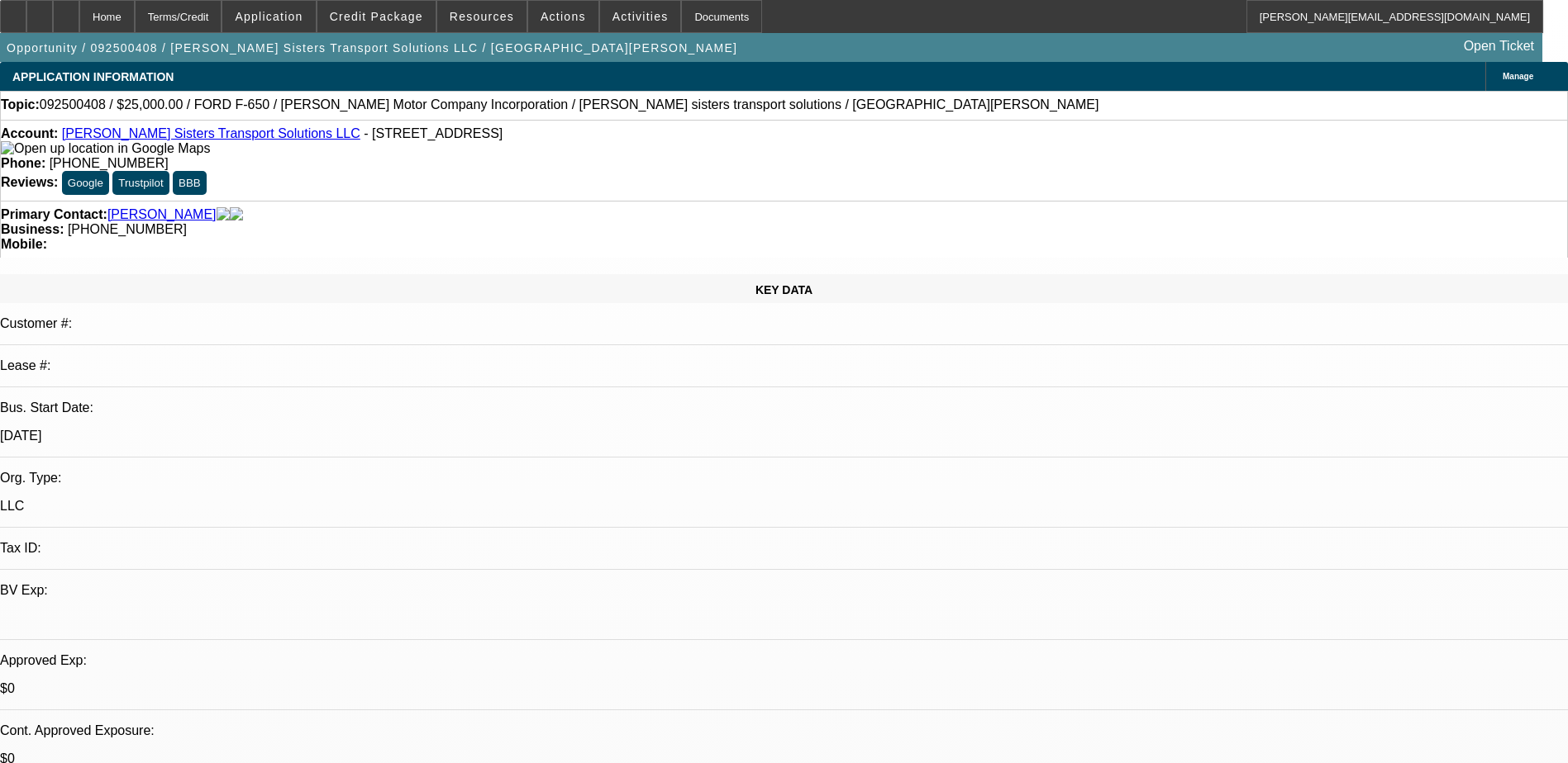
select select "0"
select select "2"
select select "0.1"
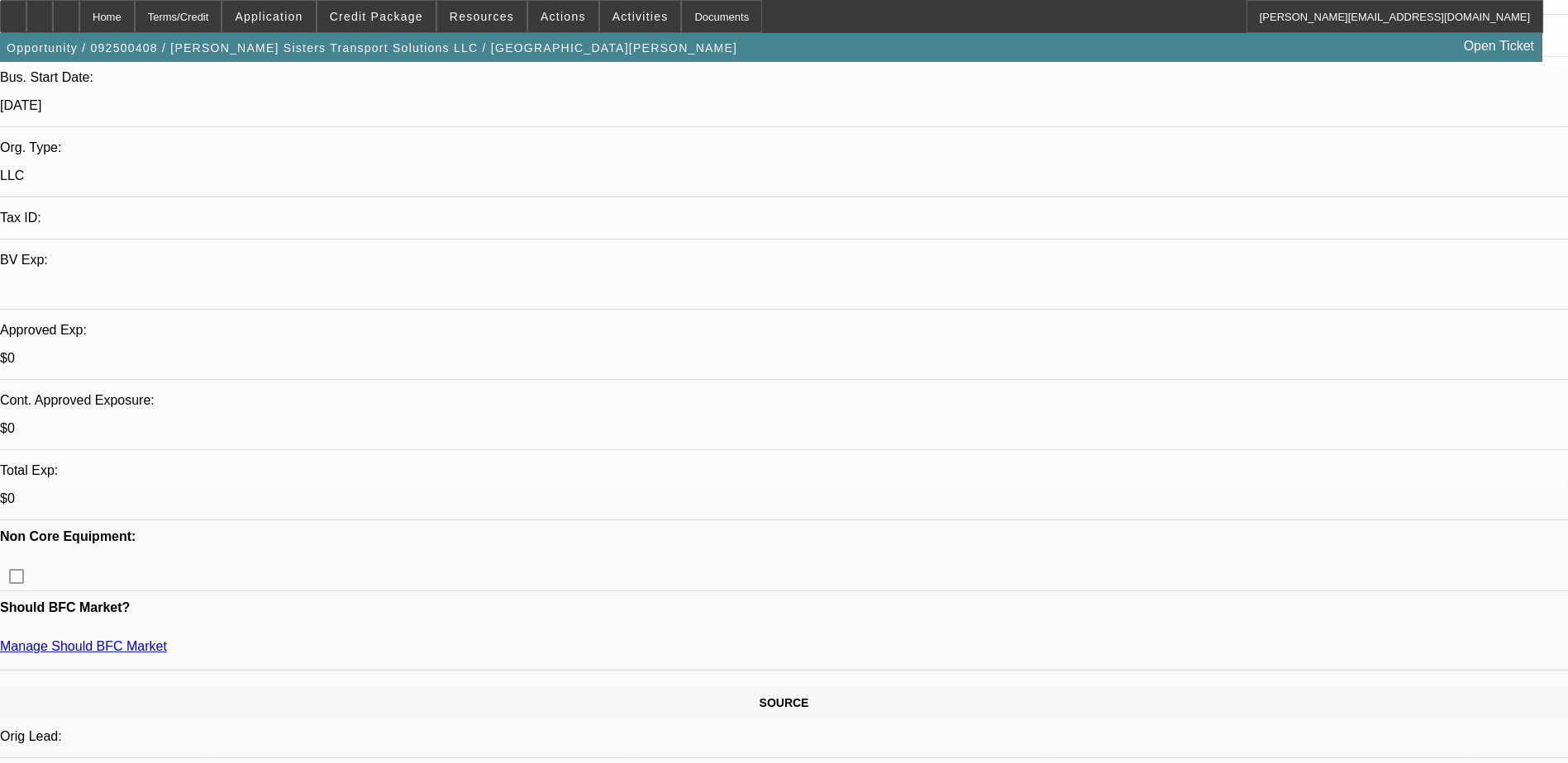
select select "1"
select select "2"
select select "4"
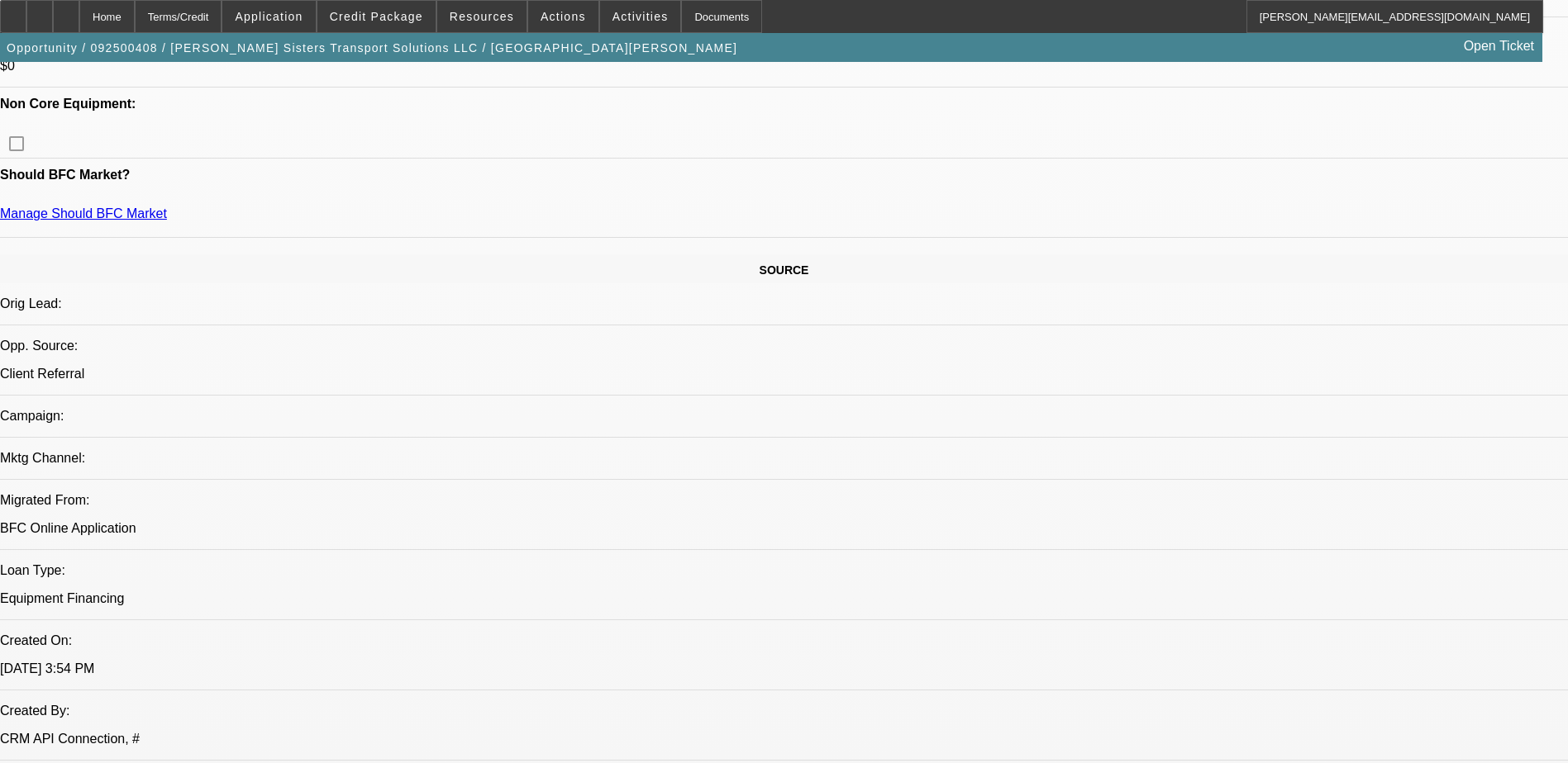
scroll to position [743, 0]
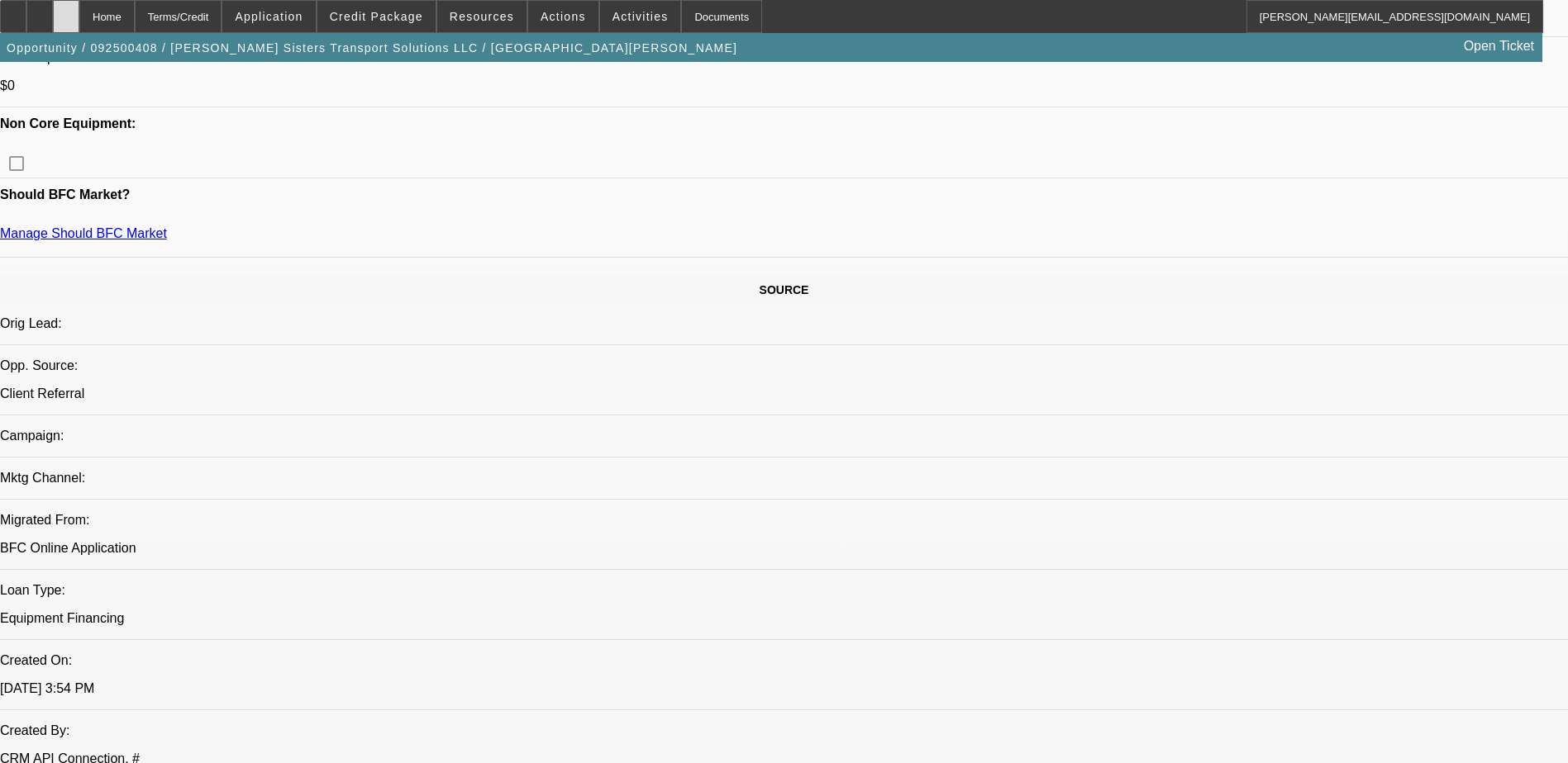
click at [66, 11] on icon at bounding box center [66, 11] width 0 height 0
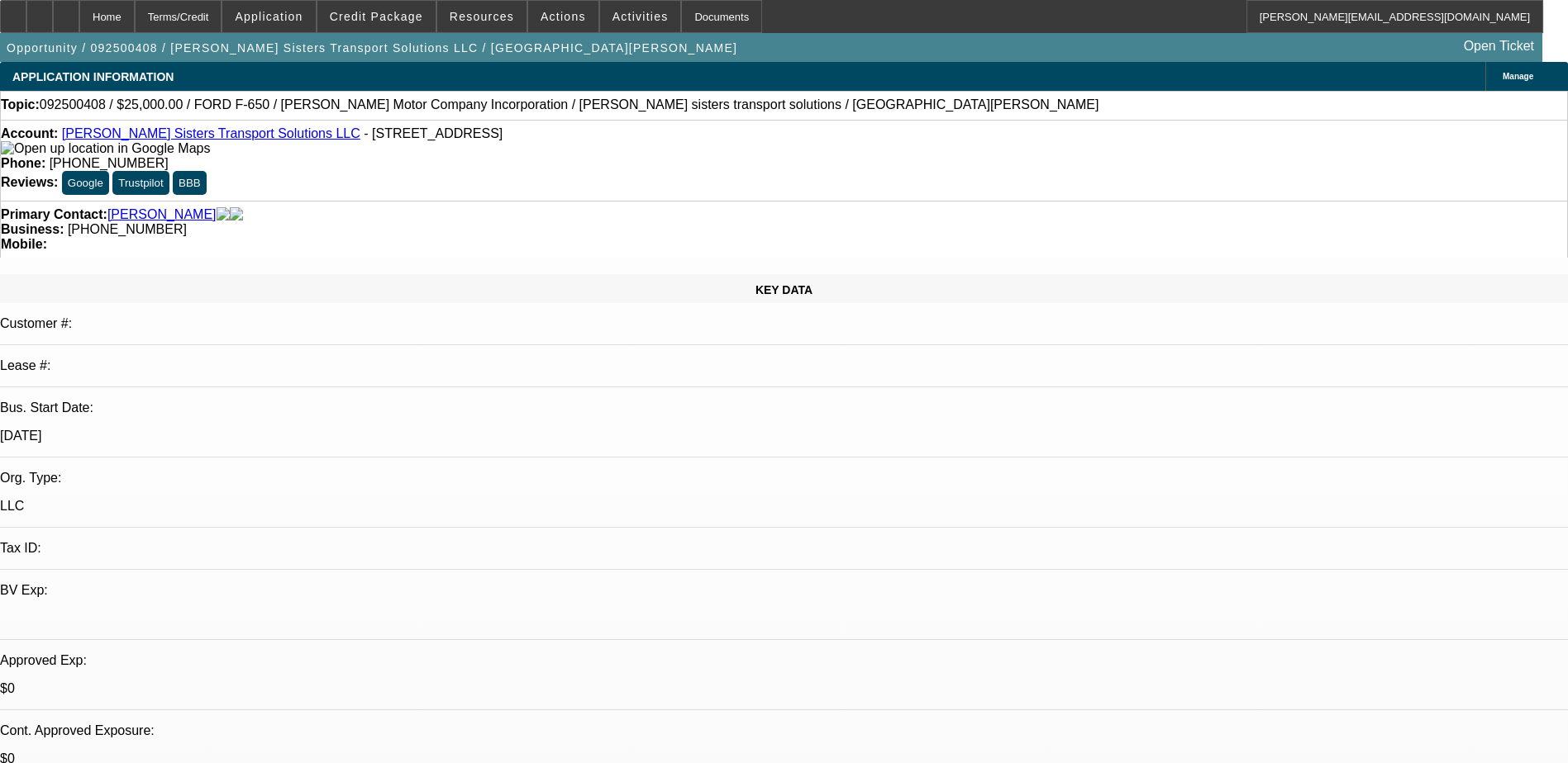
select select "0"
select select "2"
select select "0.1"
select select "4"
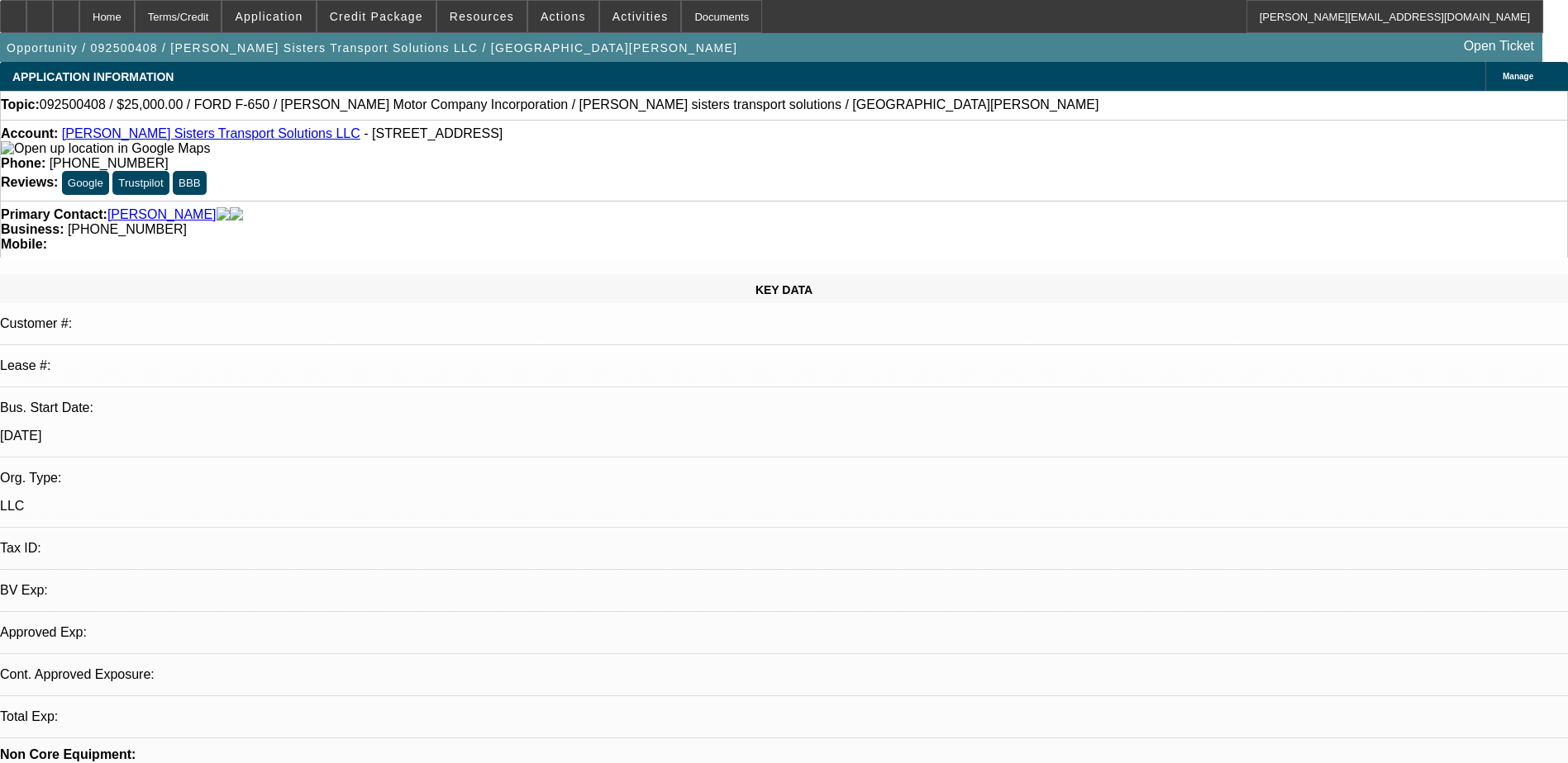
select select "0"
select select "2"
select select "0.1"
select select "1"
select select "2"
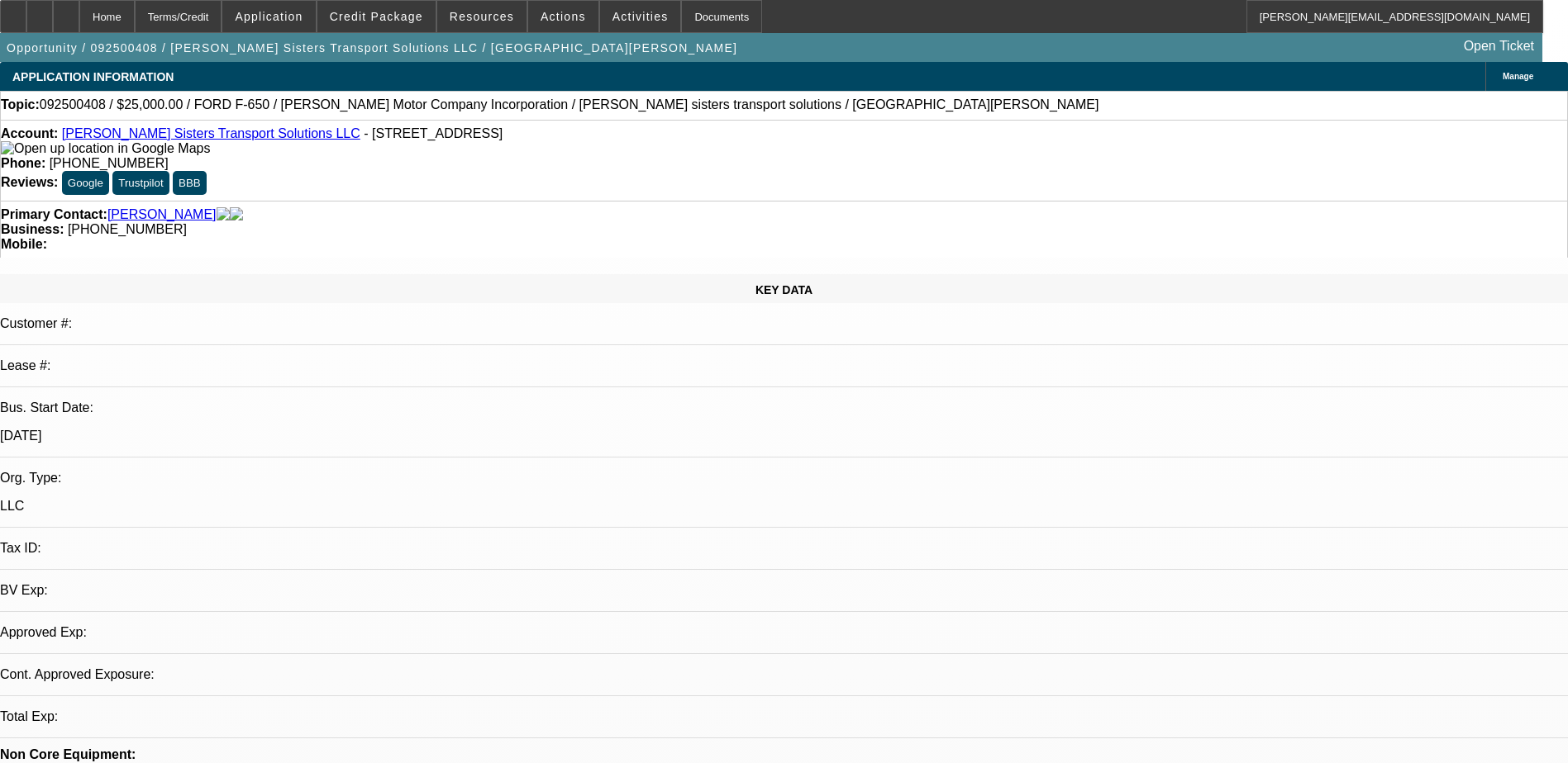
select select "4"
